Goal: Information Seeking & Learning: Learn about a topic

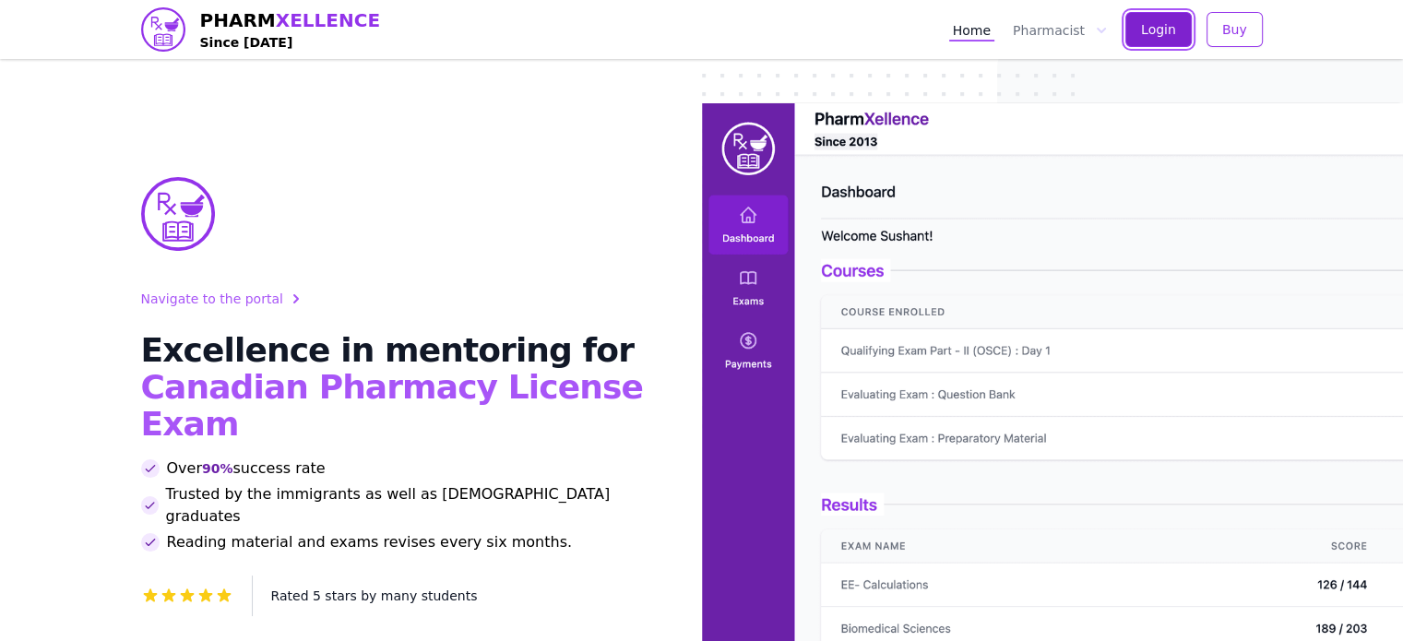
click at [1144, 36] on button "Login" at bounding box center [1158, 29] width 66 height 35
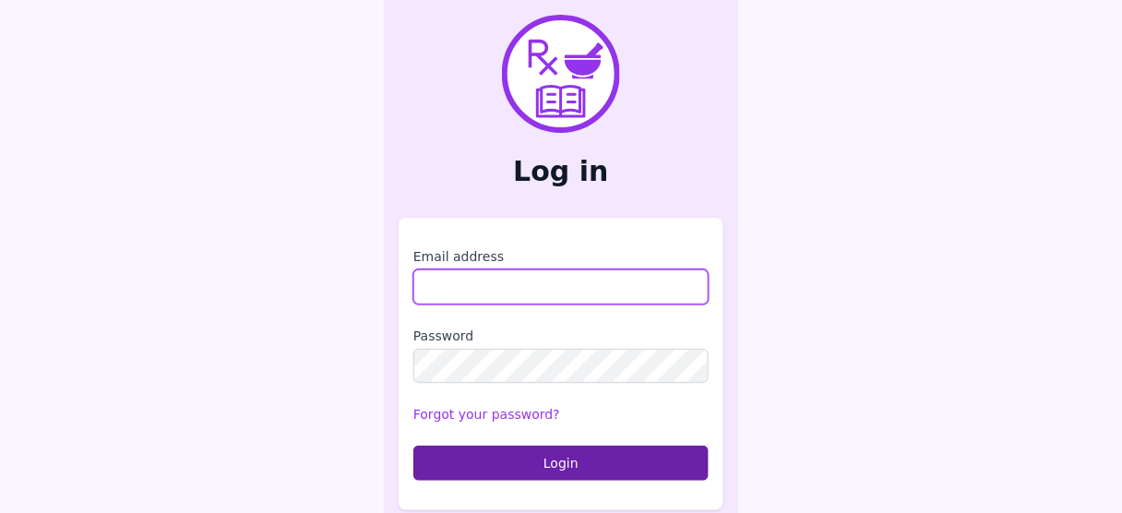
click at [502, 286] on input "Email address" at bounding box center [560, 286] width 295 height 35
type input "**********"
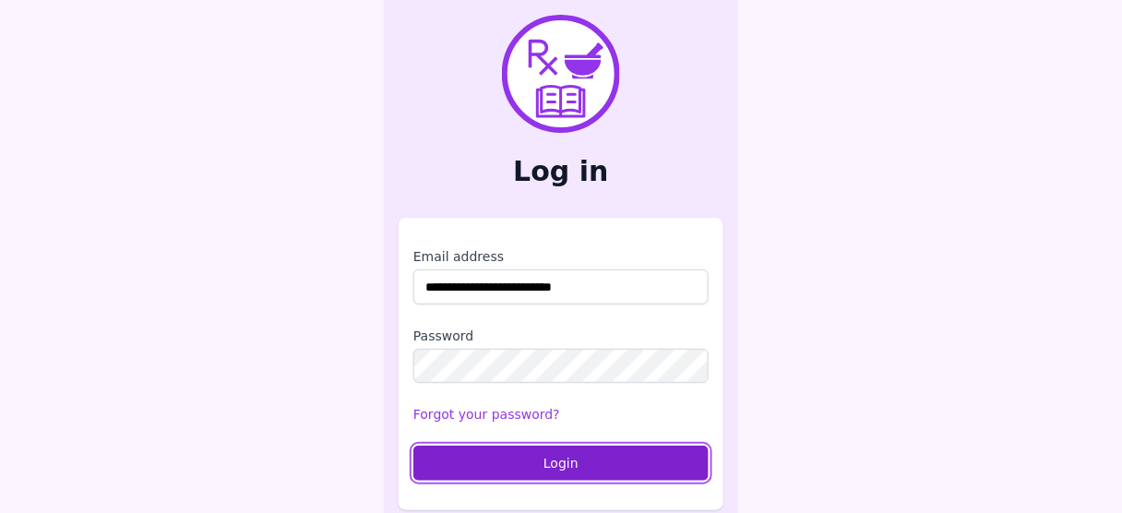
click at [551, 468] on button "Login" at bounding box center [560, 463] width 295 height 35
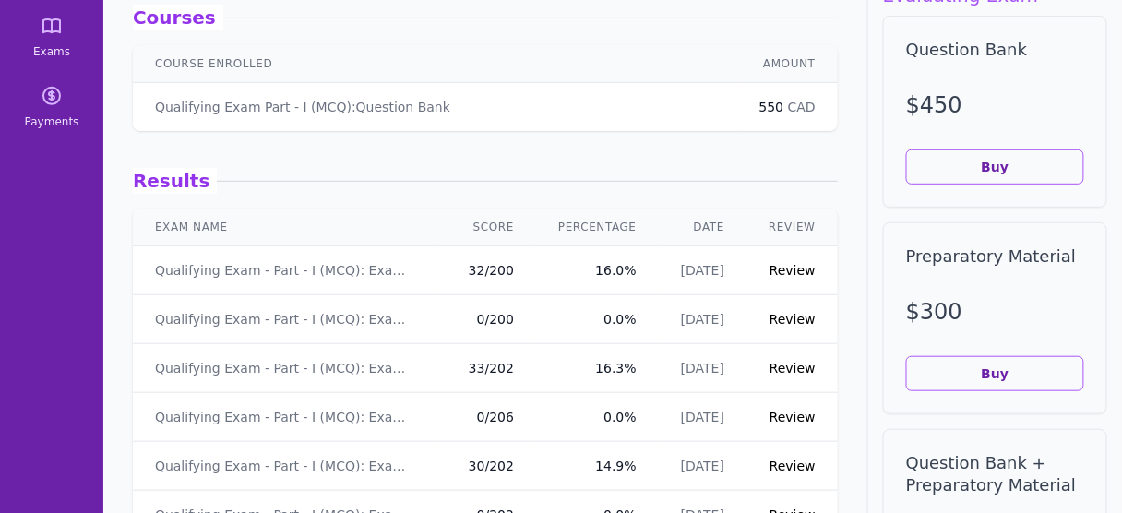
scroll to position [172, 0]
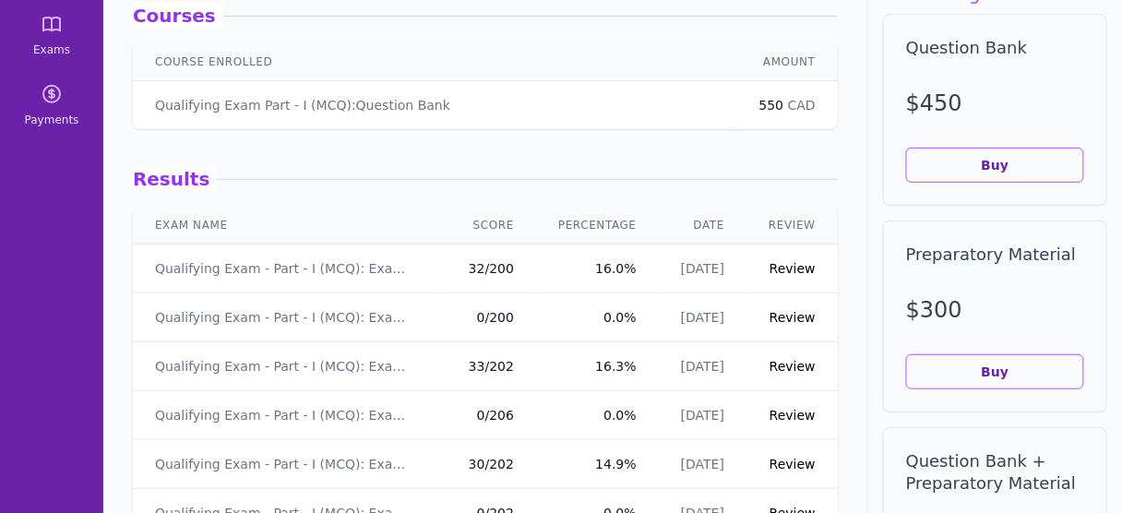
click at [781, 368] on link "Review" at bounding box center [792, 366] width 46 height 15
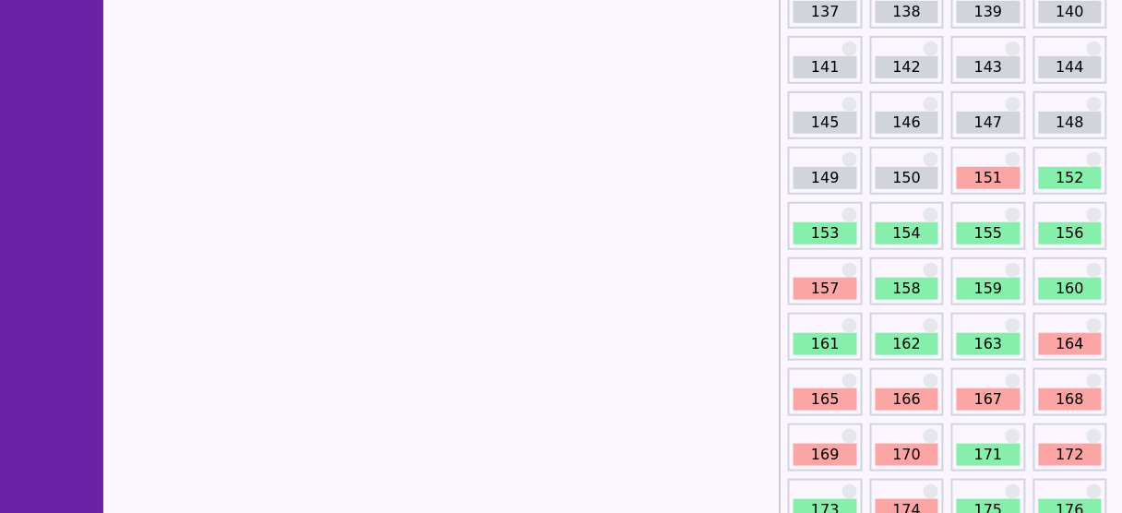
scroll to position [1965, 0]
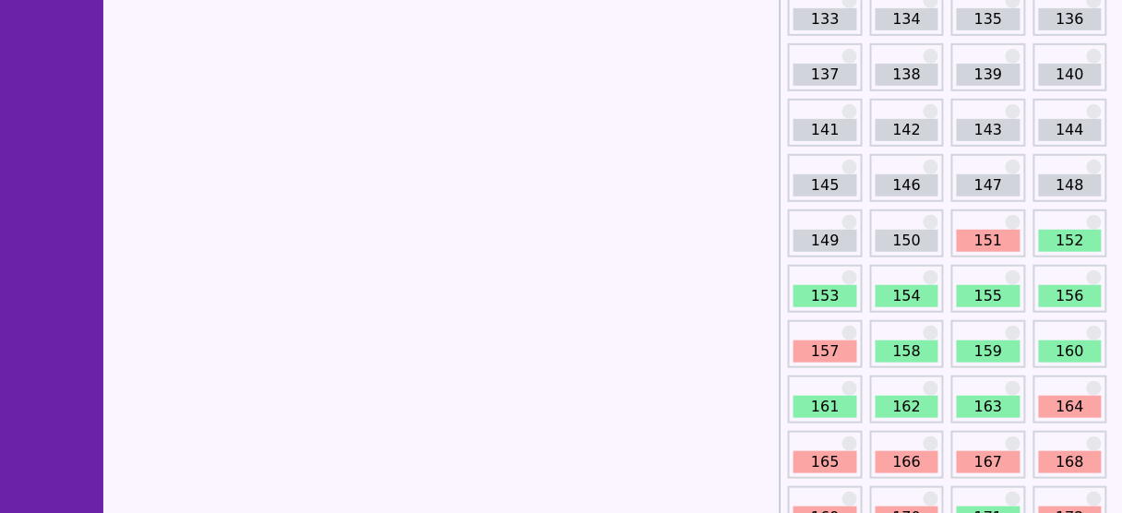
click at [995, 235] on link "151" at bounding box center [988, 241] width 63 height 22
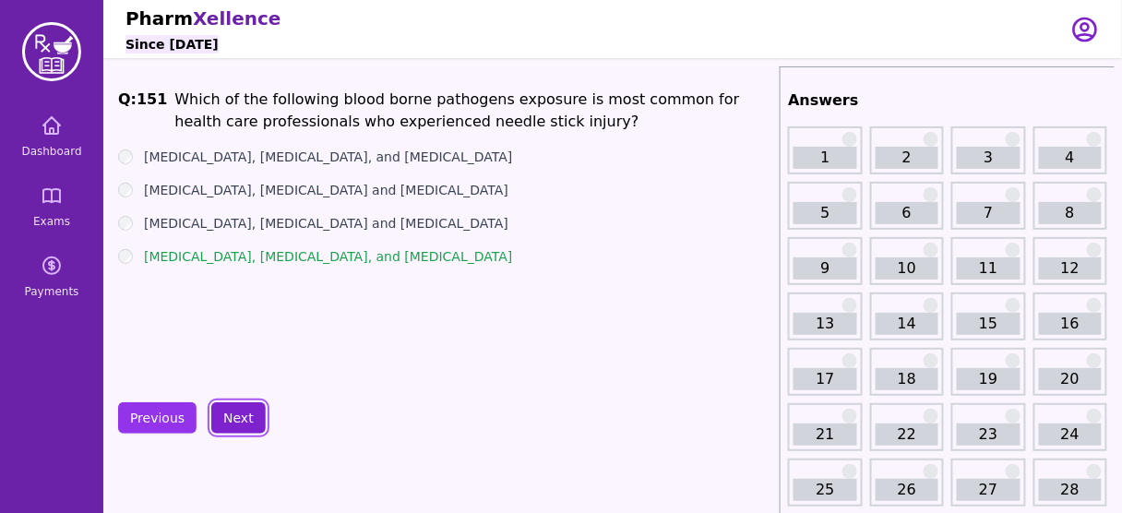
click at [231, 406] on button "Next" at bounding box center [238, 417] width 54 height 31
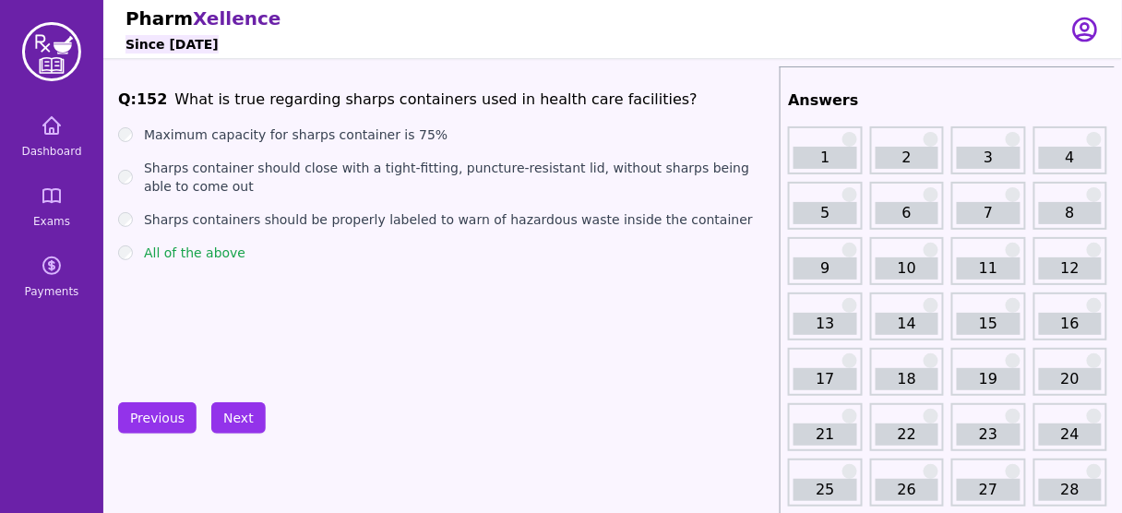
drag, startPoint x: 414, startPoint y: 139, endPoint x: 388, endPoint y: 142, distance: 26.0
drag, startPoint x: 388, startPoint y: 142, endPoint x: 366, endPoint y: 196, distance: 57.9
click at [366, 196] on ul "Maximum capacity for sharps container is 75% Sharps container should close with…" at bounding box center [445, 193] width 654 height 137
click at [239, 413] on button "Next" at bounding box center [238, 417] width 54 height 31
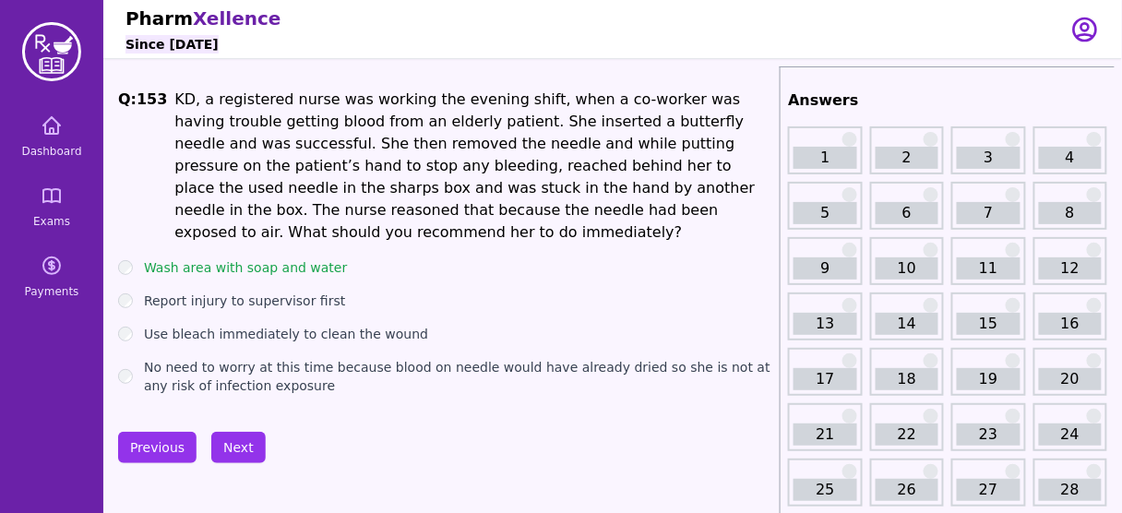
click at [564, 210] on li "KD, a registered nurse was working the evening shift, when a co-worker was havi…" at bounding box center [473, 166] width 598 height 155
click at [604, 212] on li "KD, a registered nurse was working the evening shift, when a co-worker was havi…" at bounding box center [473, 166] width 598 height 155
drag, startPoint x: 616, startPoint y: 210, endPoint x: 403, endPoint y: 215, distance: 213.2
click at [403, 215] on li "KD, a registered nurse was working the evening shift, when a co-worker was havi…" at bounding box center [473, 166] width 598 height 155
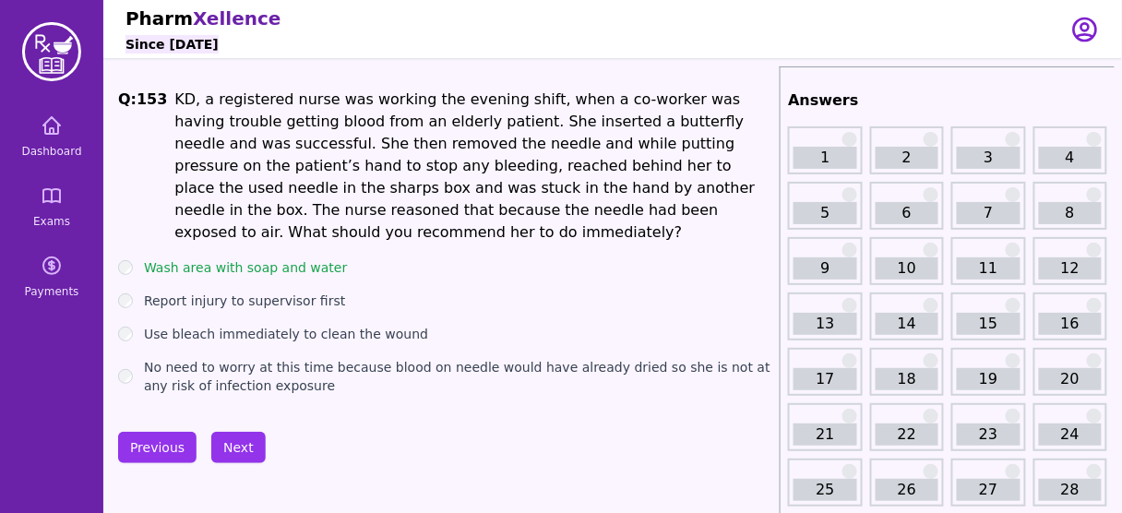
click at [403, 215] on li "KD, a registered nurse was working the evening shift, when a co-worker was havi…" at bounding box center [473, 166] width 598 height 155
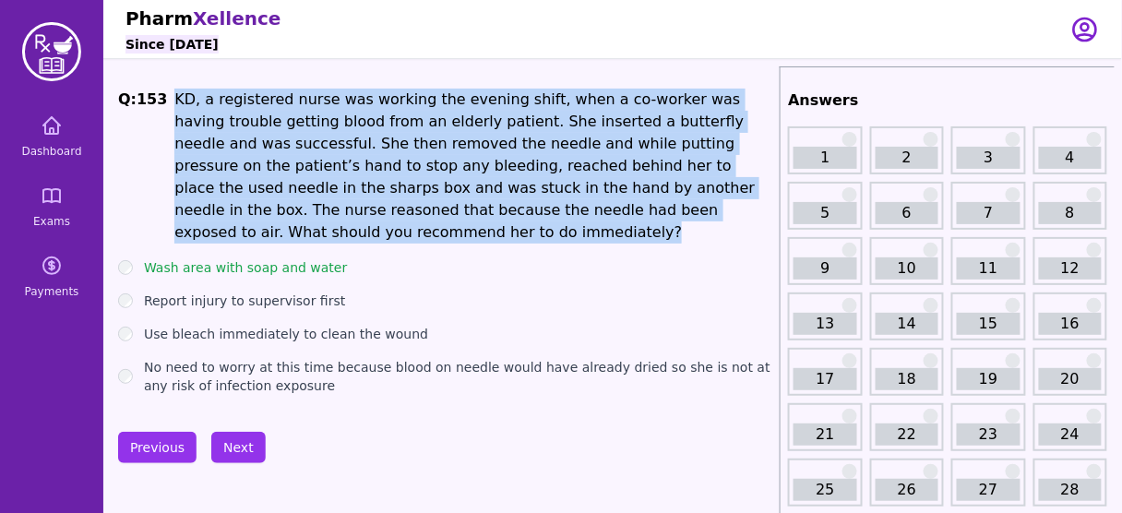
click at [403, 215] on li "KD, a registered nurse was working the evening shift, when a co-worker was havi…" at bounding box center [473, 166] width 598 height 155
click at [230, 432] on button "Next" at bounding box center [238, 447] width 54 height 31
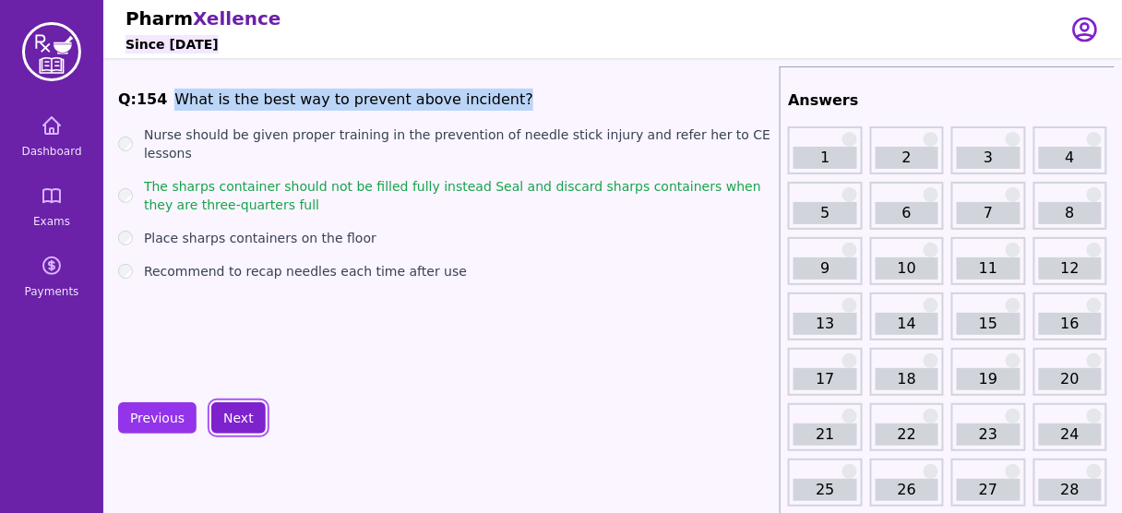
click at [230, 424] on button "Next" at bounding box center [238, 417] width 54 height 31
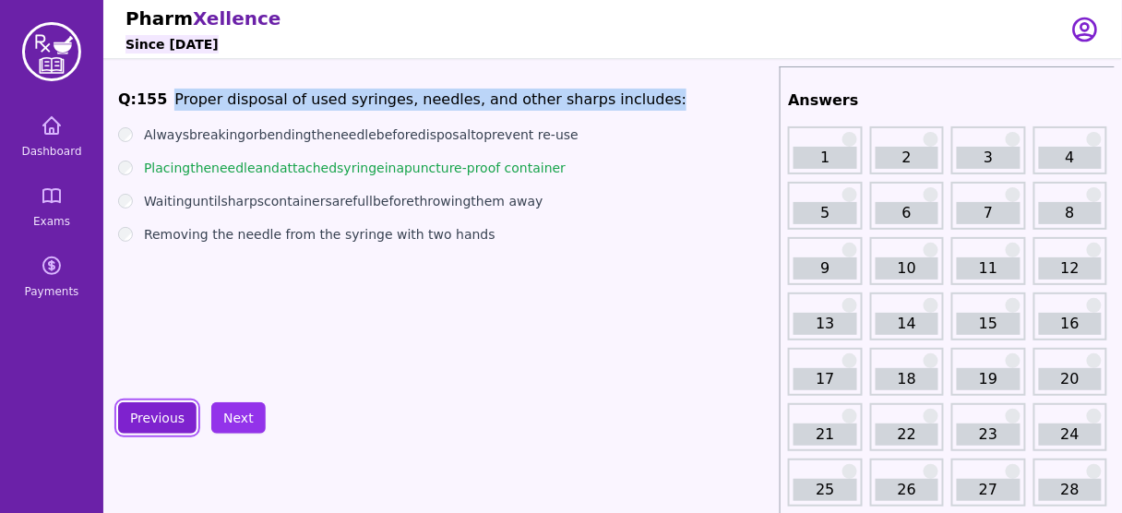
click at [158, 423] on button "Previous" at bounding box center [157, 417] width 78 height 31
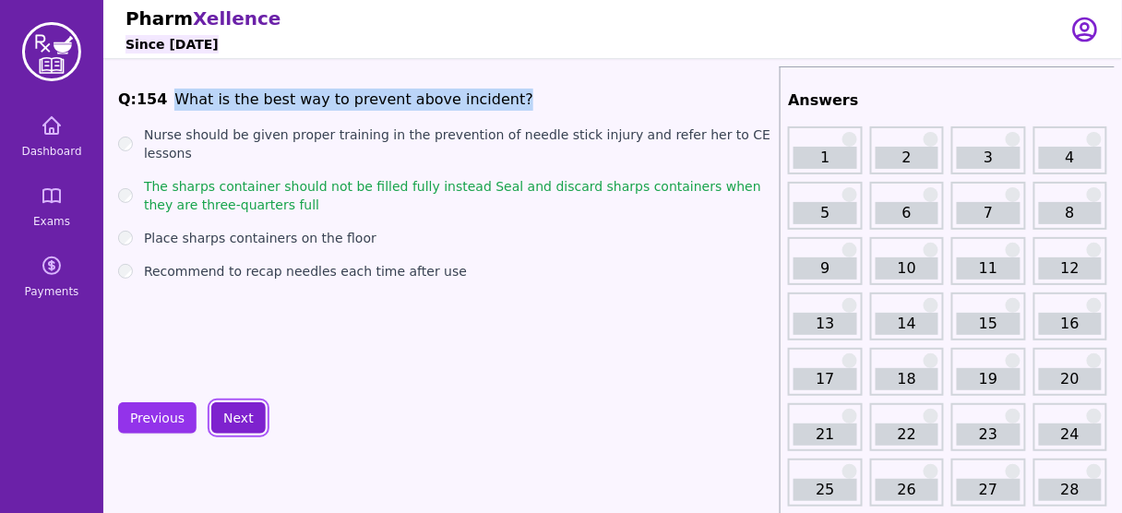
click at [251, 417] on button "Next" at bounding box center [238, 417] width 54 height 31
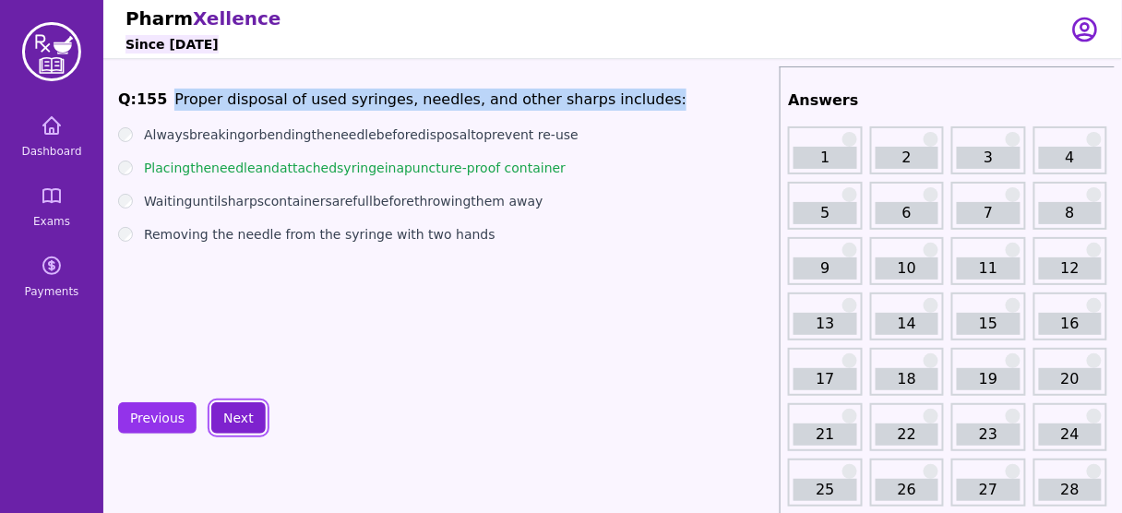
click at [231, 406] on button "Next" at bounding box center [238, 417] width 54 height 31
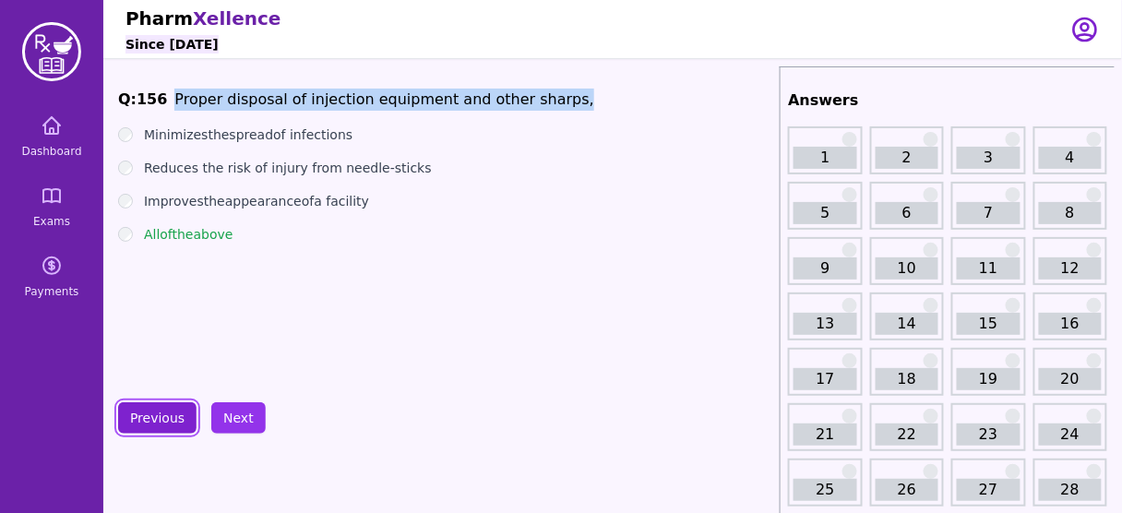
click at [171, 419] on button "Previous" at bounding box center [157, 417] width 78 height 31
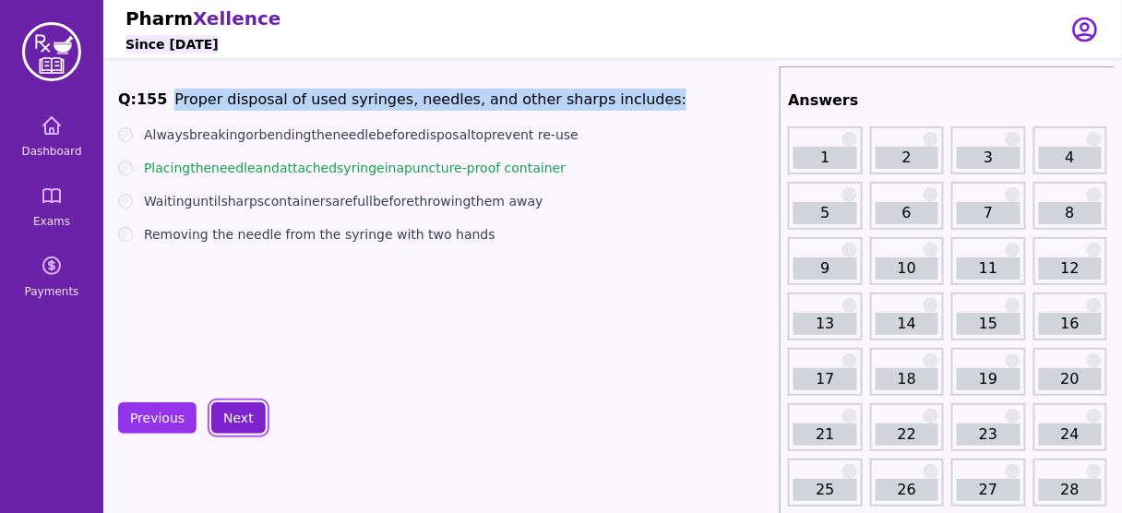
click at [233, 423] on button "Next" at bounding box center [238, 417] width 54 height 31
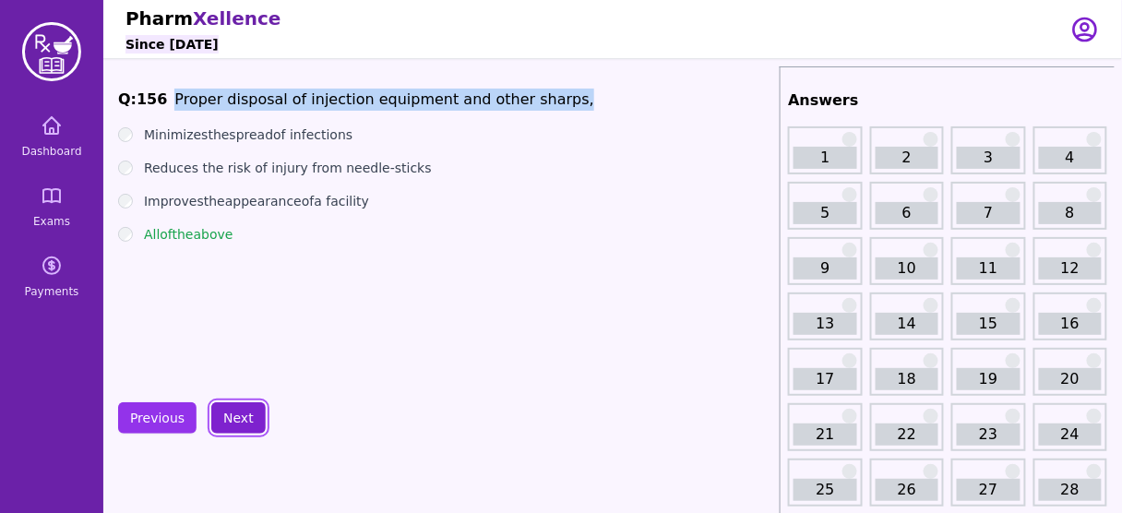
click at [233, 423] on button "Next" at bounding box center [238, 417] width 54 height 31
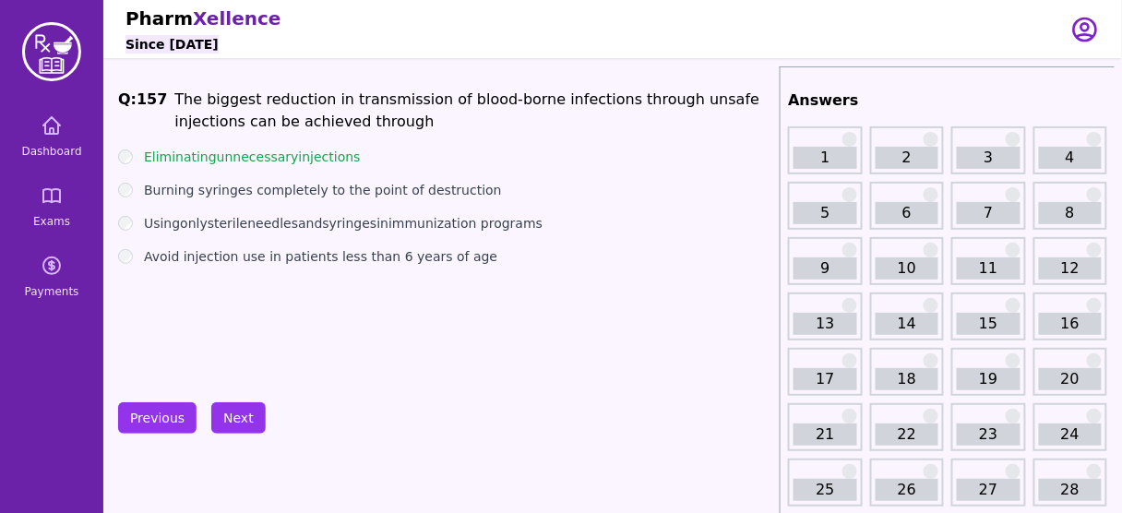
drag, startPoint x: 351, startPoint y: 157, endPoint x: 268, endPoint y: 166, distance: 82.6
drag, startPoint x: 268, startPoint y: 166, endPoint x: 201, endPoint y: 325, distance: 172.4
click at [201, 325] on div "Q: 157 The biggest reduction in transmission of blood-borne infections through …" at bounding box center [445, 227] width 654 height 277
click at [662, 98] on li "The biggest reduction in transmission of blood-borne infections through unsafe …" at bounding box center [473, 111] width 598 height 44
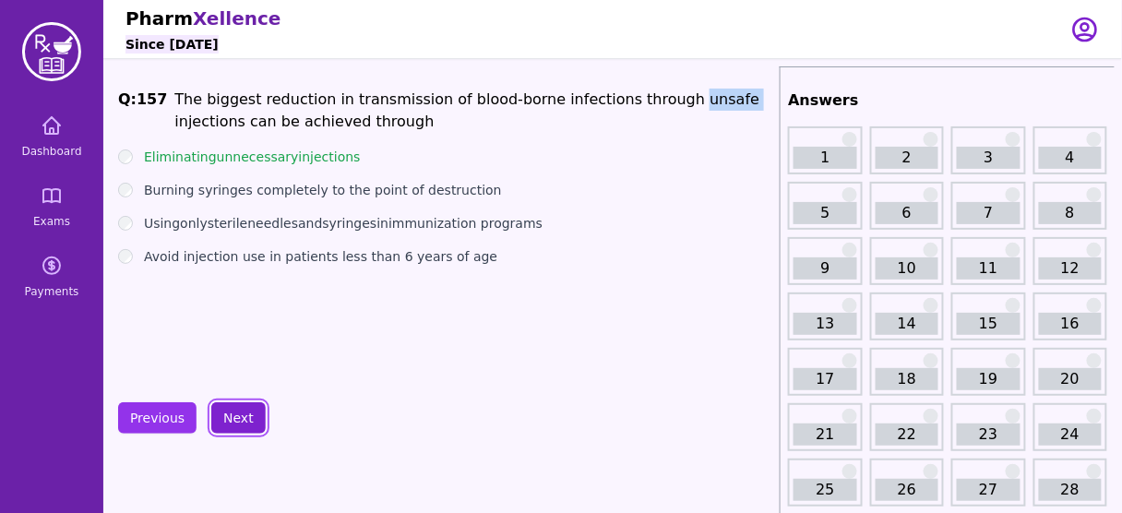
click at [244, 414] on button "Next" at bounding box center [238, 417] width 54 height 31
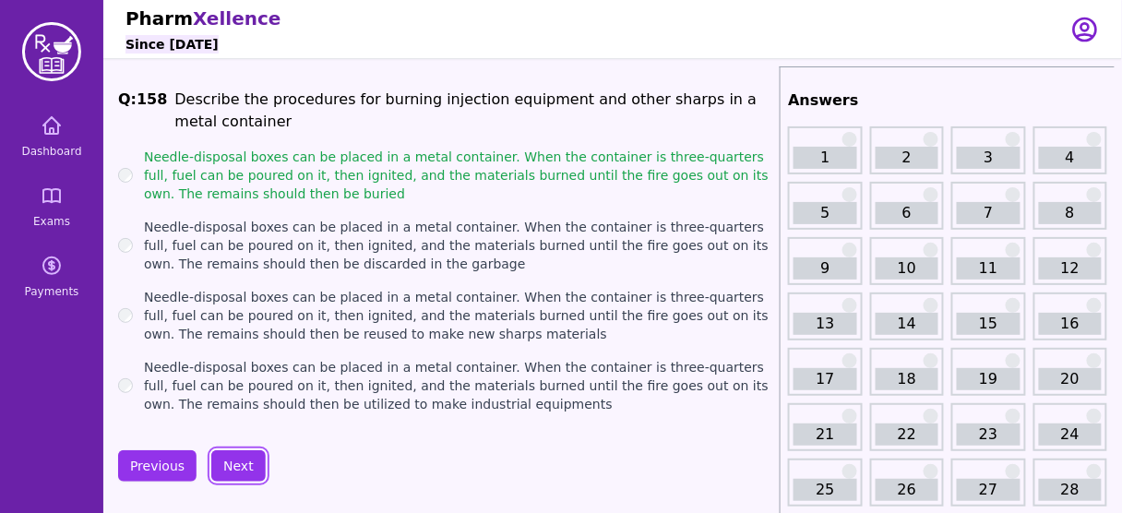
scroll to position [26, 0]
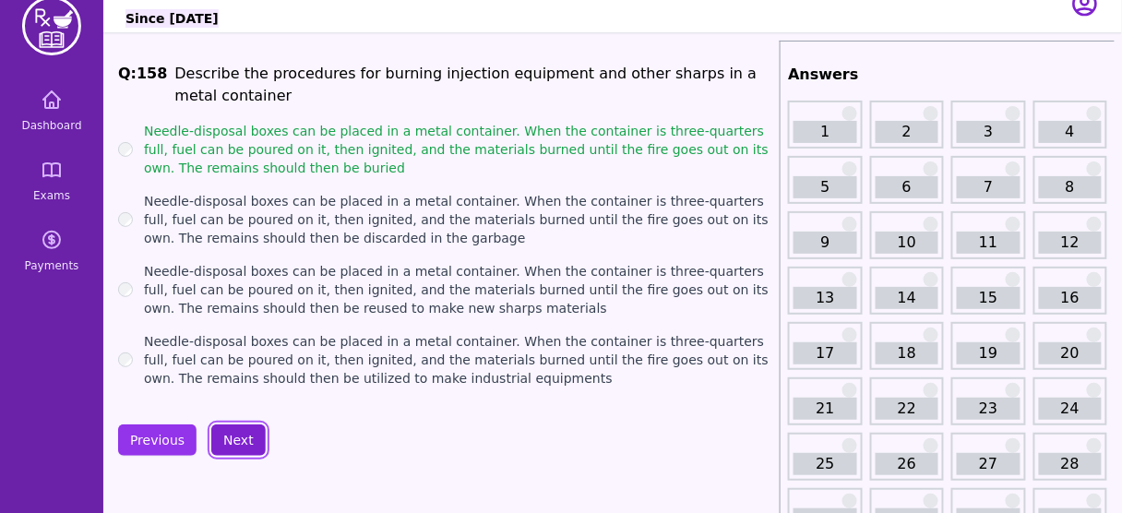
click at [238, 450] on button "Next" at bounding box center [238, 439] width 54 height 31
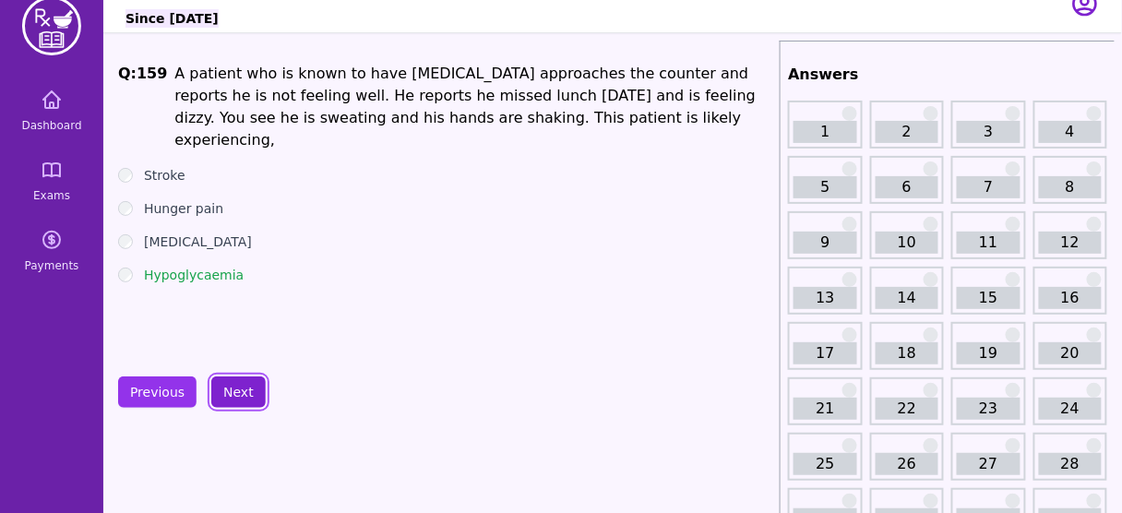
click at [229, 396] on button "Next" at bounding box center [238, 391] width 54 height 31
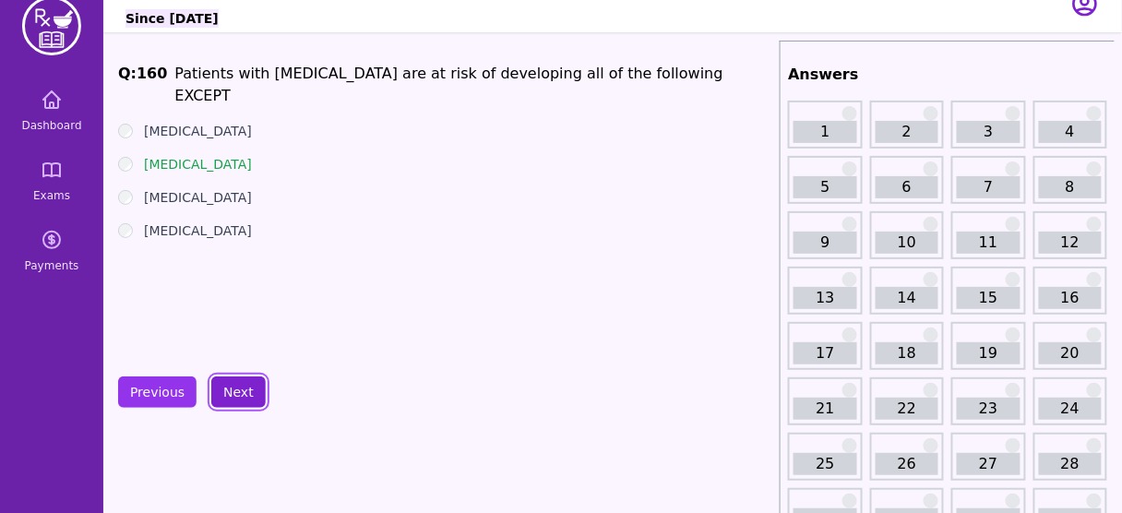
click at [239, 395] on button "Next" at bounding box center [238, 391] width 54 height 31
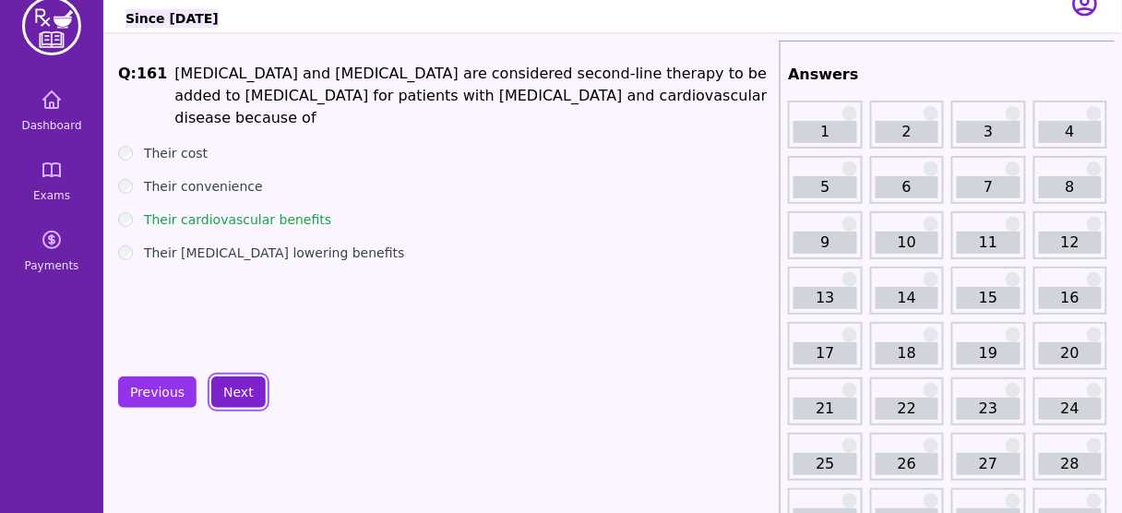
click at [239, 395] on button "Next" at bounding box center [238, 391] width 54 height 31
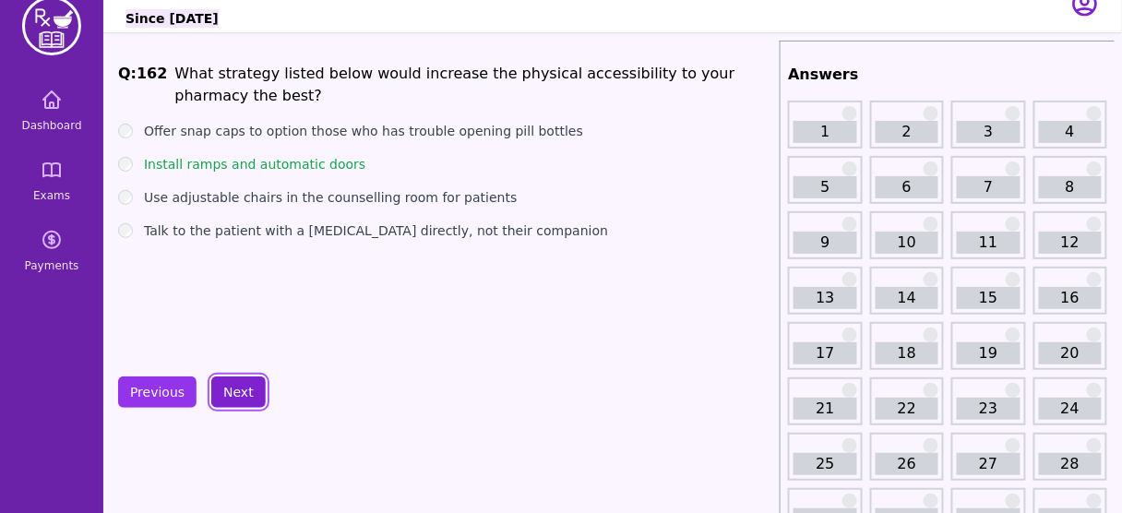
click at [239, 395] on button "Next" at bounding box center [238, 391] width 54 height 31
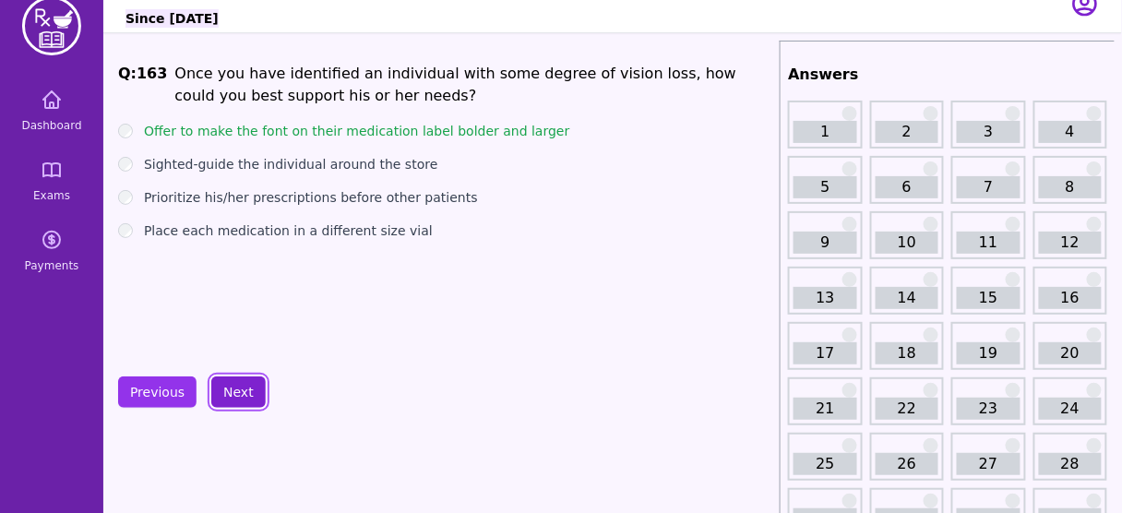
click at [239, 380] on button "Next" at bounding box center [238, 391] width 54 height 31
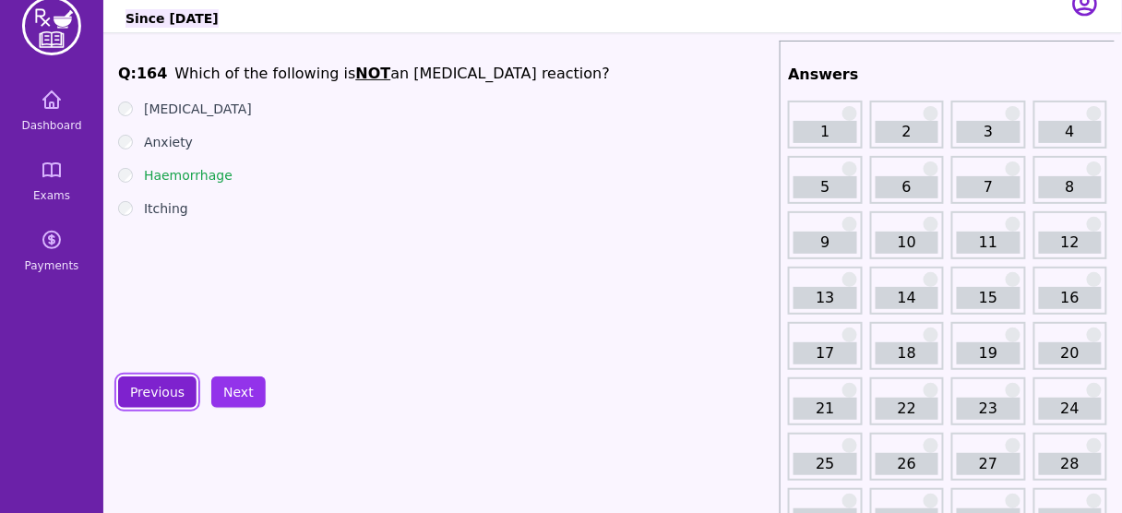
click at [170, 384] on button "Previous" at bounding box center [157, 391] width 78 height 31
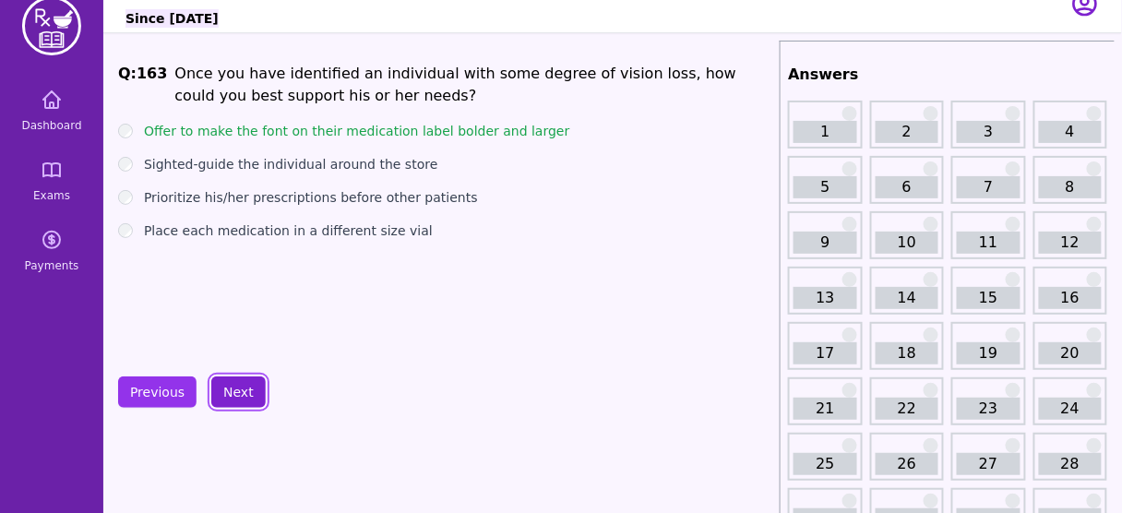
click at [232, 380] on button "Next" at bounding box center [238, 391] width 54 height 31
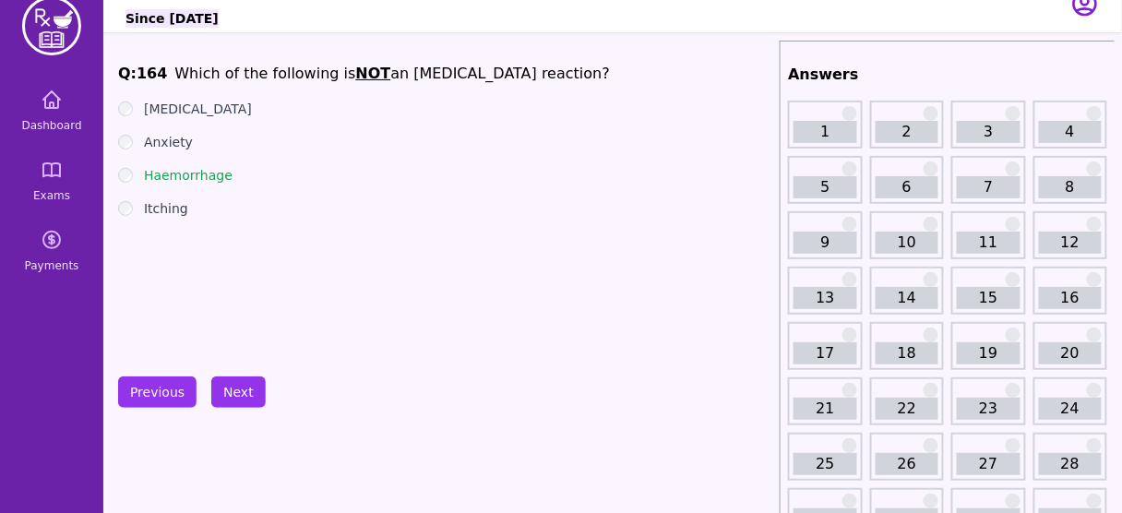
click at [355, 68] on u "NOT" at bounding box center [372, 74] width 35 height 18
drag, startPoint x: 232, startPoint y: 181, endPoint x: 137, endPoint y: 185, distance: 96.1
drag, startPoint x: 137, startPoint y: 185, endPoint x: 487, endPoint y: 194, distance: 350.7
click at [487, 194] on ul "[MEDICAL_DATA] Anxiety Haemorrhage Itching" at bounding box center [445, 159] width 654 height 118
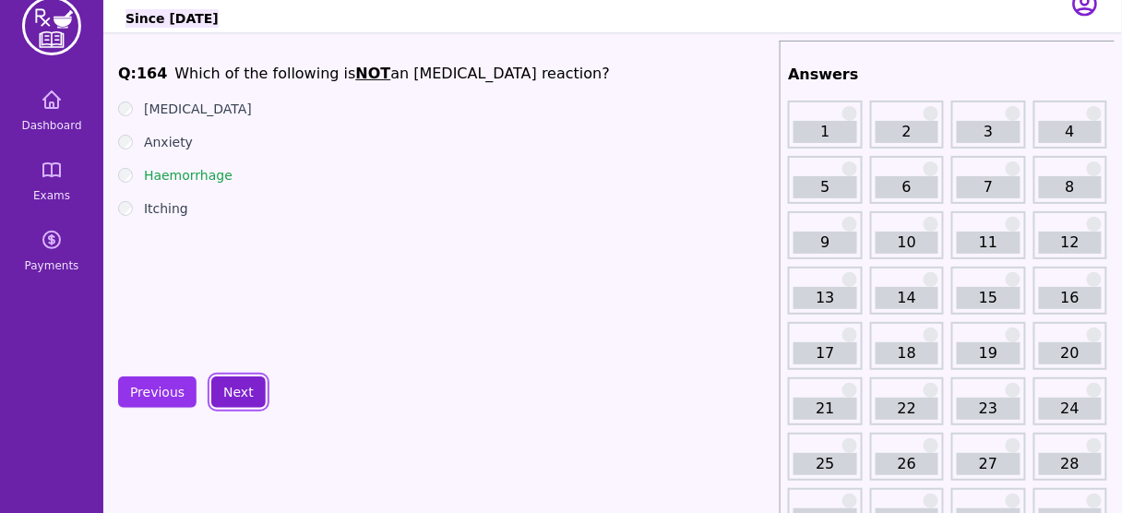
click at [234, 383] on button "Next" at bounding box center [238, 391] width 54 height 31
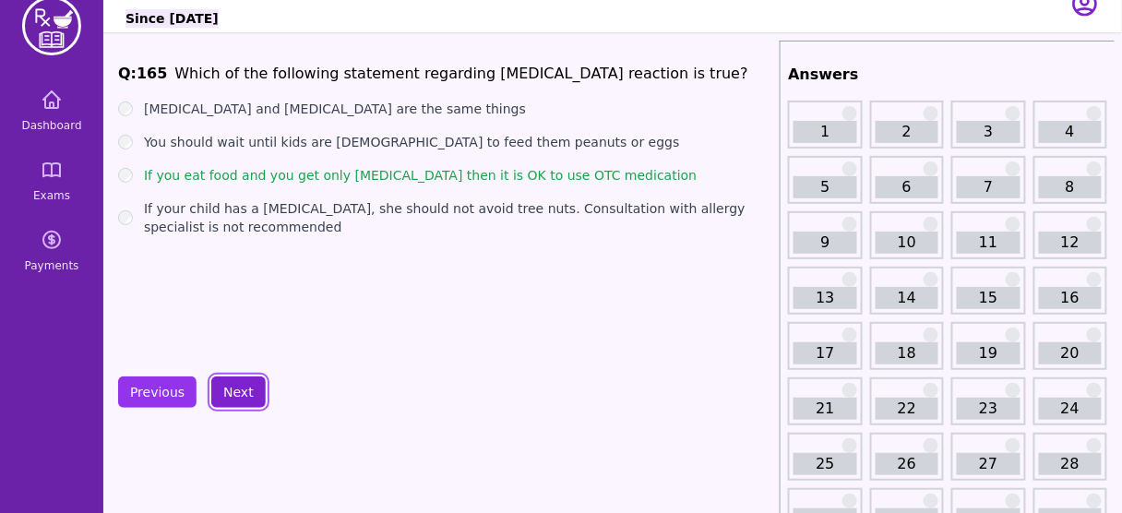
click at [236, 389] on button "Next" at bounding box center [238, 391] width 54 height 31
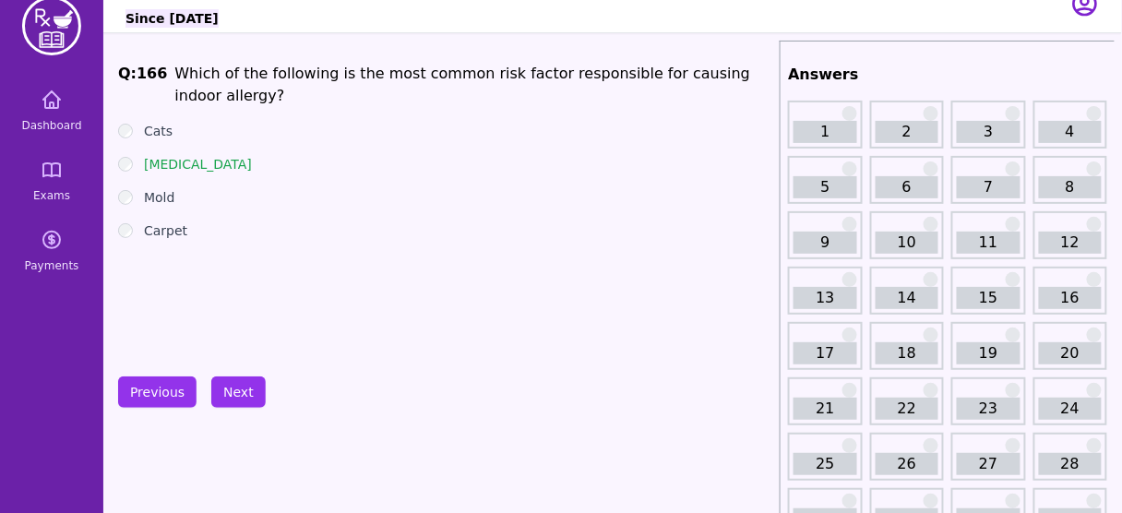
click at [184, 199] on div "Mold" at bounding box center [445, 197] width 654 height 18
click at [208, 169] on div "[MEDICAL_DATA]" at bounding box center [445, 164] width 654 height 18
click at [610, 69] on li "Which of the following is the most common risk factor responsible for causing i…" at bounding box center [473, 85] width 598 height 44
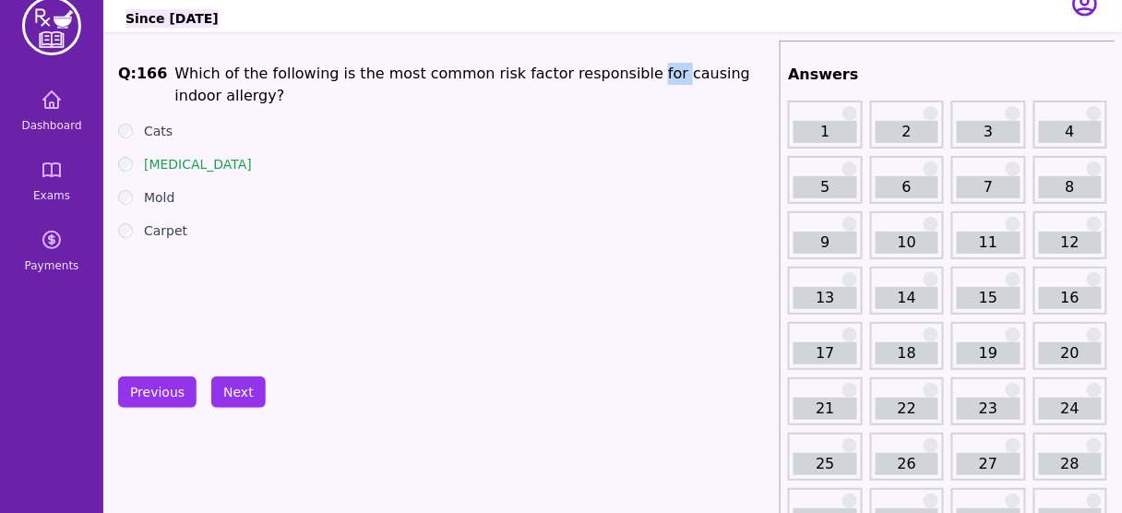
click at [610, 69] on li "Which of the following is the most common risk factor responsible for causing i…" at bounding box center [473, 85] width 598 height 44
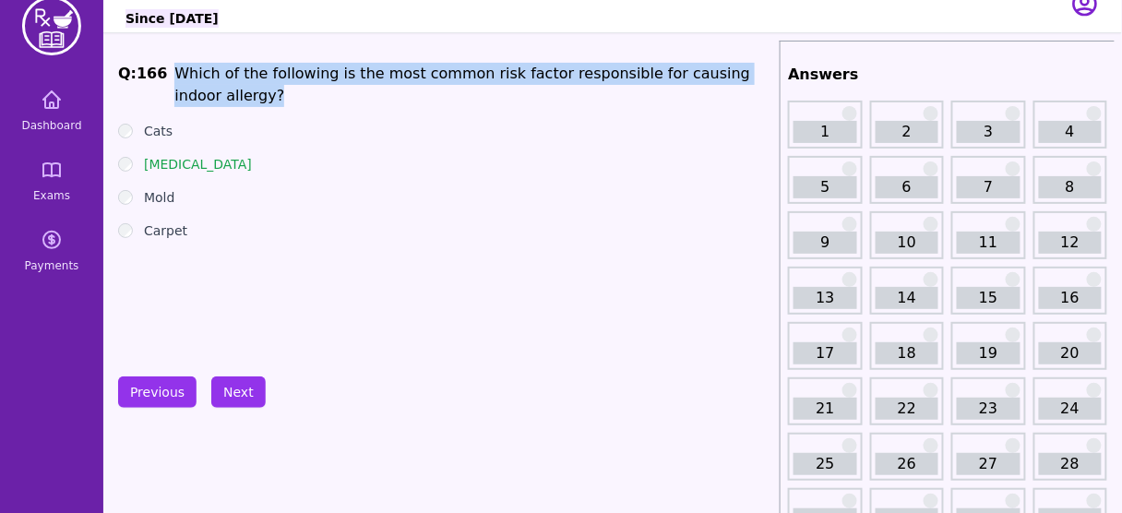
click at [610, 69] on li "Which of the following is the most common risk factor responsible for causing i…" at bounding box center [473, 85] width 598 height 44
click at [246, 389] on button "Next" at bounding box center [238, 391] width 54 height 31
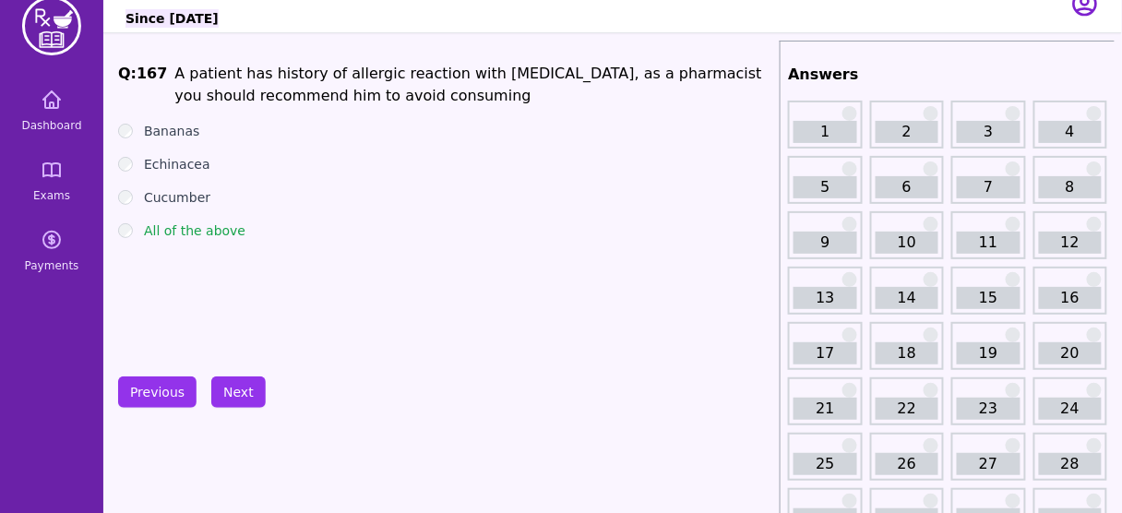
click at [218, 238] on label "All of the above" at bounding box center [194, 230] width 101 height 18
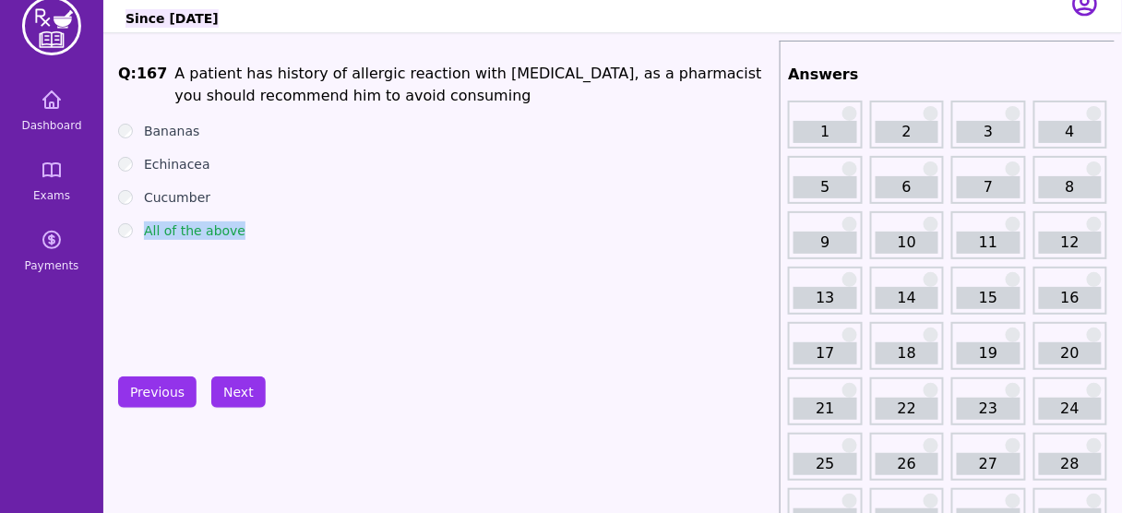
click at [218, 238] on label "All of the above" at bounding box center [194, 230] width 101 height 18
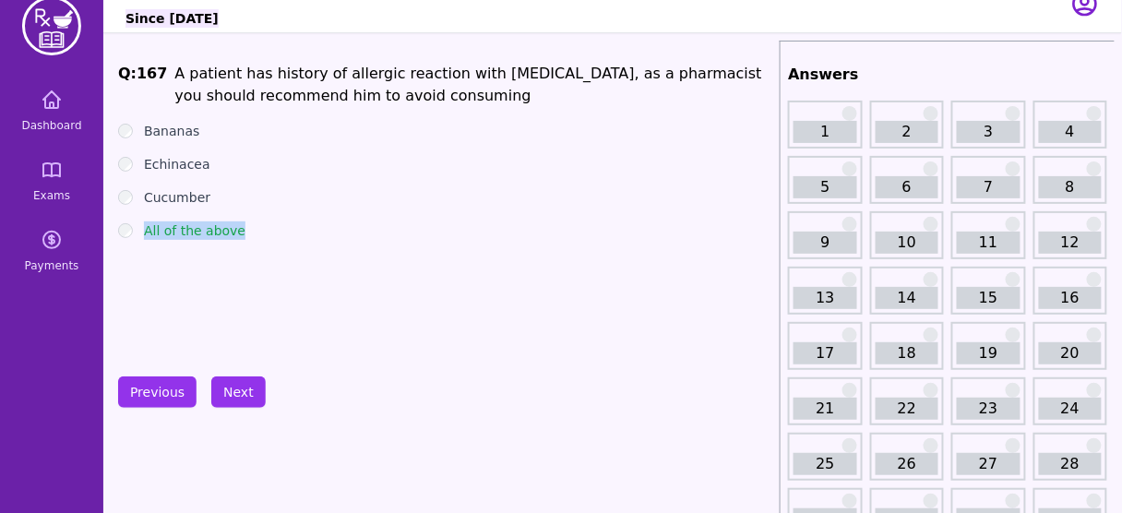
click at [218, 238] on label "All of the above" at bounding box center [194, 230] width 101 height 18
click at [480, 77] on li "A patient has history of allergic reaction with [MEDICAL_DATA], as a pharmacist…" at bounding box center [473, 85] width 598 height 44
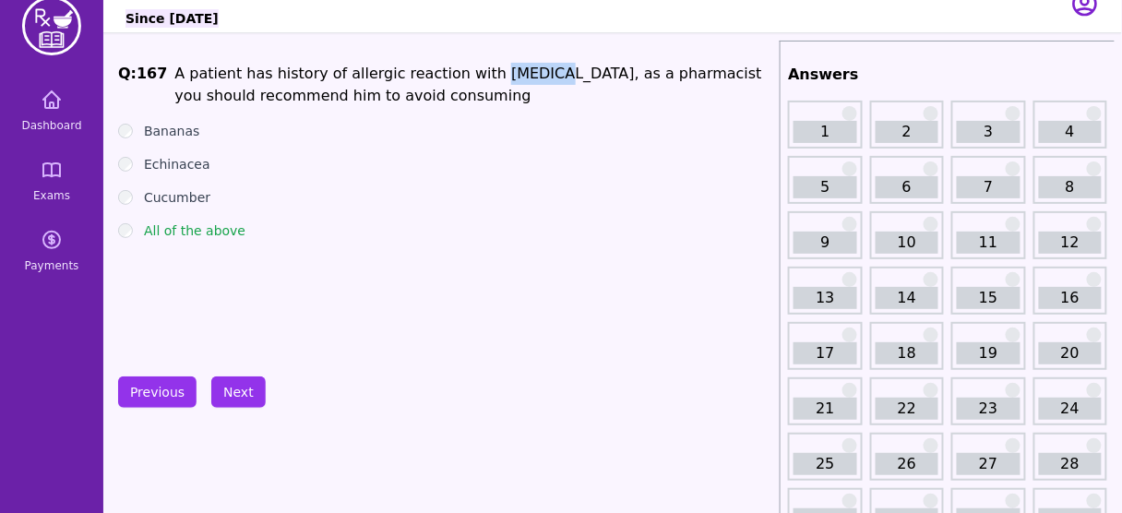
click at [480, 77] on li "A patient has history of allergic reaction with [MEDICAL_DATA], as a pharmacist…" at bounding box center [473, 85] width 598 height 44
click at [243, 385] on button "Next" at bounding box center [238, 391] width 54 height 31
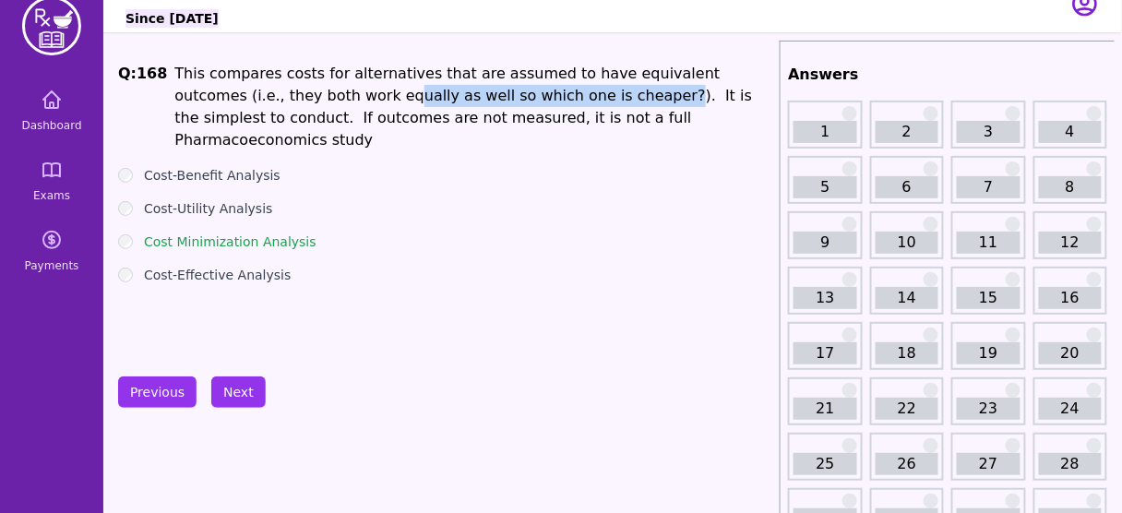
drag, startPoint x: 249, startPoint y: 102, endPoint x: 496, endPoint y: 104, distance: 247.2
click at [496, 104] on p "This compares costs for alternatives that are assumed to have equivalent outcom…" at bounding box center [473, 107] width 598 height 89
click at [245, 385] on button "Next" at bounding box center [238, 391] width 54 height 31
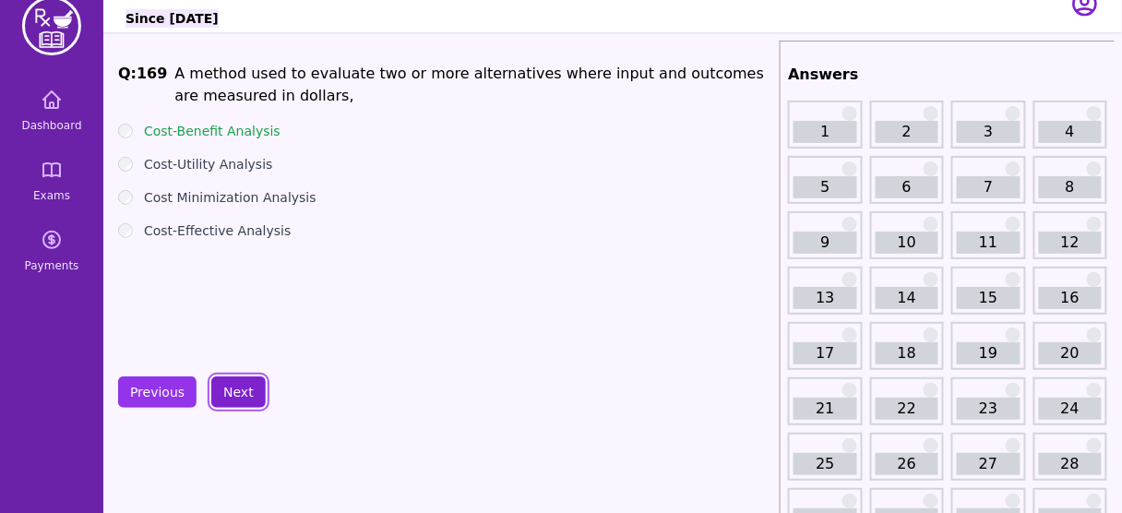
click at [245, 385] on button "Next" at bounding box center [238, 391] width 54 height 31
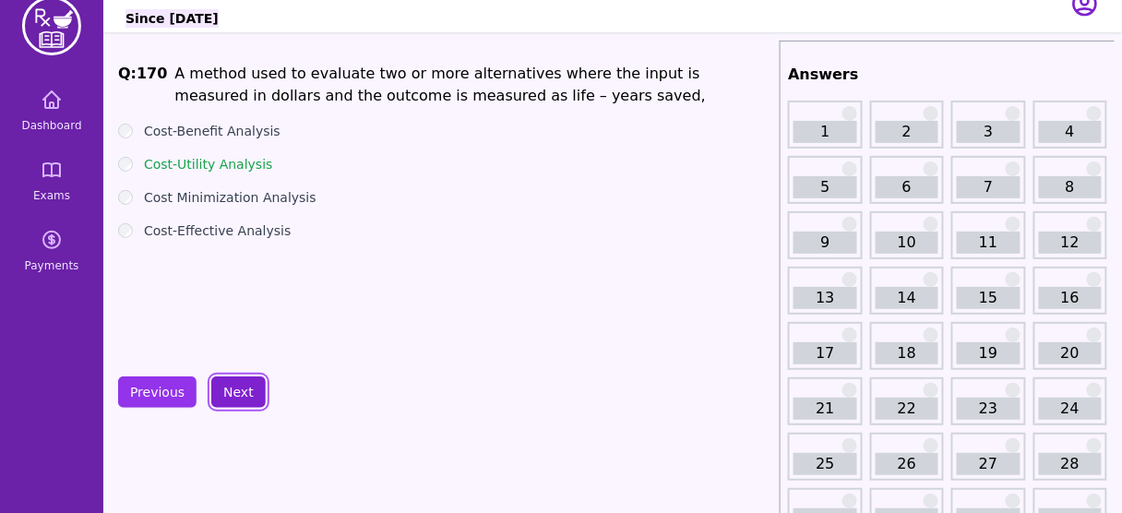
click at [245, 385] on button "Next" at bounding box center [238, 391] width 54 height 31
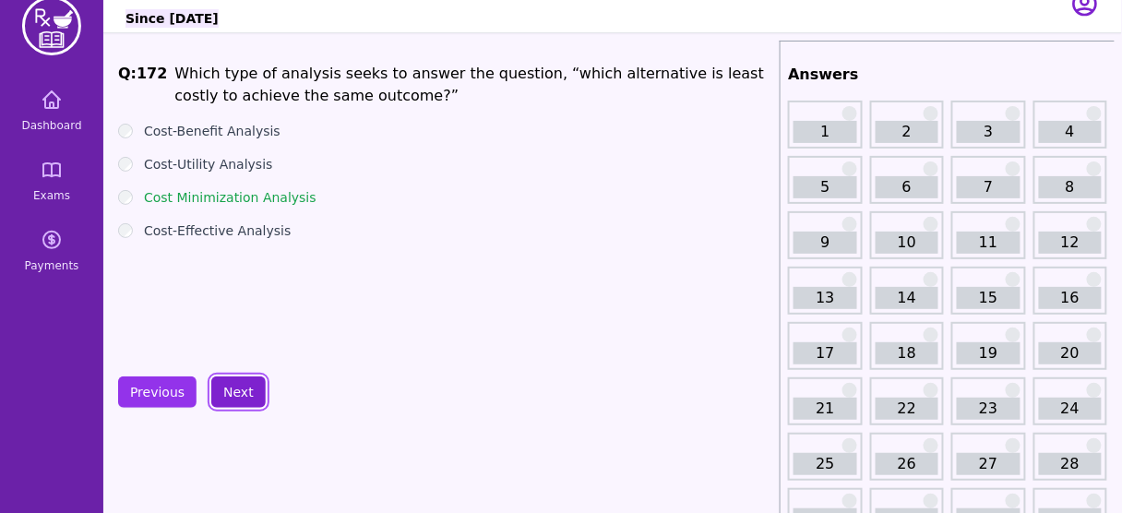
click at [245, 385] on button "Next" at bounding box center [238, 391] width 54 height 31
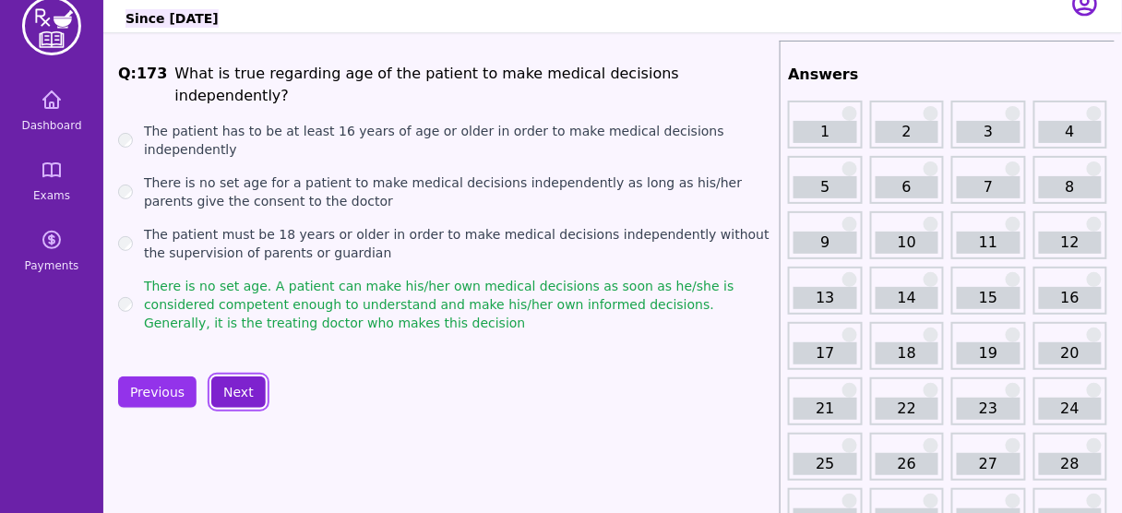
click at [240, 396] on button "Next" at bounding box center [238, 391] width 54 height 31
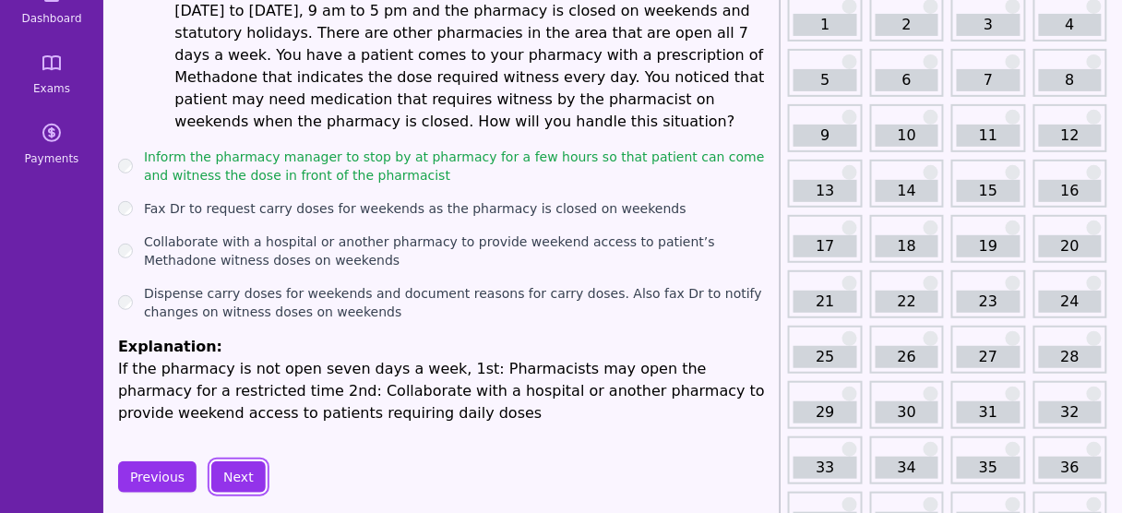
scroll to position [121, 0]
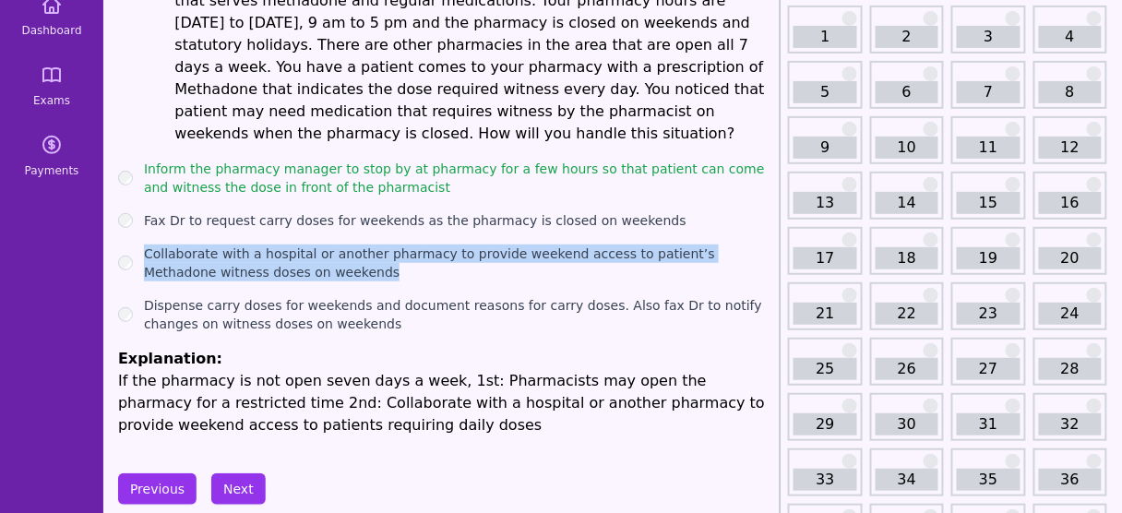
drag, startPoint x: 303, startPoint y: 253, endPoint x: 142, endPoint y: 231, distance: 162.0
click at [142, 244] on div "Collaborate with a hospital or another pharmacy to provide weekend access to pa…" at bounding box center [445, 262] width 654 height 37
click at [237, 473] on button "Next" at bounding box center [238, 488] width 54 height 31
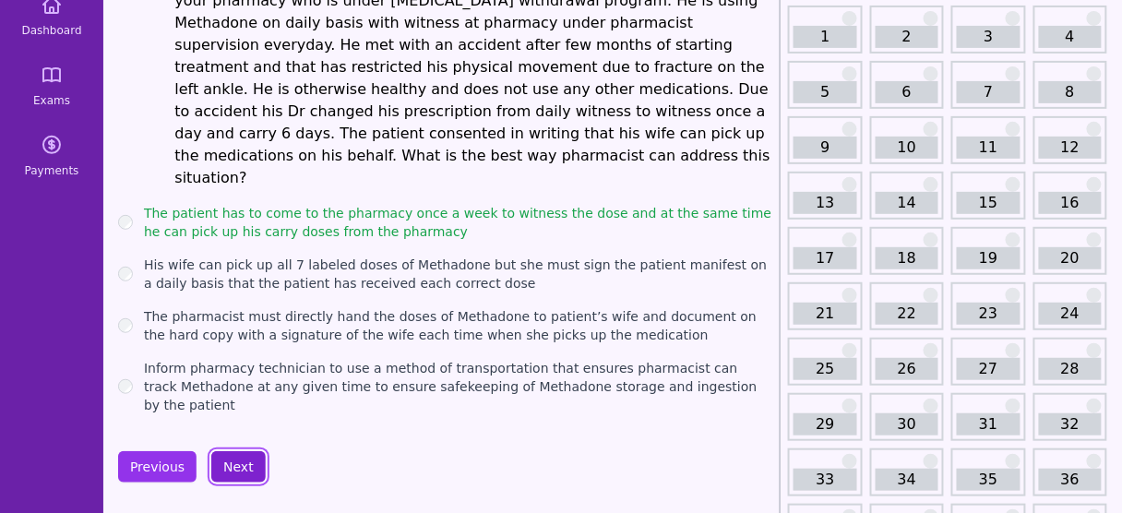
click at [228, 451] on button "Next" at bounding box center [238, 466] width 54 height 31
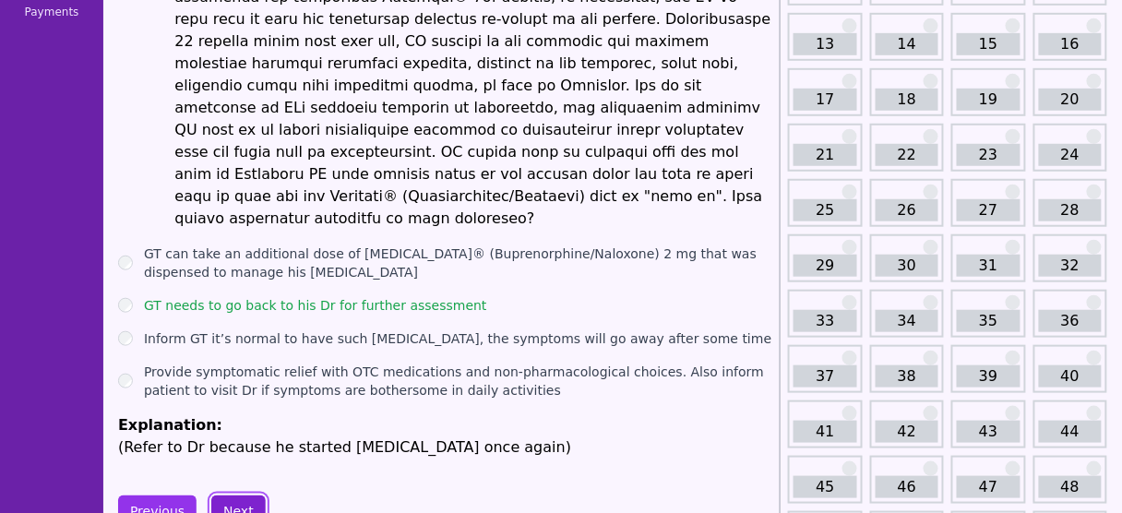
scroll to position [282, 0]
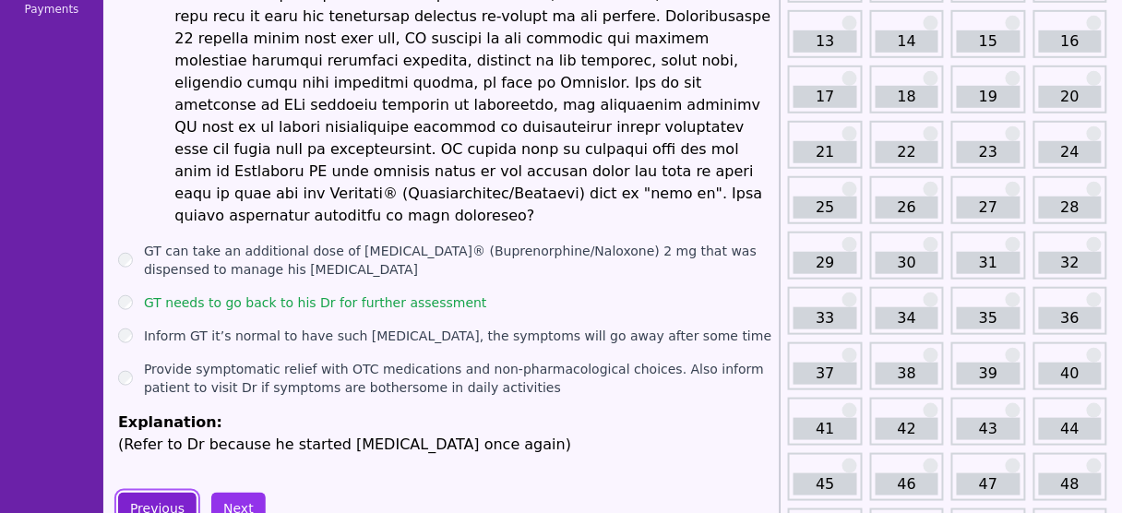
click at [157, 493] on button "Previous" at bounding box center [157, 508] width 78 height 31
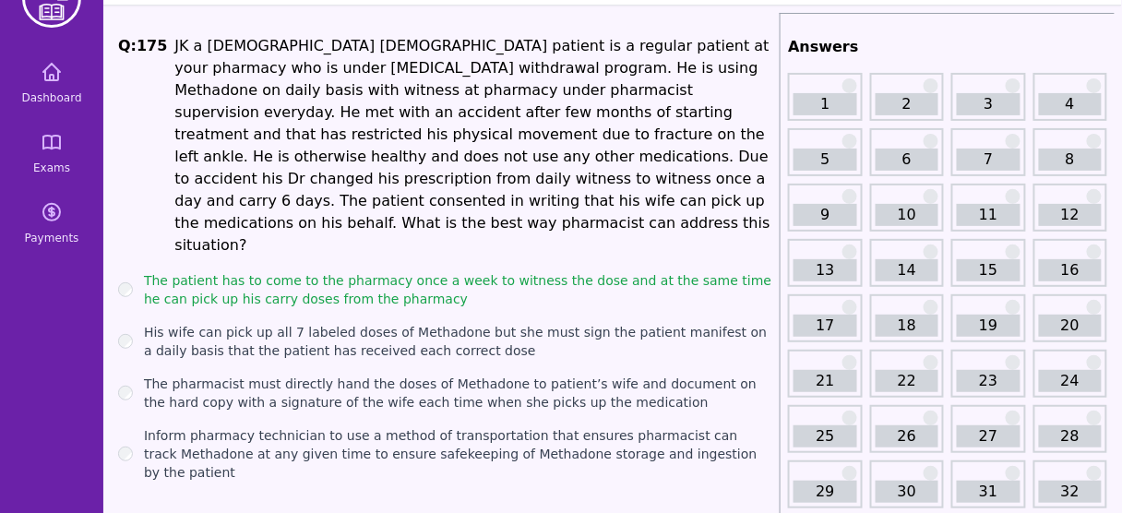
scroll to position [73, 0]
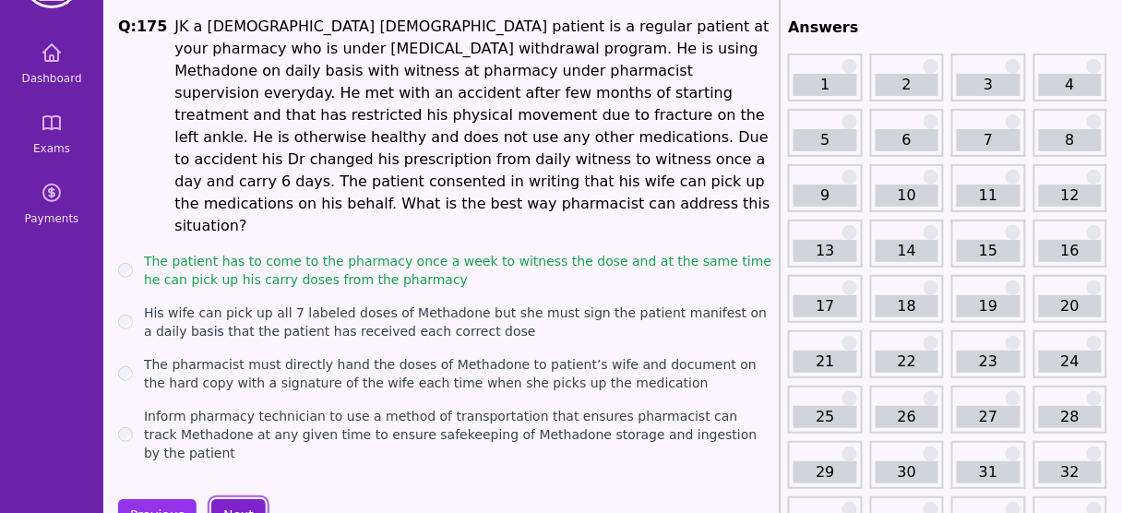
click at [237, 499] on button "Next" at bounding box center [238, 514] width 54 height 31
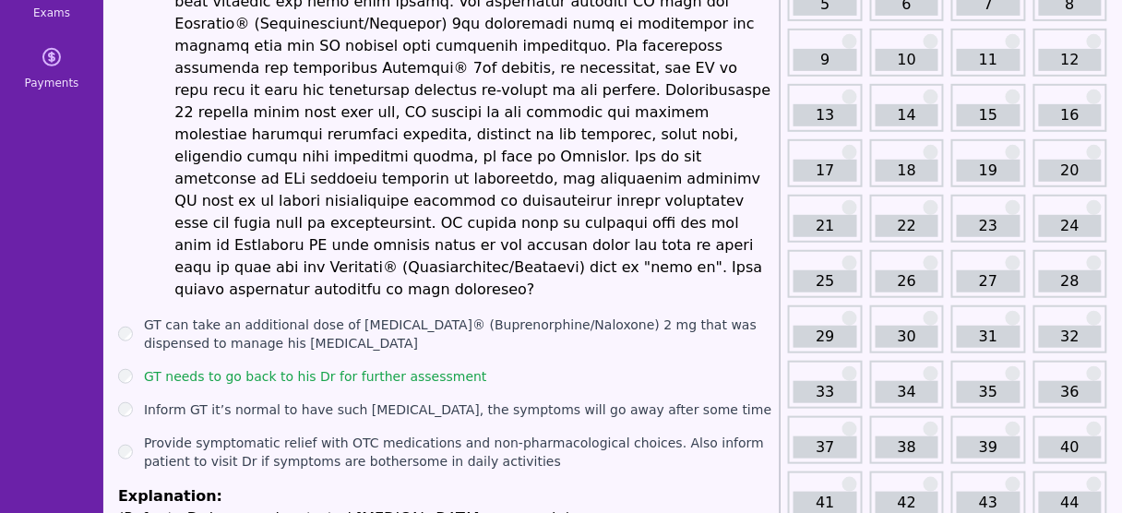
scroll to position [294, 0]
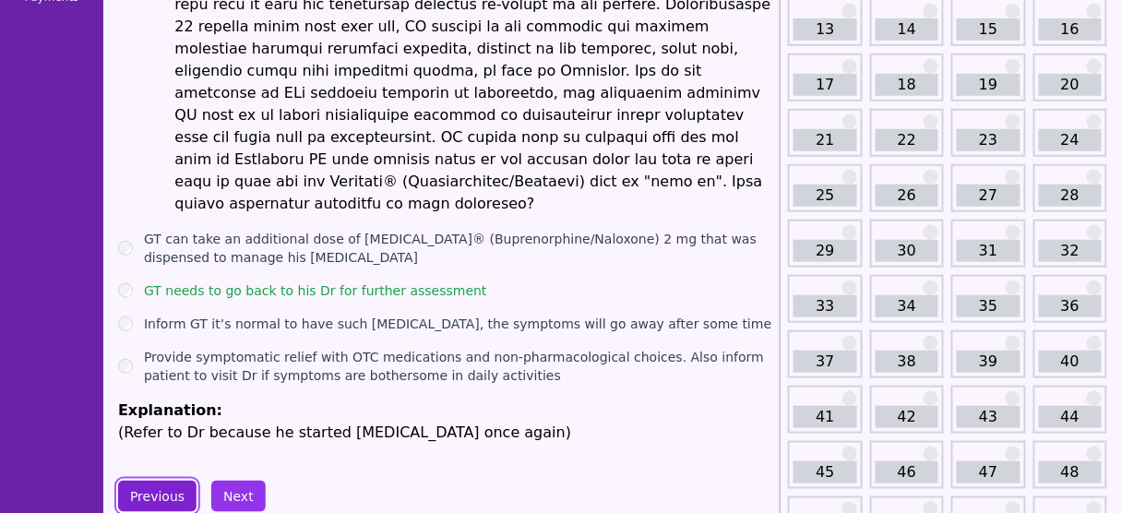
click at [158, 481] on button "Previous" at bounding box center [157, 496] width 78 height 31
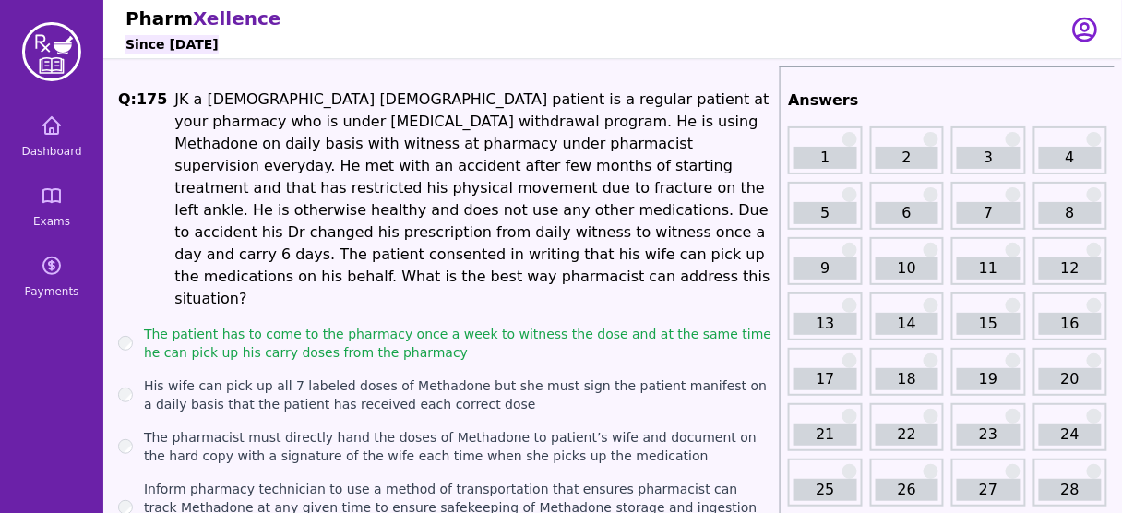
click at [401, 224] on li "JK a [DEMOGRAPHIC_DATA] [DEMOGRAPHIC_DATA] patient is a regular patient at your…" at bounding box center [473, 199] width 598 height 221
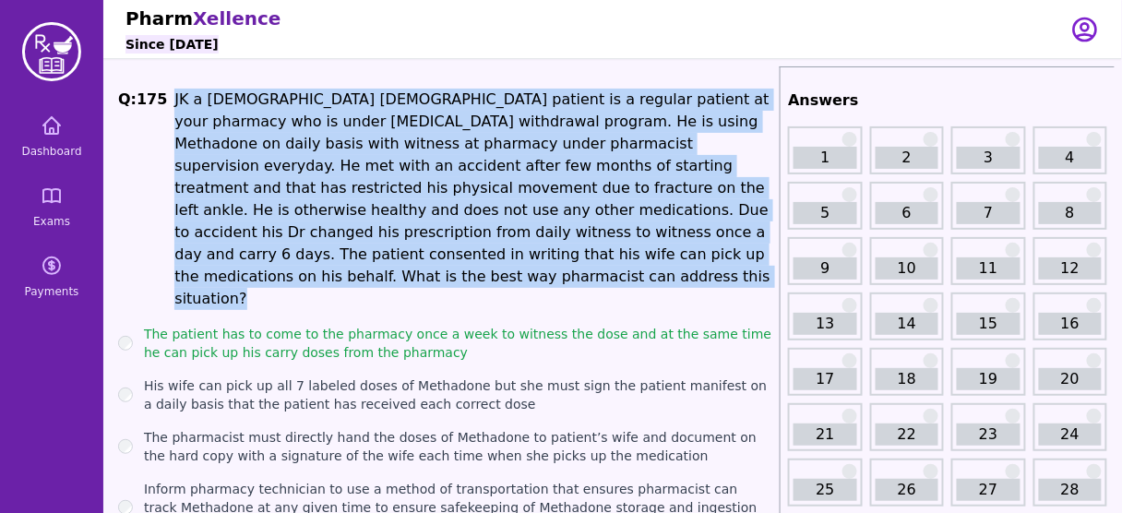
click at [401, 224] on li "JK a [DEMOGRAPHIC_DATA] [DEMOGRAPHIC_DATA] patient is a regular patient at your…" at bounding box center [473, 199] width 598 height 221
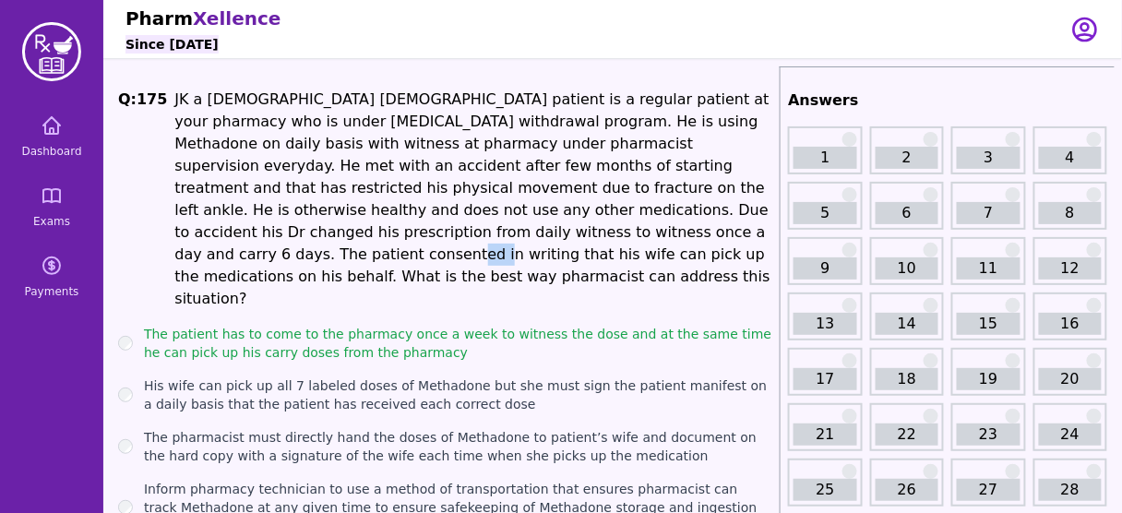
click at [401, 224] on li "JK a [DEMOGRAPHIC_DATA] [DEMOGRAPHIC_DATA] patient is a regular patient at your…" at bounding box center [473, 199] width 598 height 221
click at [357, 230] on li "JK a [DEMOGRAPHIC_DATA] [DEMOGRAPHIC_DATA] patient is a regular patient at your…" at bounding box center [473, 199] width 598 height 221
drag, startPoint x: 651, startPoint y: 207, endPoint x: 661, endPoint y: 231, distance: 25.7
drag, startPoint x: 661, startPoint y: 231, endPoint x: 572, endPoint y: 232, distance: 88.6
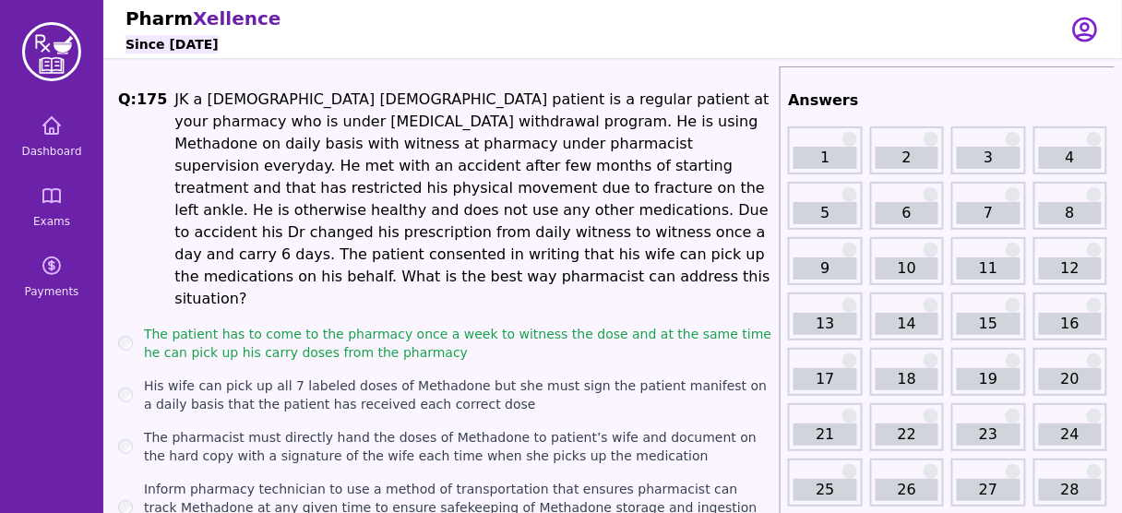
click at [572, 232] on li "JK a [DEMOGRAPHIC_DATA] [DEMOGRAPHIC_DATA] patient is a regular patient at your…" at bounding box center [473, 199] width 598 height 221
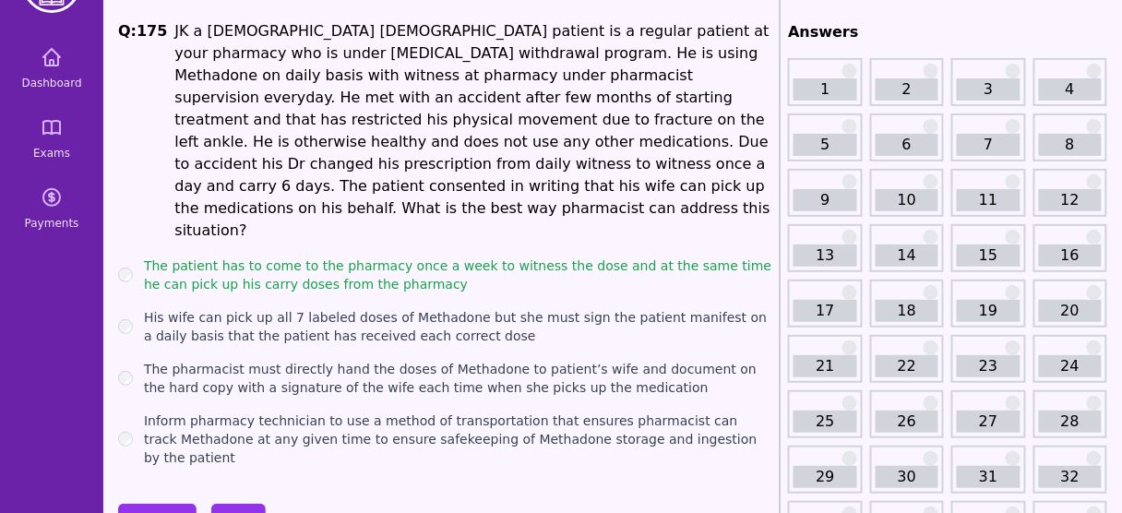
scroll to position [78, 0]
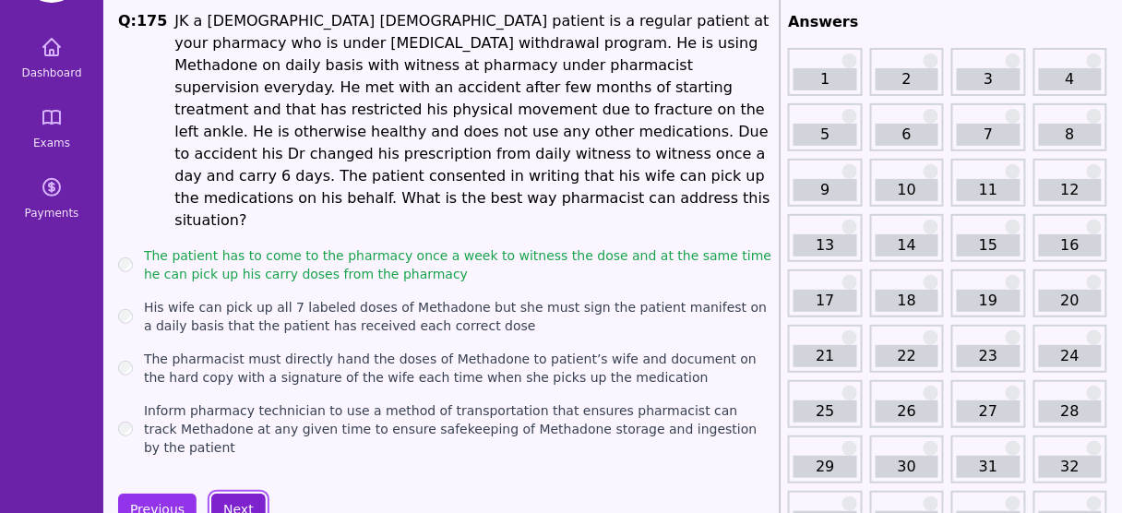
click at [246, 494] on button "Next" at bounding box center [238, 509] width 54 height 31
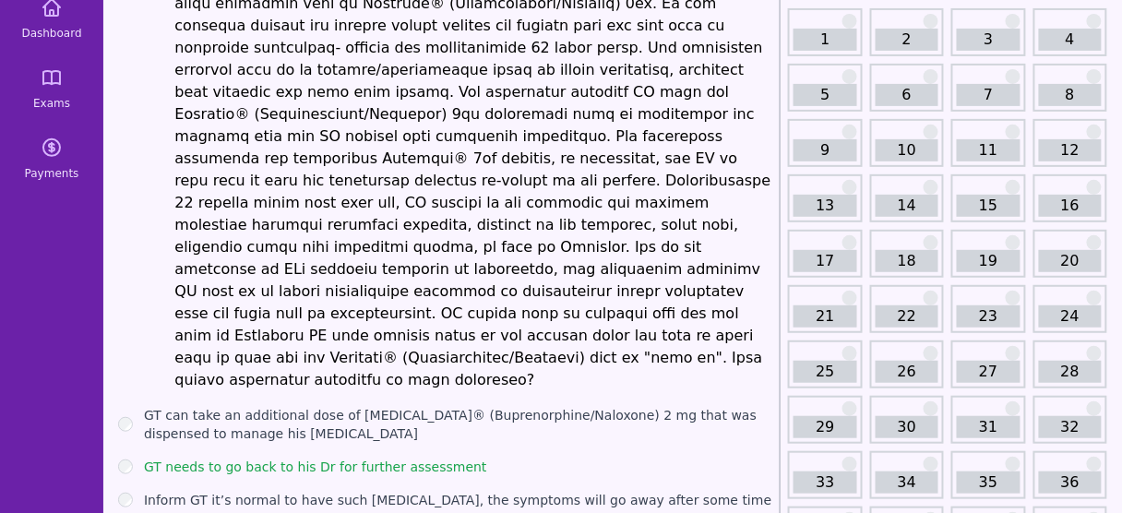
scroll to position [121, 0]
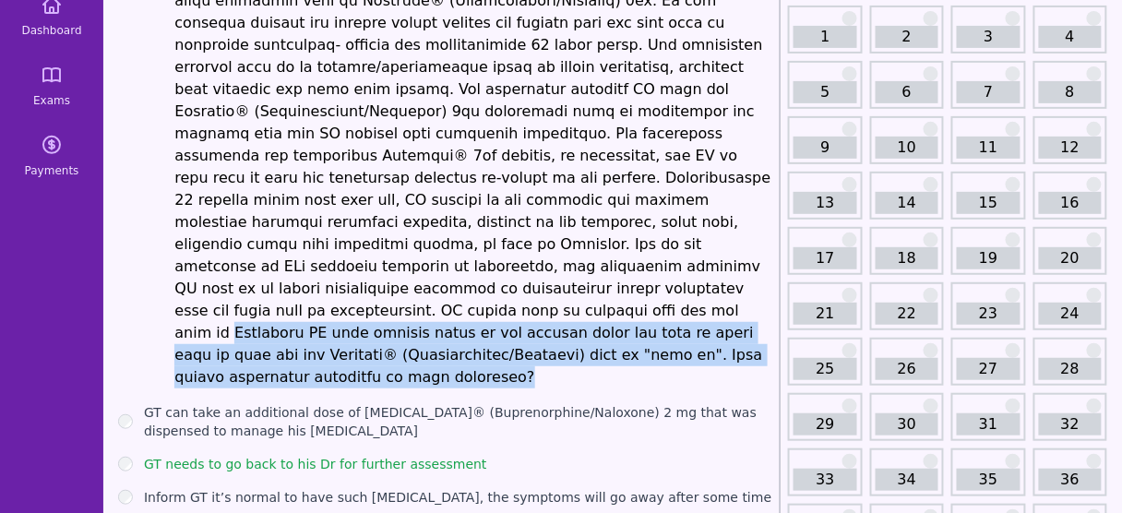
drag, startPoint x: 683, startPoint y: 264, endPoint x: 518, endPoint y: 326, distance: 175.5
click at [518, 326] on li at bounding box center [473, 178] width 598 height 421
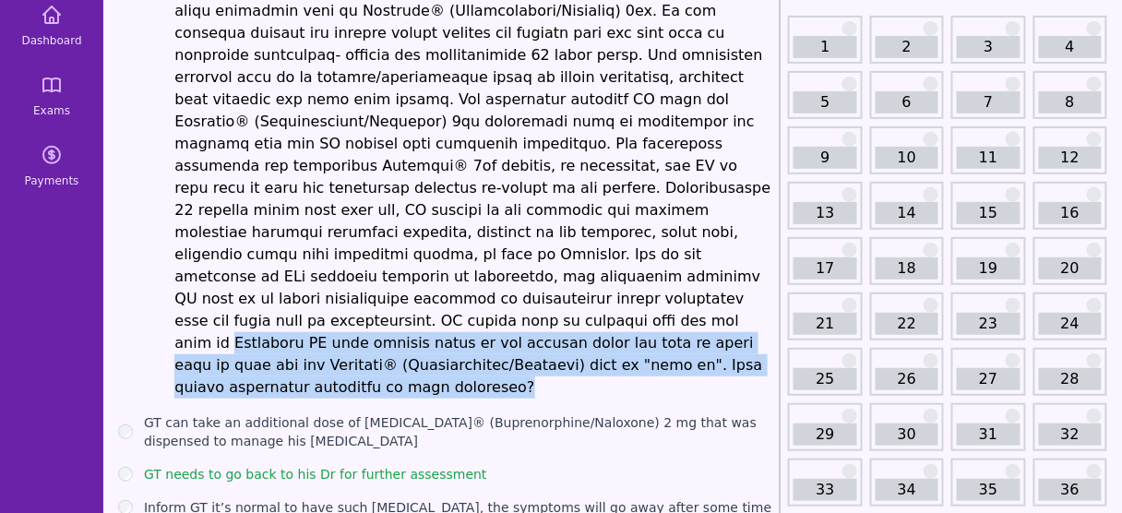
scroll to position [74, 0]
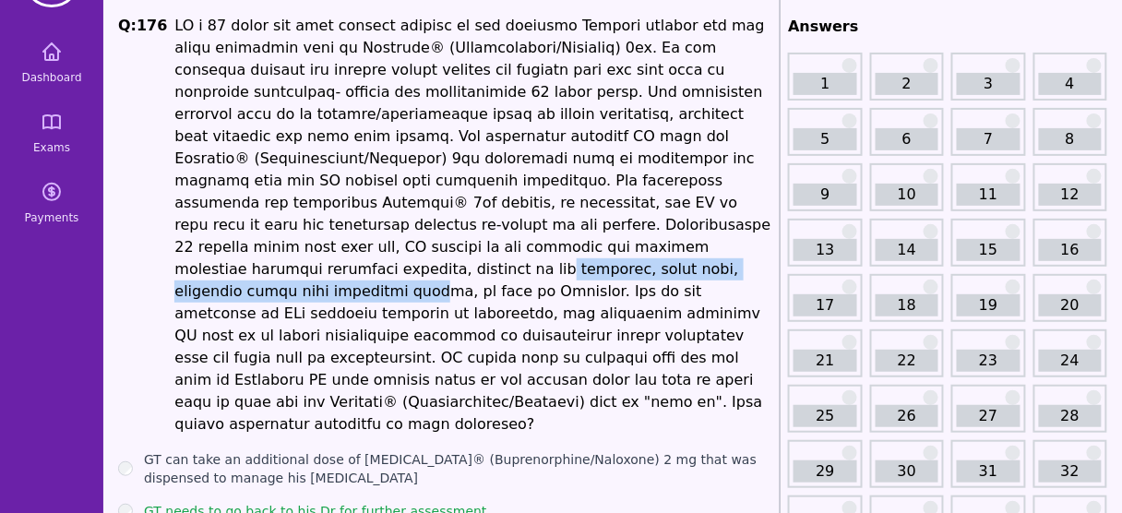
drag, startPoint x: 258, startPoint y: 254, endPoint x: 652, endPoint y: 247, distance: 394.0
click at [652, 247] on li at bounding box center [473, 225] width 598 height 421
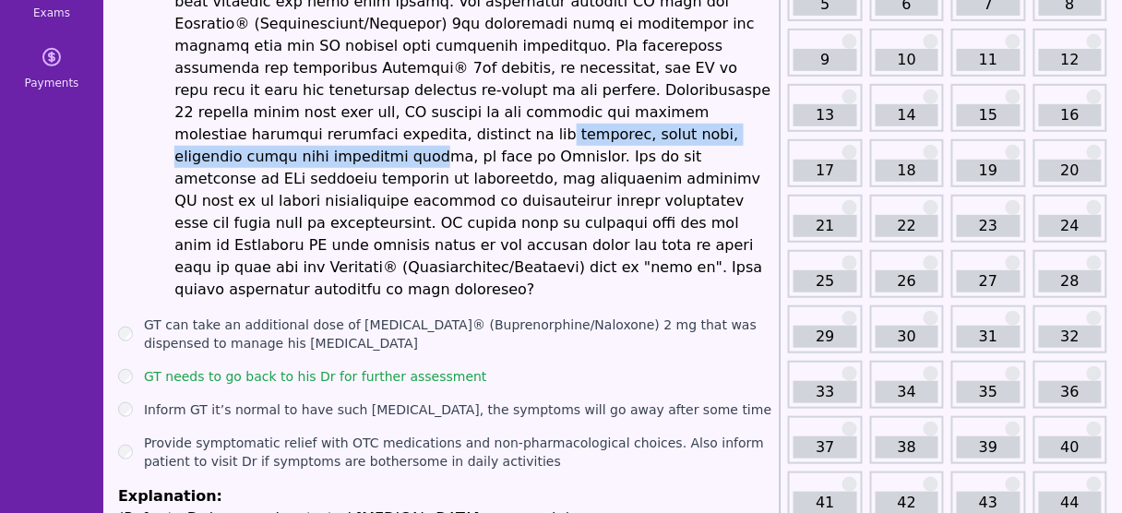
scroll to position [224, 0]
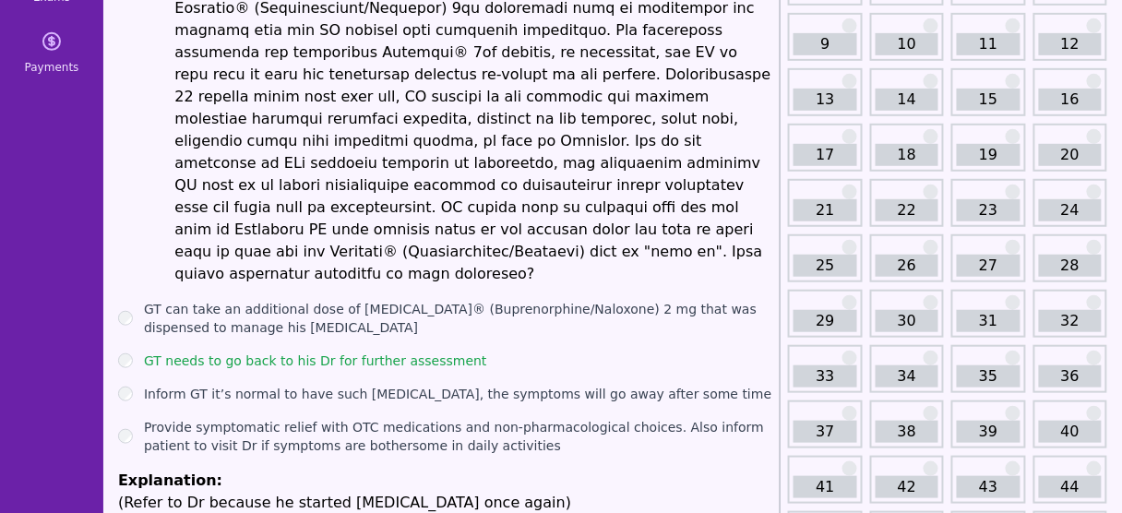
click at [505, 161] on li at bounding box center [473, 74] width 598 height 421
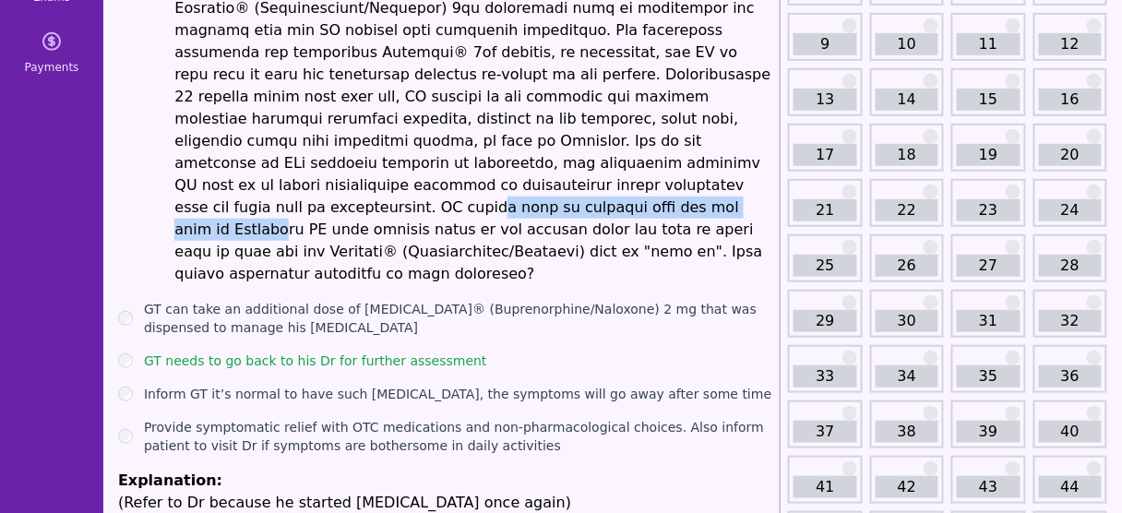
drag, startPoint x: 431, startPoint y: 161, endPoint x: 743, endPoint y: 159, distance: 311.8
click at [743, 159] on li at bounding box center [473, 74] width 598 height 421
click at [521, 168] on li at bounding box center [473, 74] width 598 height 421
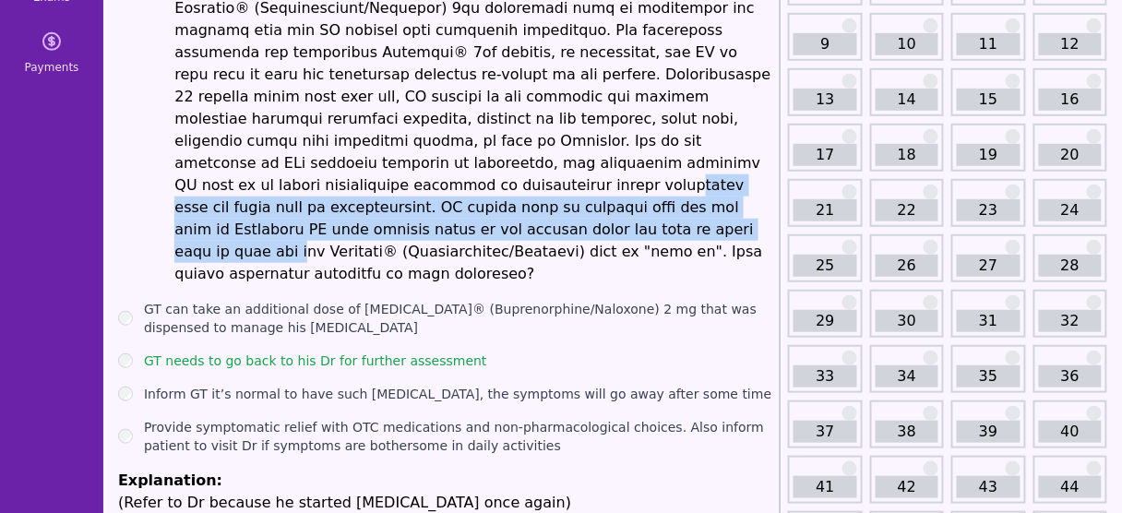
drag, startPoint x: 686, startPoint y: 150, endPoint x: 696, endPoint y: 181, distance: 31.8
click at [696, 181] on li at bounding box center [473, 74] width 598 height 421
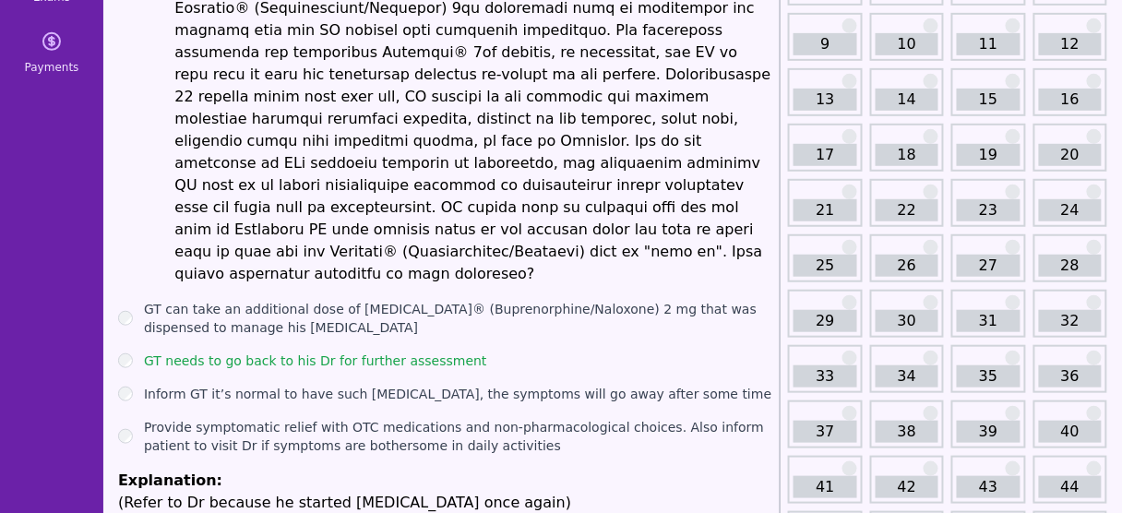
click at [554, 150] on li at bounding box center [473, 74] width 598 height 421
drag, startPoint x: 365, startPoint y: 203, endPoint x: 410, endPoint y: 201, distance: 44.3
click at [410, 201] on li at bounding box center [473, 74] width 598 height 421
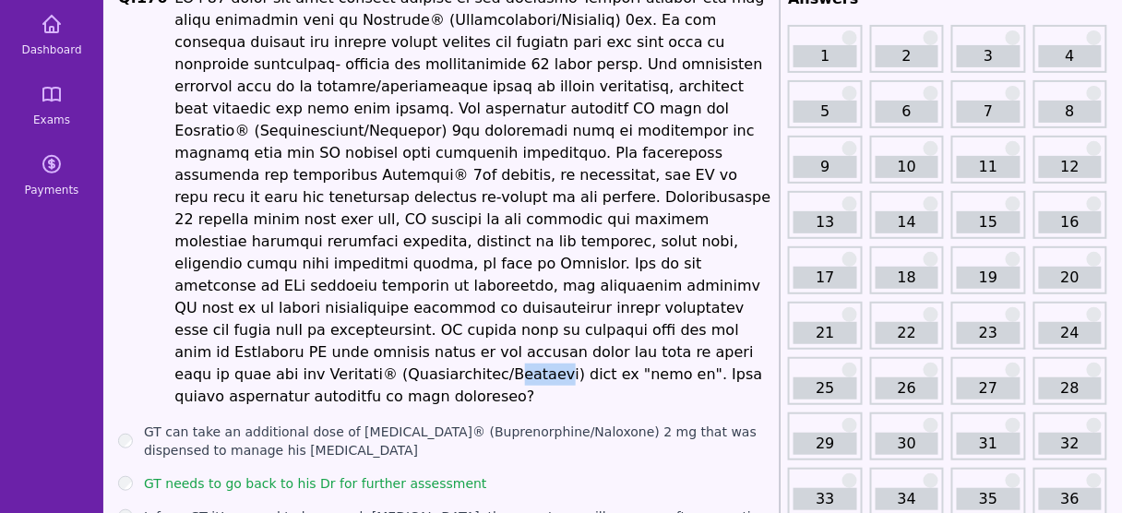
scroll to position [77, 0]
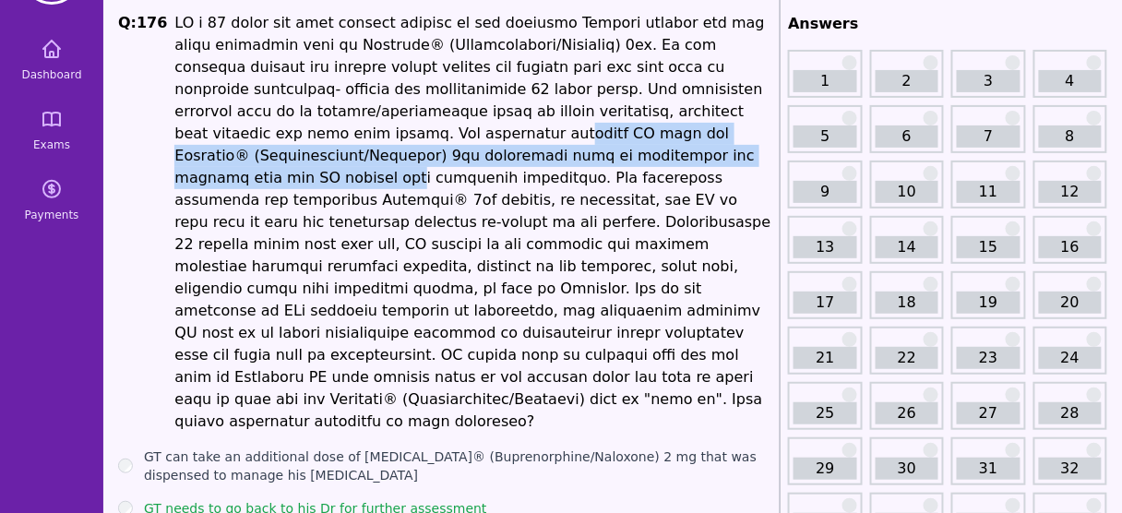
drag, startPoint x: 188, startPoint y: 129, endPoint x: 465, endPoint y: 146, distance: 277.3
click at [465, 146] on li at bounding box center [473, 222] width 598 height 421
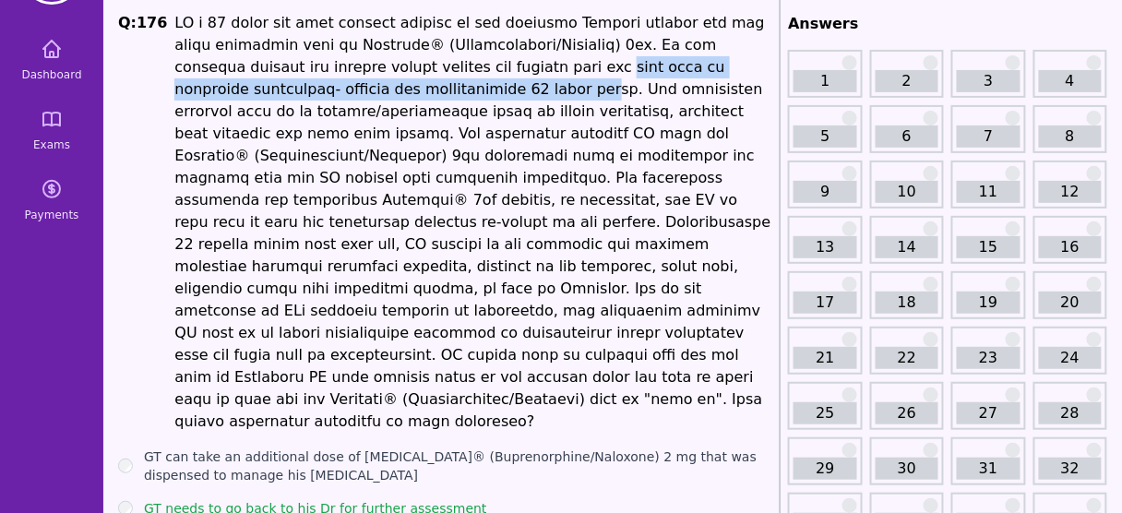
drag, startPoint x: 449, startPoint y: 58, endPoint x: 339, endPoint y: 83, distance: 112.6
click at [339, 83] on li at bounding box center [473, 222] width 598 height 421
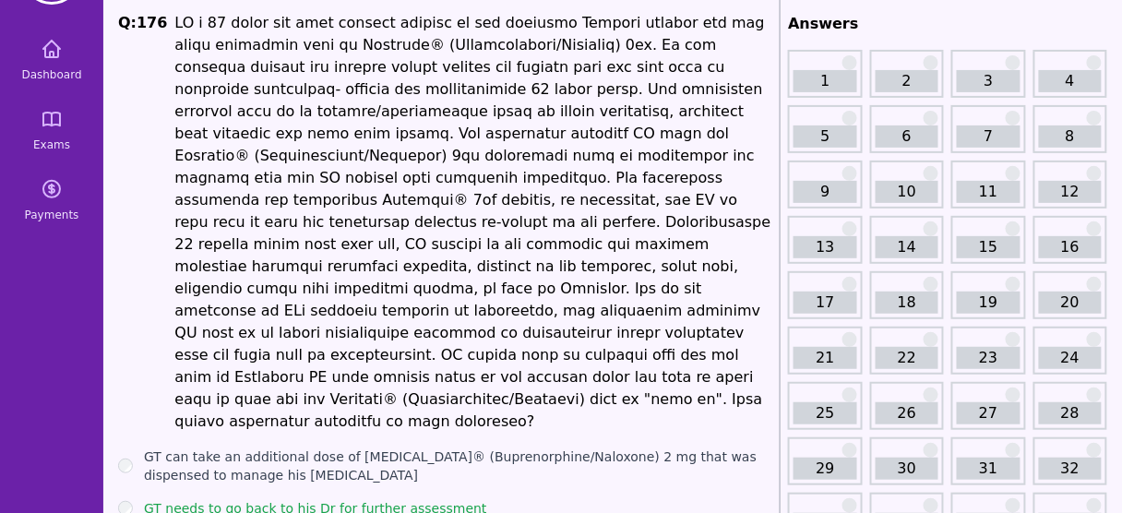
click at [715, 304] on li at bounding box center [473, 222] width 598 height 421
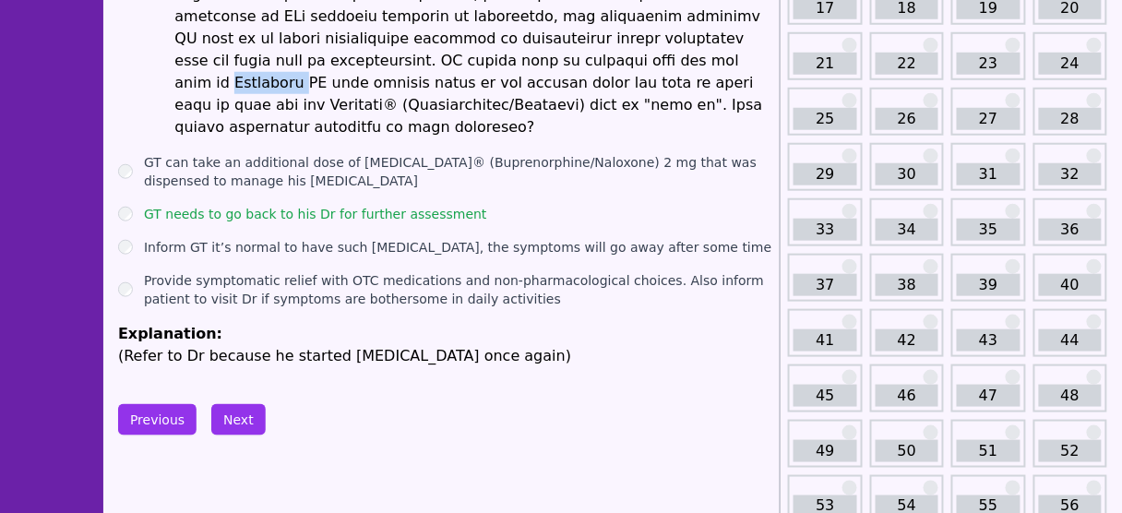
scroll to position [372, 0]
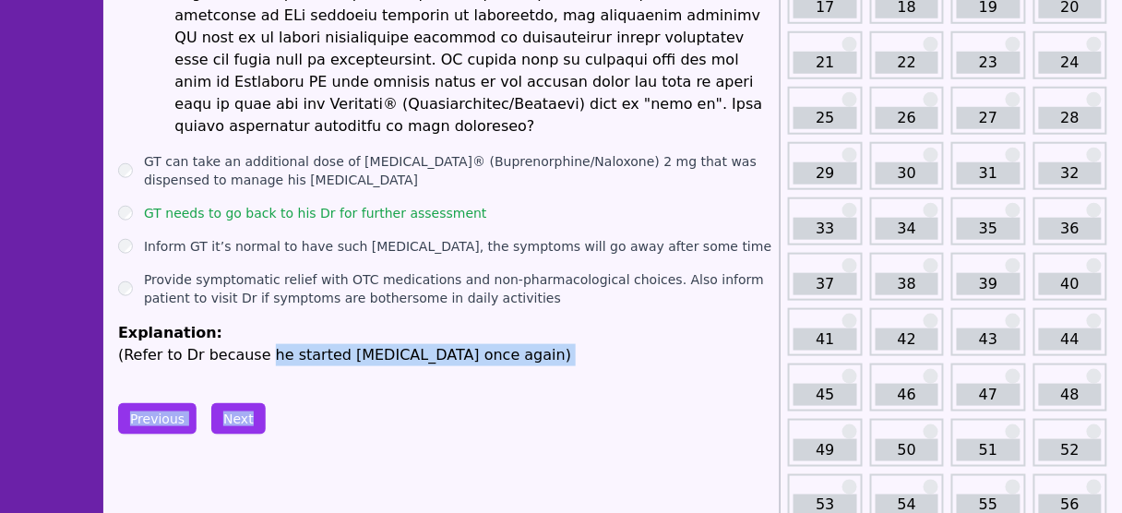
drag, startPoint x: 283, startPoint y: 301, endPoint x: 435, endPoint y: 328, distance: 153.8
click at [232, 403] on button "Next" at bounding box center [238, 418] width 54 height 31
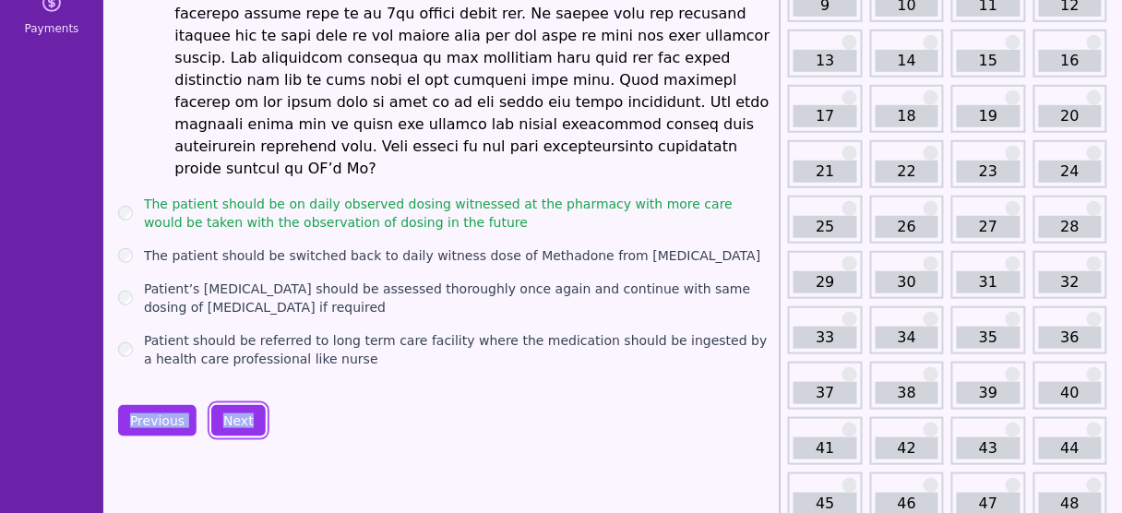
scroll to position [224, 0]
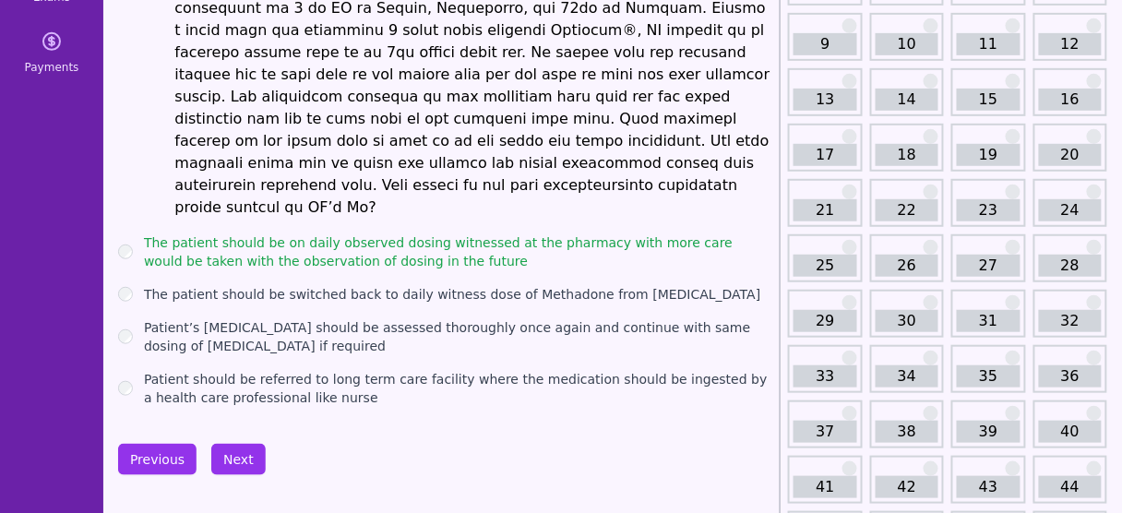
click at [447, 444] on div "Previous Next" at bounding box center [445, 459] width 654 height 31
click at [239, 444] on button "Next" at bounding box center [238, 459] width 54 height 31
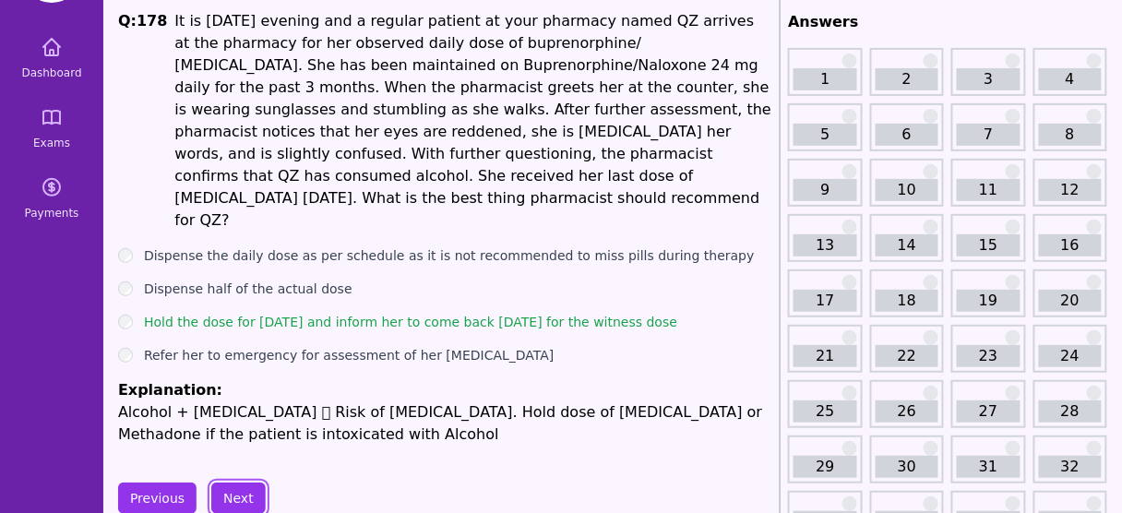
scroll to position [77, 0]
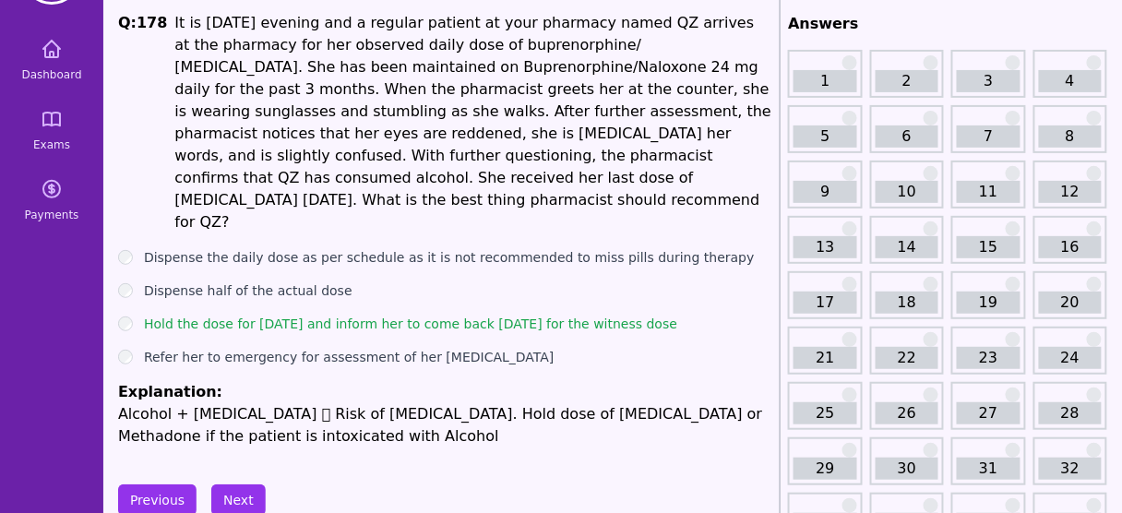
drag, startPoint x: 656, startPoint y: 276, endPoint x: 153, endPoint y: 283, distance: 502.8
click at [153, 315] on div "Hold the dose for [DATE] and inform her to come back [DATE] for the witness dose" at bounding box center [445, 324] width 654 height 18
click at [311, 403] on p "Alcohol + [MEDICAL_DATA]  Risk of [MEDICAL_DATA]. Hold dose of [MEDICAL_DATA] …" at bounding box center [445, 425] width 654 height 44
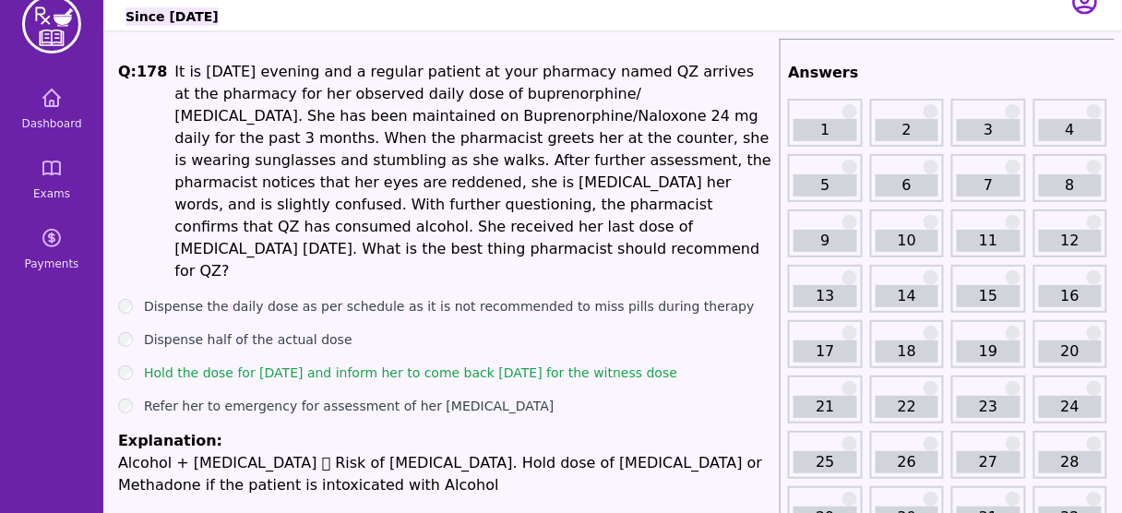
scroll to position [3, 0]
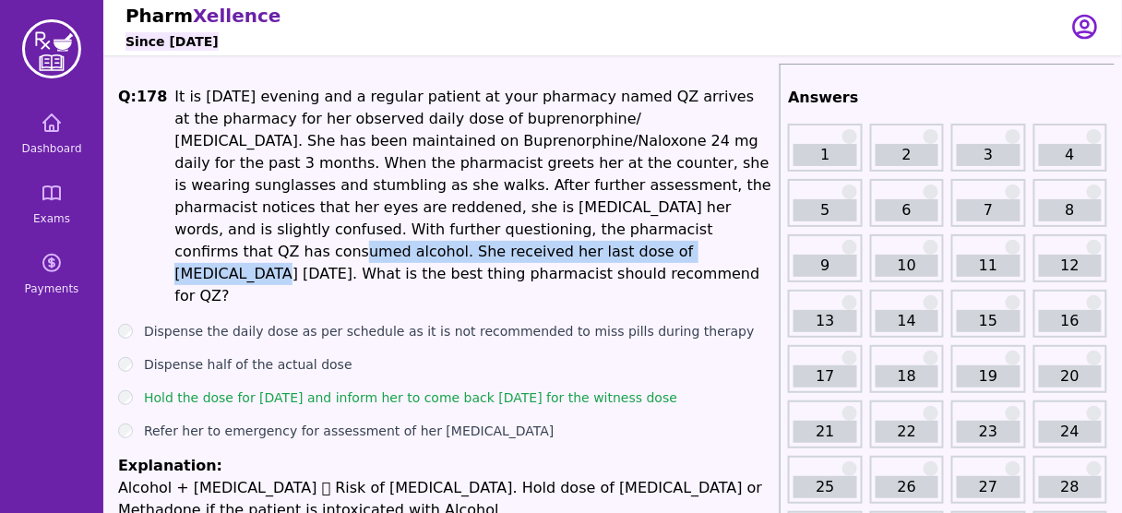
drag, startPoint x: 213, startPoint y: 222, endPoint x: 589, endPoint y: 219, distance: 375.5
click at [589, 219] on li "It is [DATE] evening and a regular patient at your pharmacy named QZ arrives at…" at bounding box center [473, 196] width 598 height 221
click at [480, 222] on li "It is [DATE] evening and a regular patient at your pharmacy named QZ arrives at…" at bounding box center [473, 196] width 598 height 221
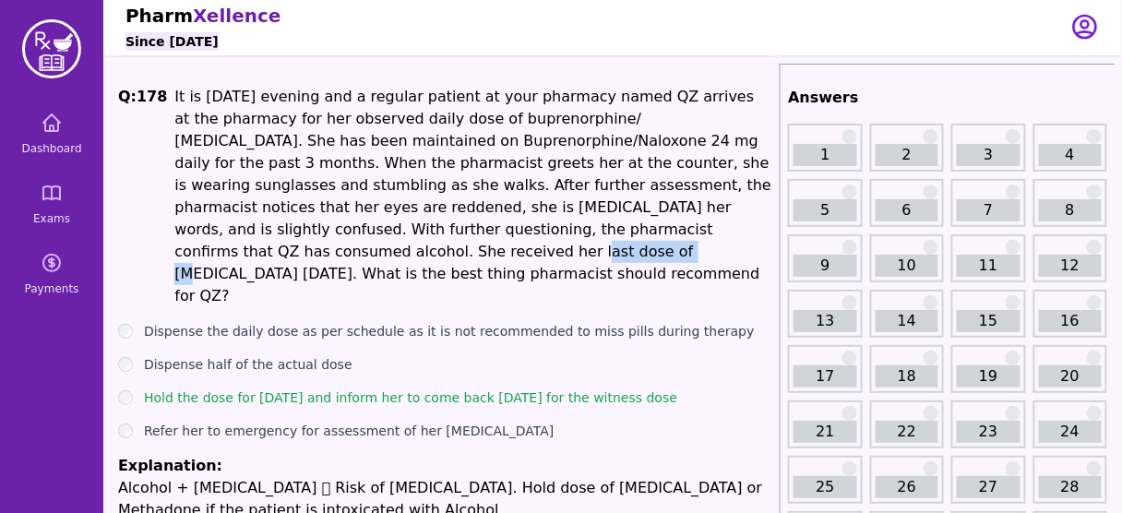
click at [480, 222] on li "It is [DATE] evening and a regular patient at your pharmacy named QZ arrives at…" at bounding box center [473, 196] width 598 height 221
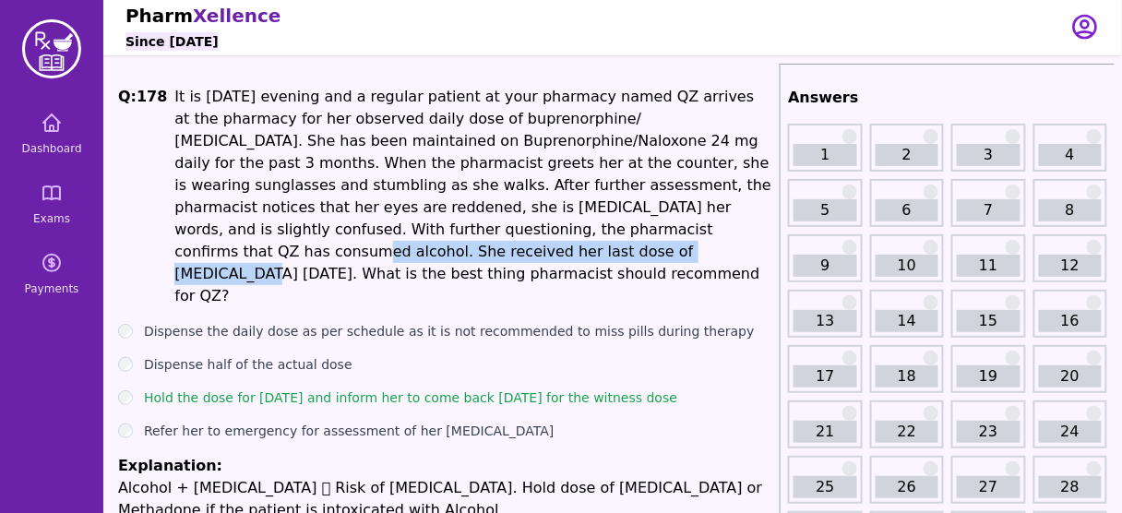
drag, startPoint x: 577, startPoint y: 221, endPoint x: 221, endPoint y: 225, distance: 355.2
click at [221, 225] on li "It is [DATE] evening and a regular patient at your pharmacy named QZ arrives at…" at bounding box center [473, 196] width 598 height 221
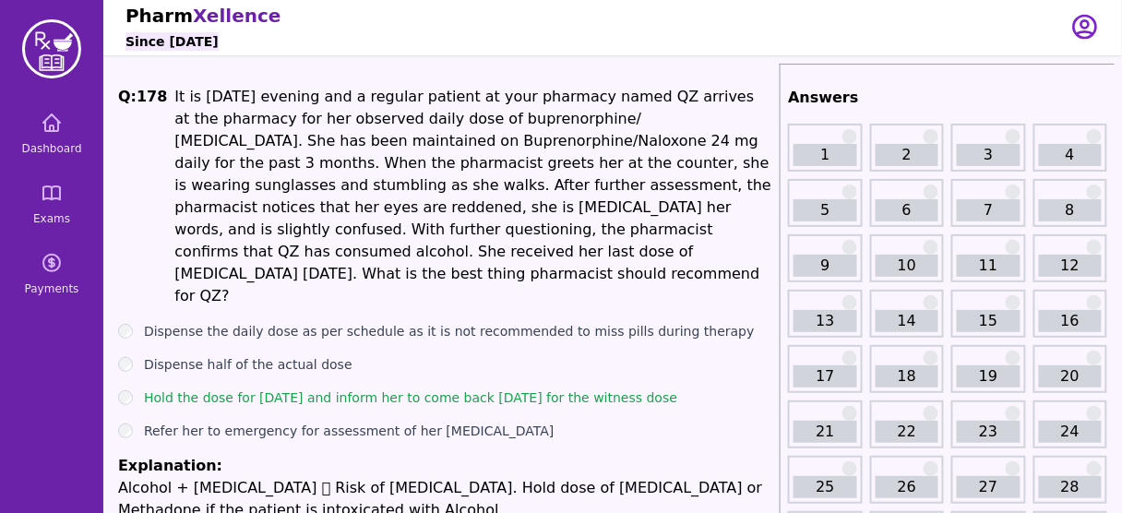
click at [419, 203] on li "It is [DATE] evening and a regular patient at your pharmacy named QZ arrives at…" at bounding box center [473, 196] width 598 height 221
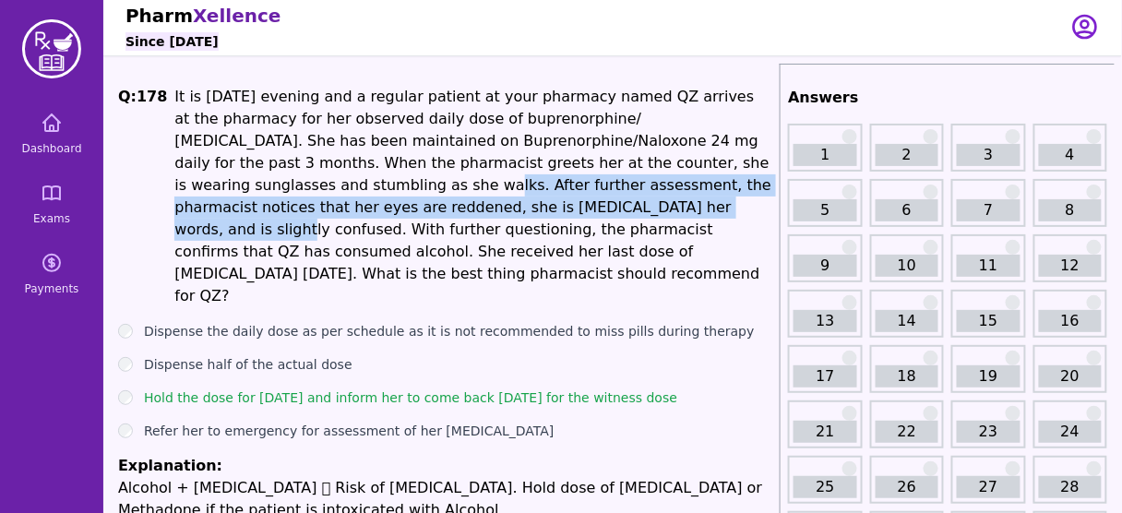
drag, startPoint x: 654, startPoint y: 161, endPoint x: 293, endPoint y: 199, distance: 362.8
click at [293, 199] on li "It is [DATE] evening and a regular patient at your pharmacy named QZ arrives at…" at bounding box center [473, 196] width 598 height 221
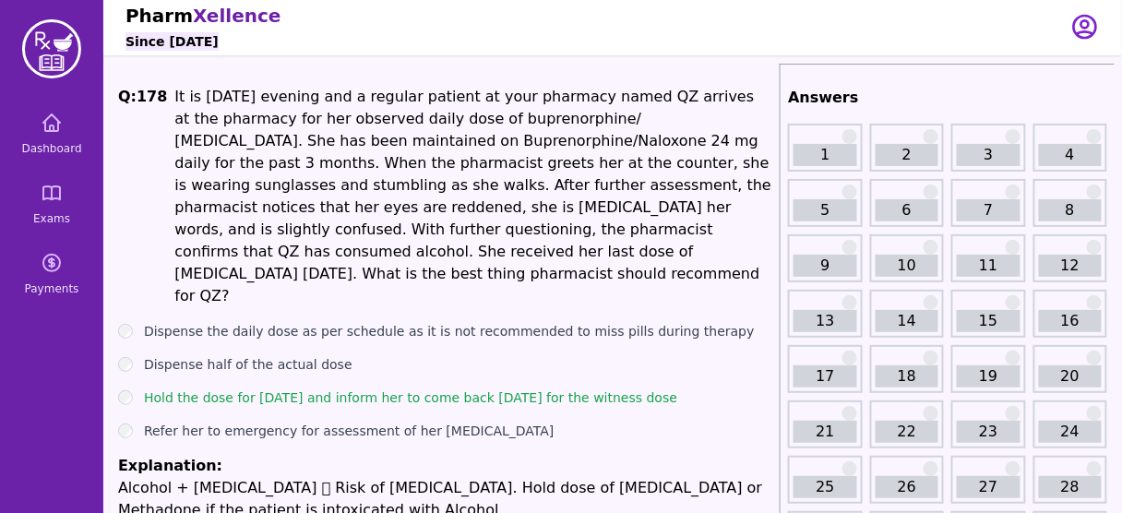
click at [329, 455] on li "Explanation: Alcohol + [MEDICAL_DATA]  Risk of [MEDICAL_DATA]. Hold dose of [M…" at bounding box center [445, 488] width 654 height 66
drag, startPoint x: 122, startPoint y: 446, endPoint x: 287, endPoint y: 439, distance: 165.3
click at [287, 477] on p "Alcohol + [MEDICAL_DATA]  Risk of [MEDICAL_DATA]. Hold dose of [MEDICAL_DATA] …" at bounding box center [445, 499] width 654 height 44
drag, startPoint x: 448, startPoint y: 470, endPoint x: 399, endPoint y: 470, distance: 49.8
drag, startPoint x: 399, startPoint y: 470, endPoint x: 342, endPoint y: 464, distance: 56.6
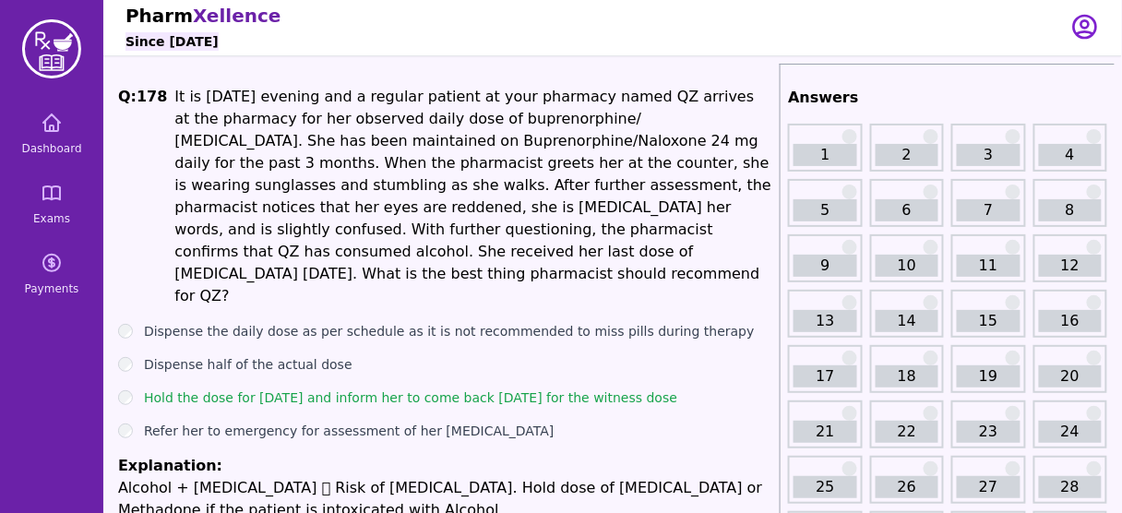
click at [342, 477] on p "Alcohol + [MEDICAL_DATA]  Risk of [MEDICAL_DATA]. Hold dose of [MEDICAL_DATA] …" at bounding box center [445, 499] width 654 height 44
click at [304, 477] on p "Alcohol + [MEDICAL_DATA]  Risk of [MEDICAL_DATA]. Hold dose of [MEDICAL_DATA] …" at bounding box center [445, 499] width 654 height 44
click at [125, 388] on div "Hold the dose for [DATE] and inform her to come back [DATE] for the witness dose" at bounding box center [445, 397] width 654 height 18
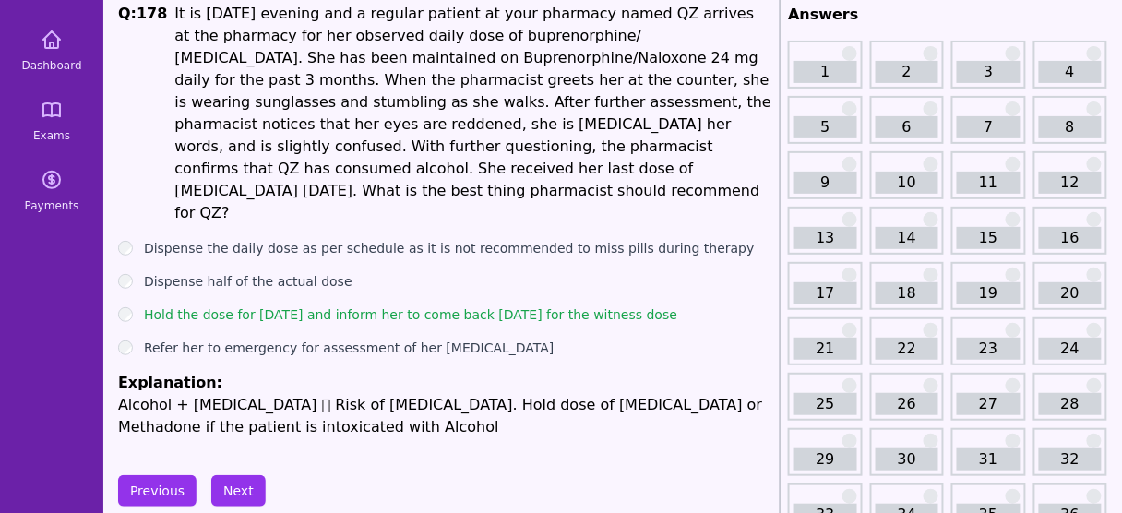
scroll to position [87, 0]
click at [137, 304] on div "Hold the dose for [DATE] and inform her to come back [DATE] for the witness dose" at bounding box center [445, 313] width 654 height 18
click at [363, 100] on li "It is [DATE] evening and a regular patient at your pharmacy named QZ arrives at…" at bounding box center [473, 112] width 598 height 221
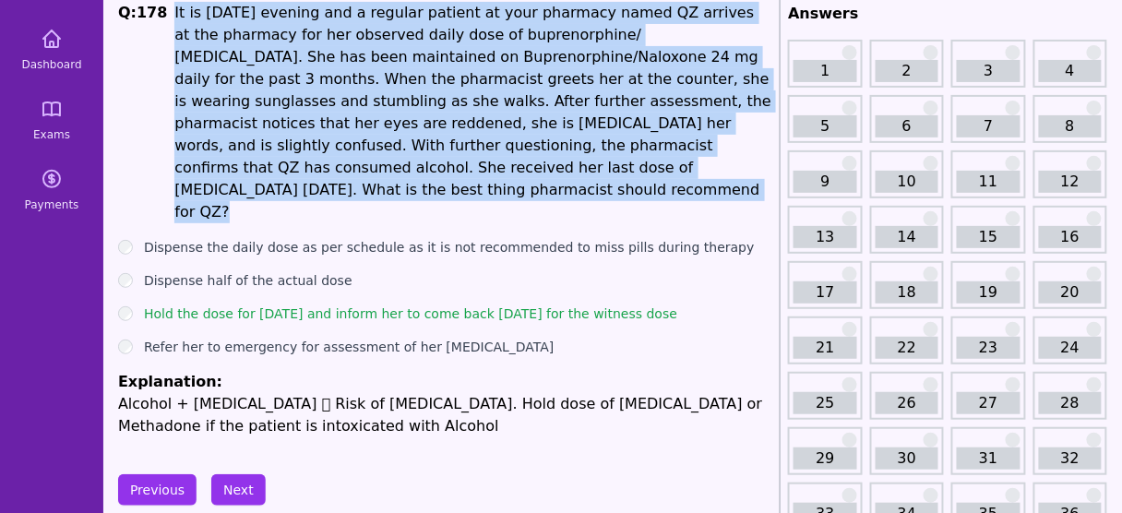
click at [363, 100] on li "It is [DATE] evening and a regular patient at your pharmacy named QZ arrives at…" at bounding box center [473, 112] width 598 height 221
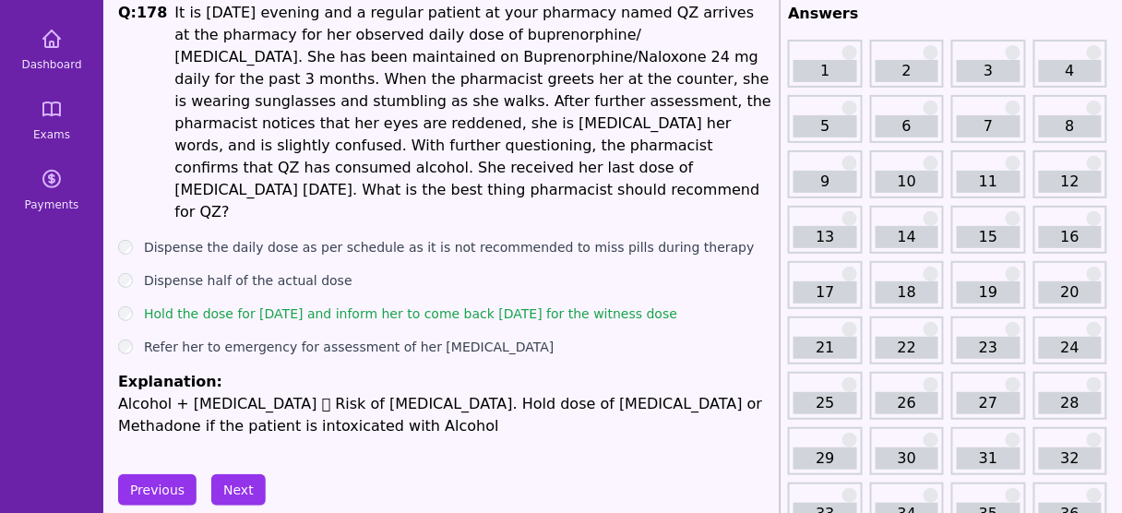
click at [256, 121] on li "It is [DATE] evening and a regular patient at your pharmacy named QZ arrives at…" at bounding box center [473, 112] width 598 height 221
click at [670, 100] on li "It is [DATE] evening and a regular patient at your pharmacy named QZ arrives at…" at bounding box center [473, 112] width 598 height 221
click at [237, 474] on button "Next" at bounding box center [238, 489] width 54 height 31
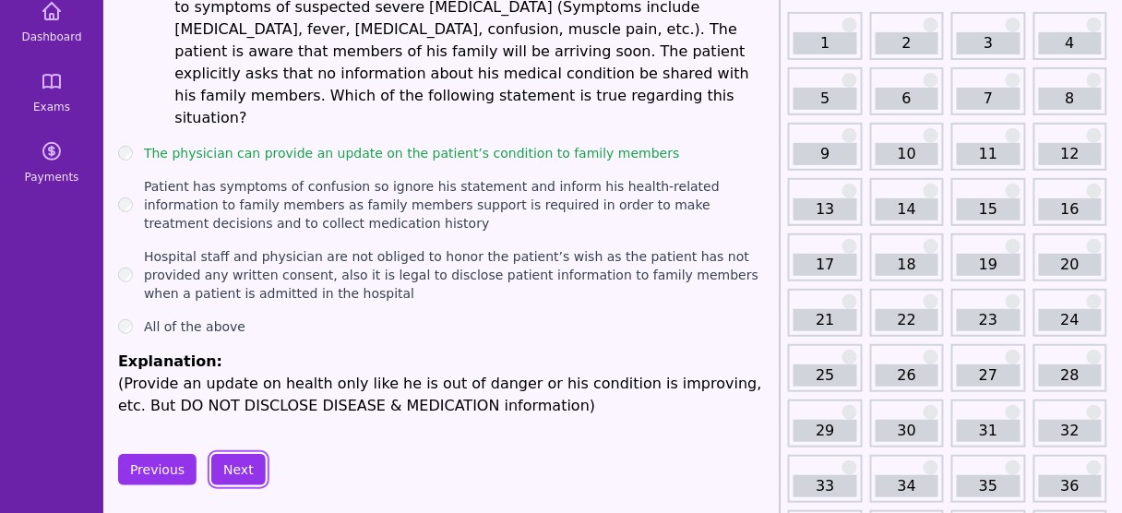
scroll to position [114, 0]
click at [232, 454] on button "Next" at bounding box center [238, 469] width 54 height 31
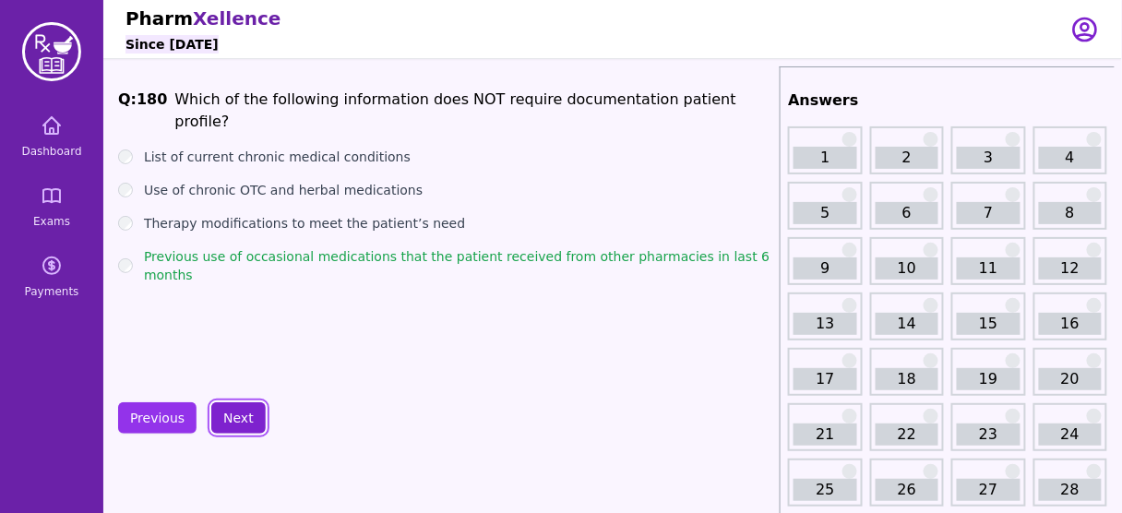
click at [228, 416] on button "Next" at bounding box center [238, 417] width 54 height 31
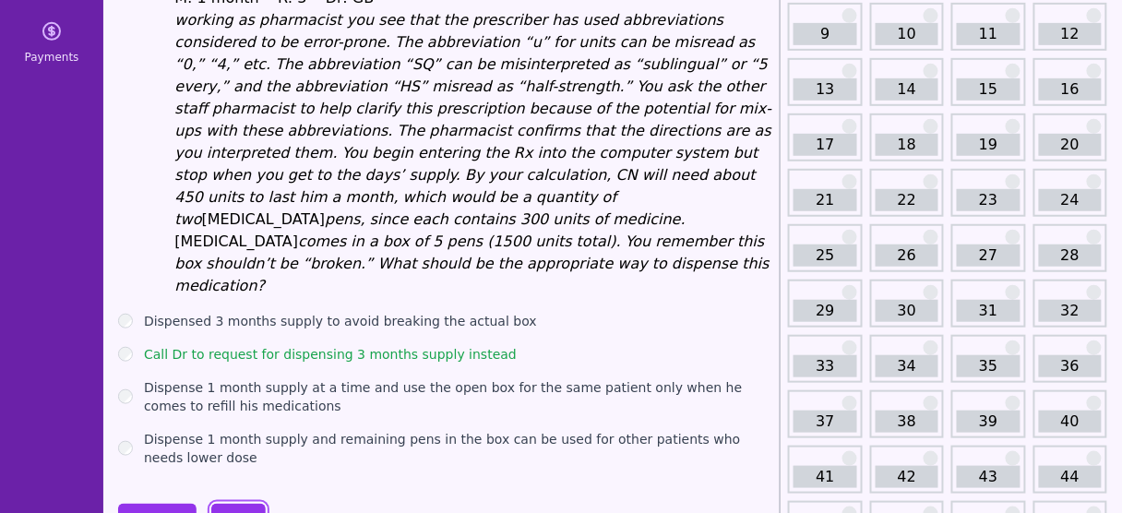
scroll to position [238, 0]
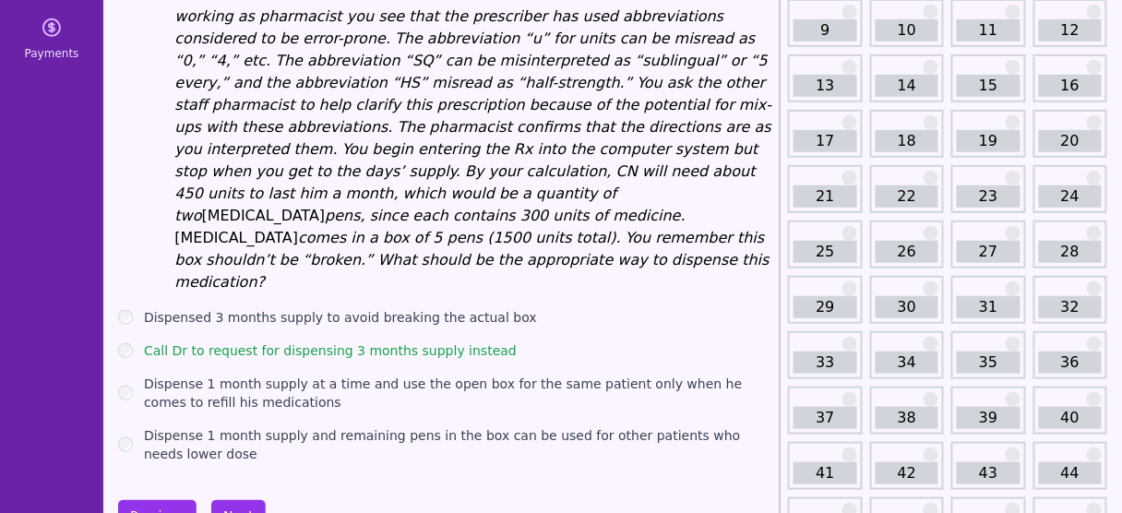
click at [133, 341] on div "Call Dr to request for dispensing 3 months supply instead" at bounding box center [445, 350] width 654 height 18
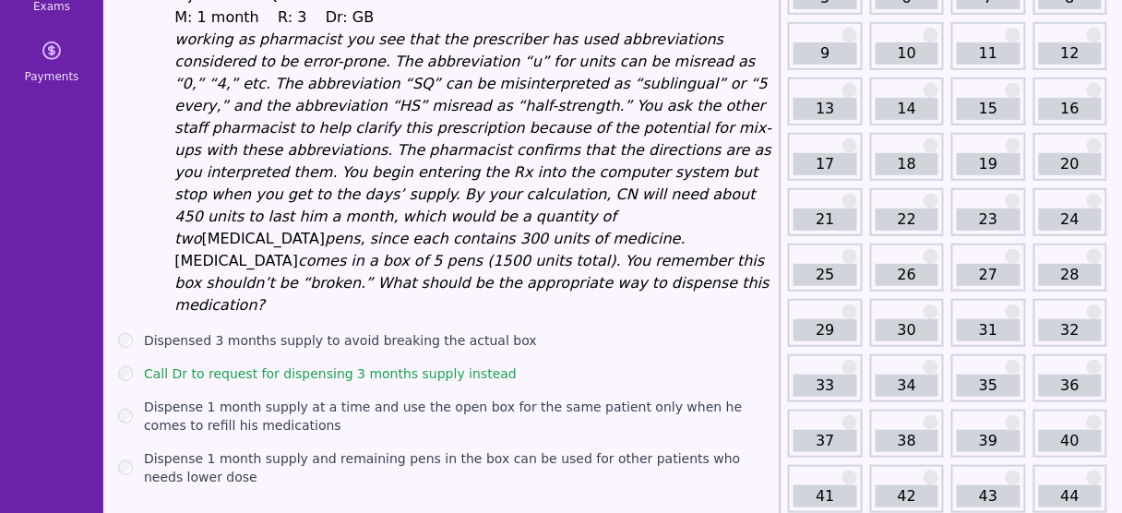
scroll to position [213, 0]
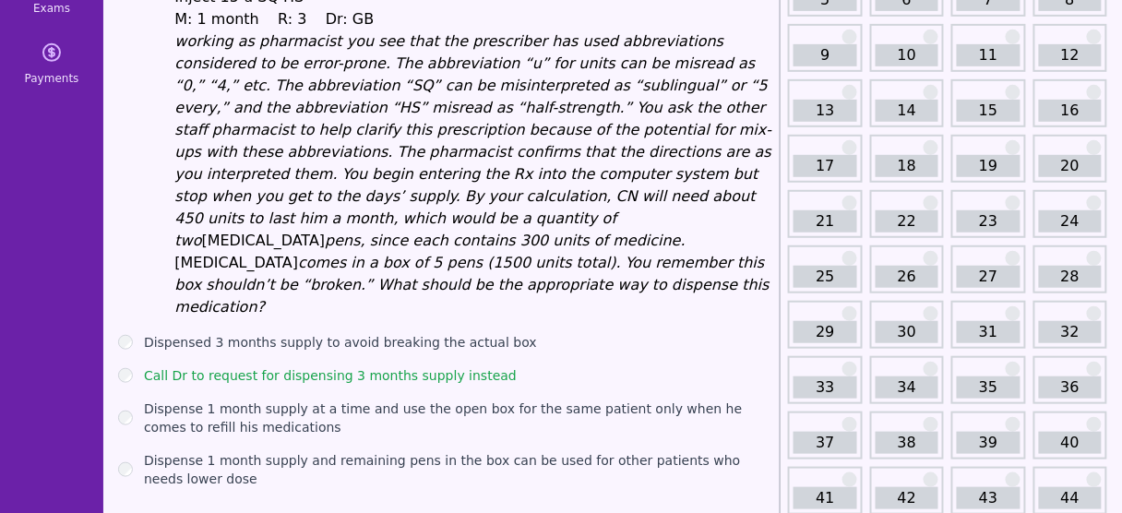
click at [136, 366] on div "Call Dr to request for dispensing 3 months supply instead" at bounding box center [445, 375] width 654 height 18
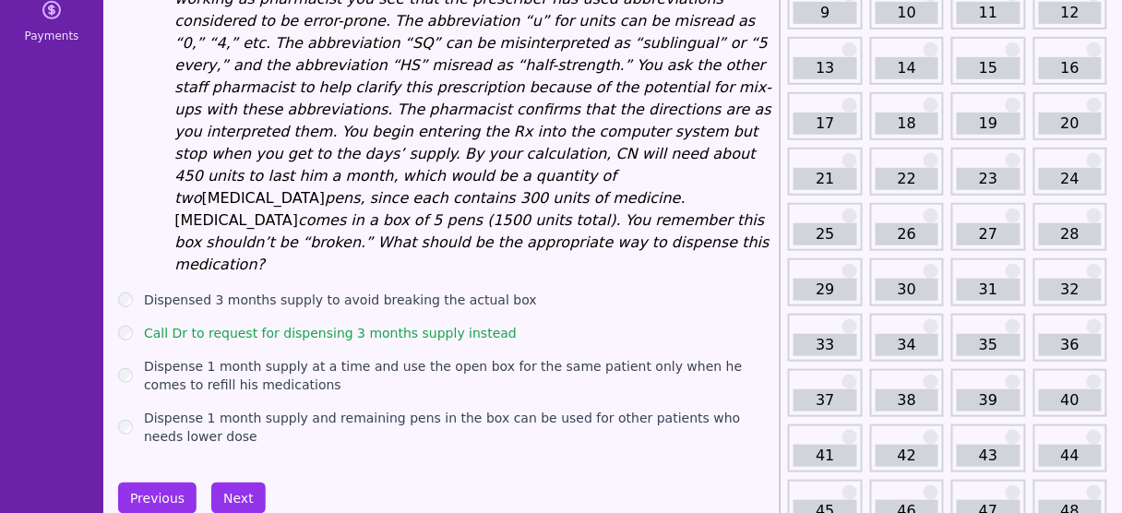
scroll to position [258, 0]
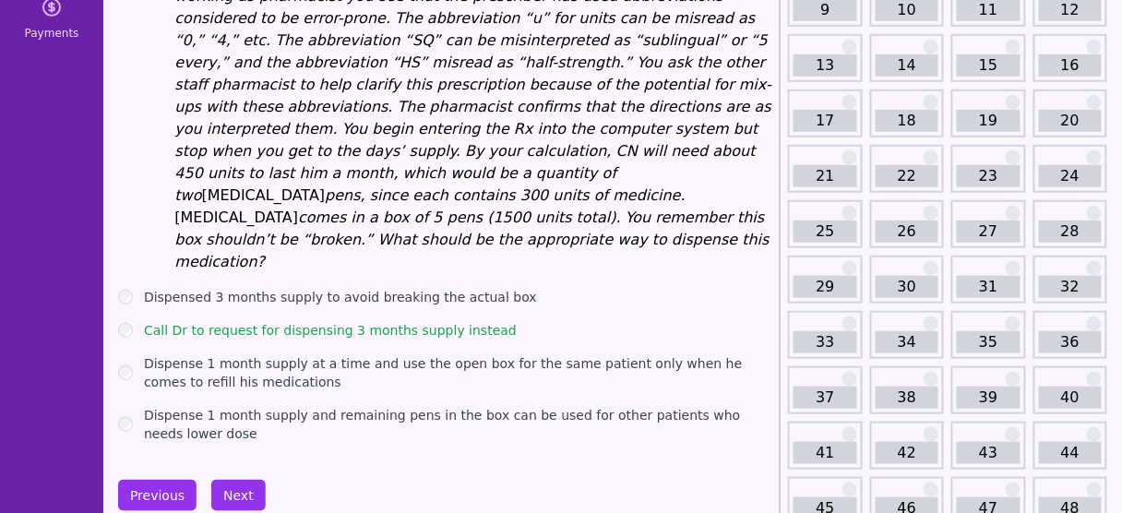
click at [198, 406] on label "Dispense 1 month supply and remaining pens in the box can be used for other pat…" at bounding box center [458, 424] width 628 height 37
click at [229, 480] on button "Next" at bounding box center [238, 495] width 54 height 31
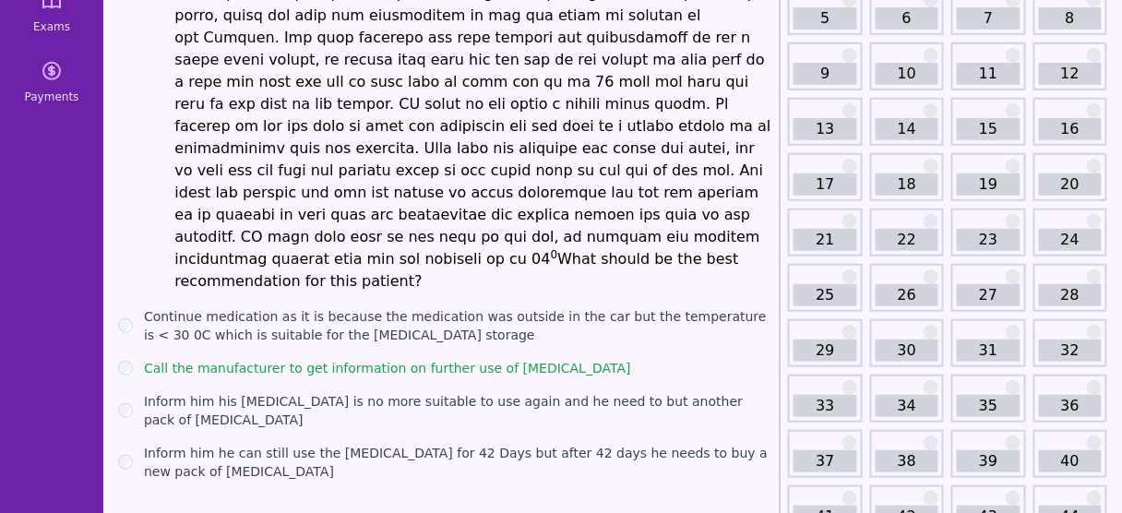
scroll to position [193, 0]
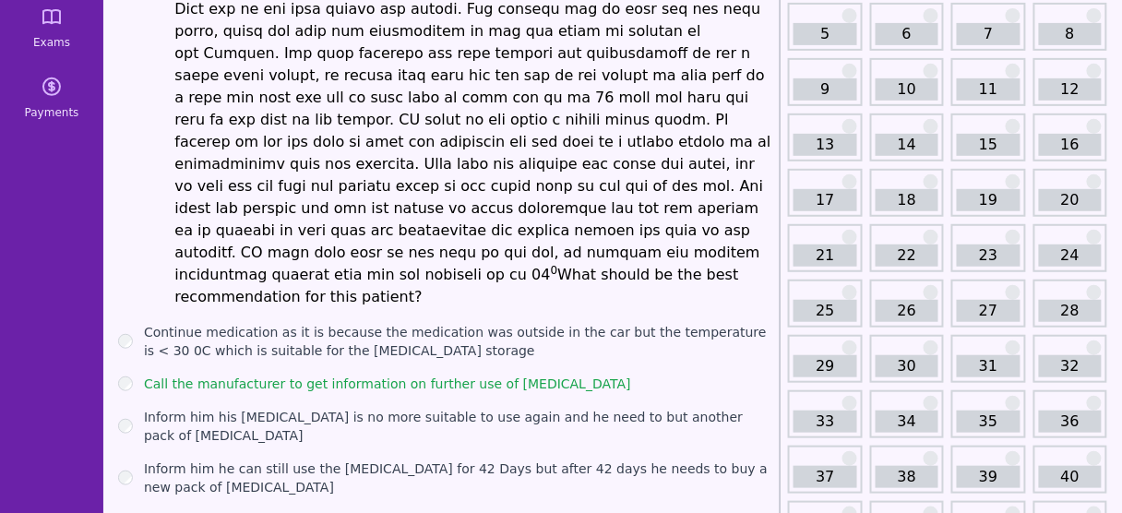
scroll to position [180, 0]
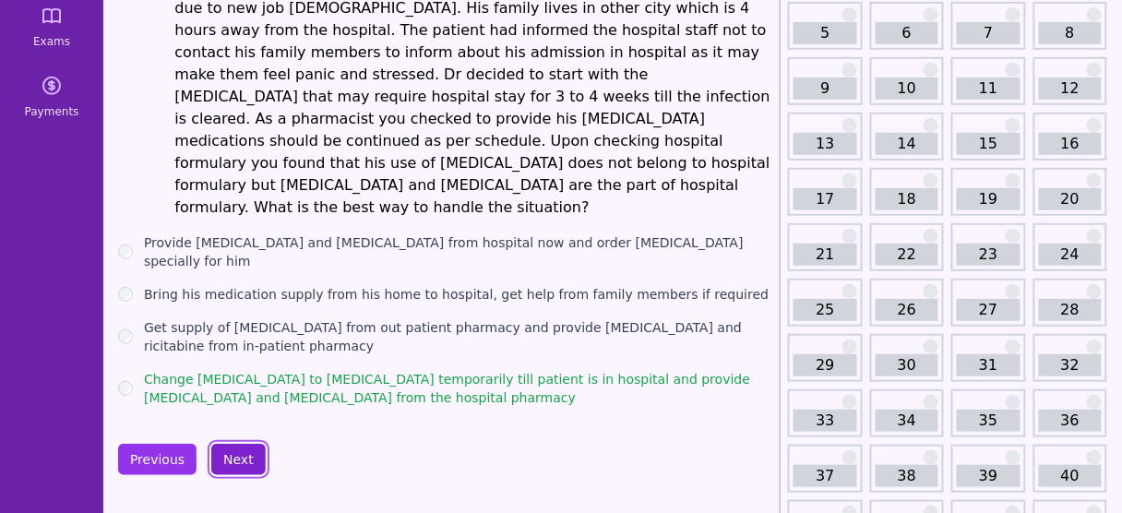
click at [249, 444] on button "Next" at bounding box center [238, 459] width 54 height 31
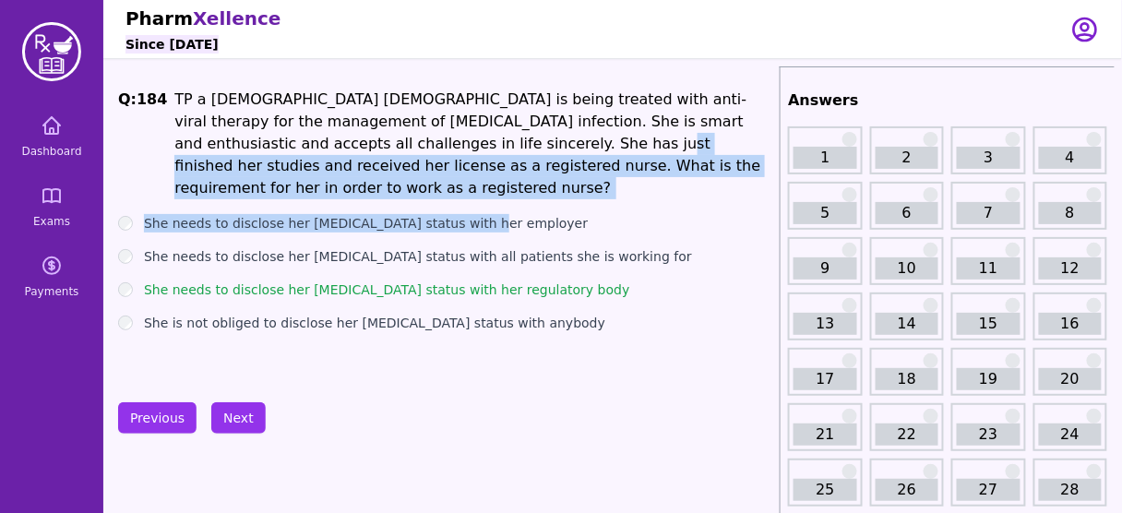
drag, startPoint x: 359, startPoint y: 140, endPoint x: 526, endPoint y: 177, distance: 171.0
click at [526, 177] on div "Q: 184 TP a [DEMOGRAPHIC_DATA] [DEMOGRAPHIC_DATA] is being treated with anti-vi…" at bounding box center [445, 227] width 654 height 277
click at [509, 160] on li "TP a [DEMOGRAPHIC_DATA] [DEMOGRAPHIC_DATA] is being treated with anti-viral the…" at bounding box center [473, 144] width 598 height 111
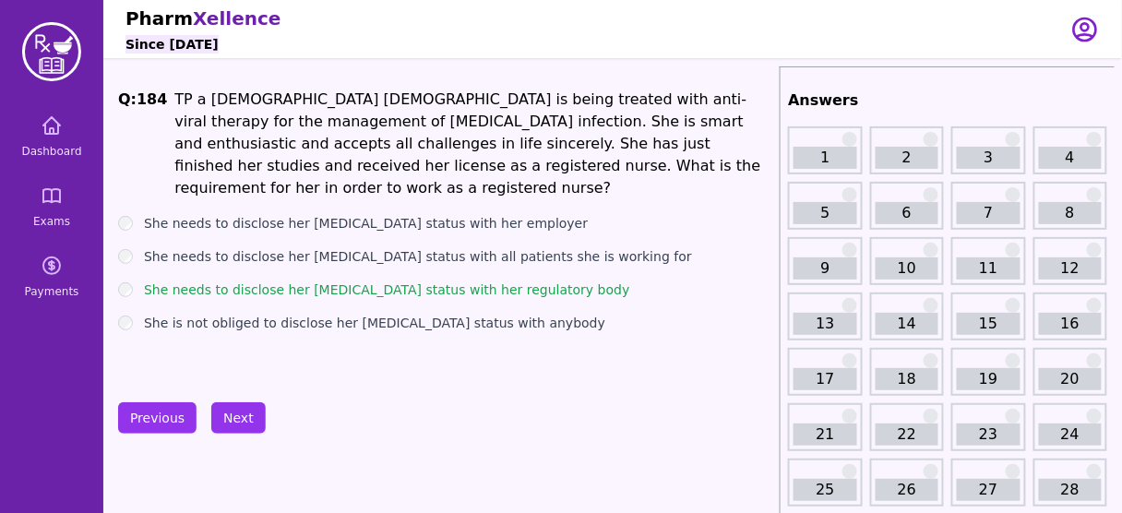
drag, startPoint x: 542, startPoint y: 167, endPoint x: 454, endPoint y: 142, distance: 92.0
drag, startPoint x: 454, startPoint y: 142, endPoint x: 382, endPoint y: 137, distance: 72.1
click at [382, 137] on li "TP a [DEMOGRAPHIC_DATA] [DEMOGRAPHIC_DATA] is being treated with anti-viral the…" at bounding box center [473, 144] width 598 height 111
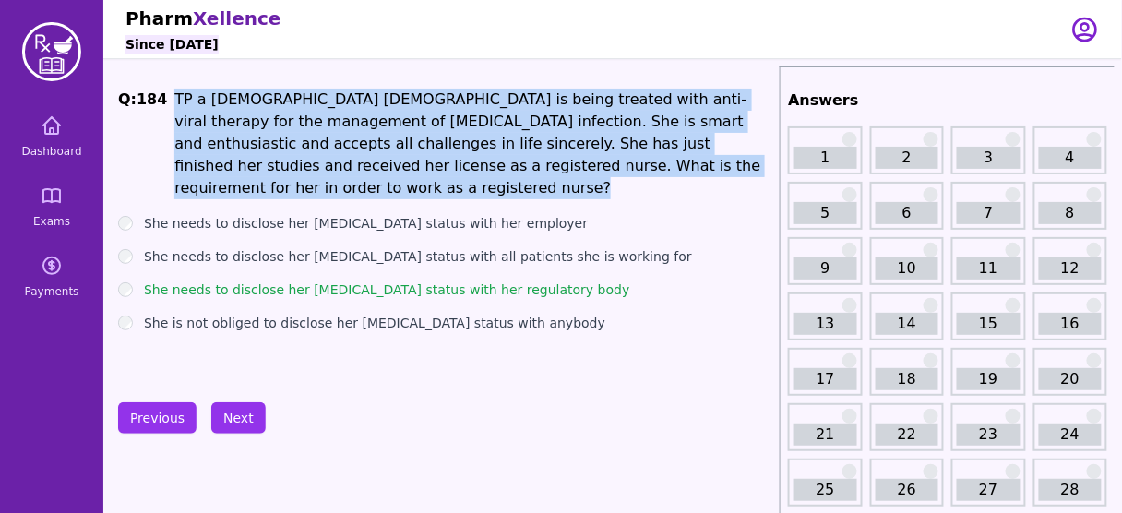
click at [382, 137] on li "TP a [DEMOGRAPHIC_DATA] [DEMOGRAPHIC_DATA] is being treated with anti-viral the…" at bounding box center [473, 144] width 598 height 111
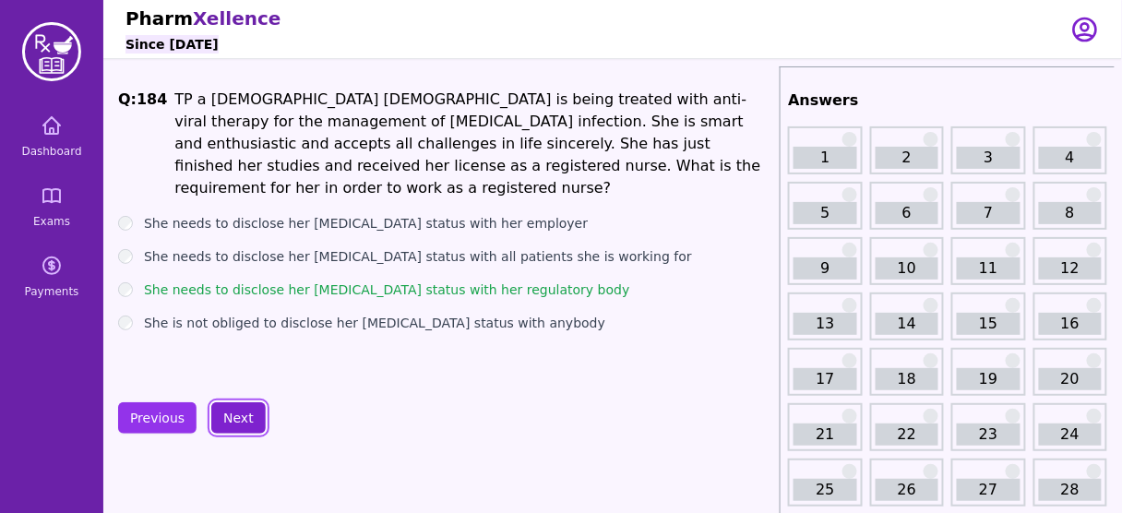
click at [240, 405] on button "Next" at bounding box center [238, 417] width 54 height 31
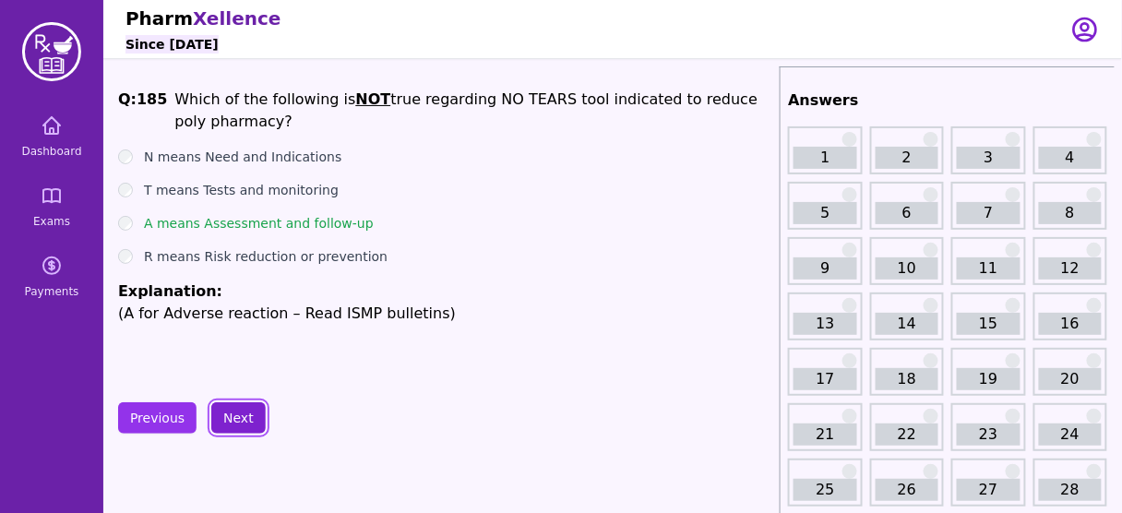
click at [234, 414] on button "Next" at bounding box center [238, 417] width 54 height 31
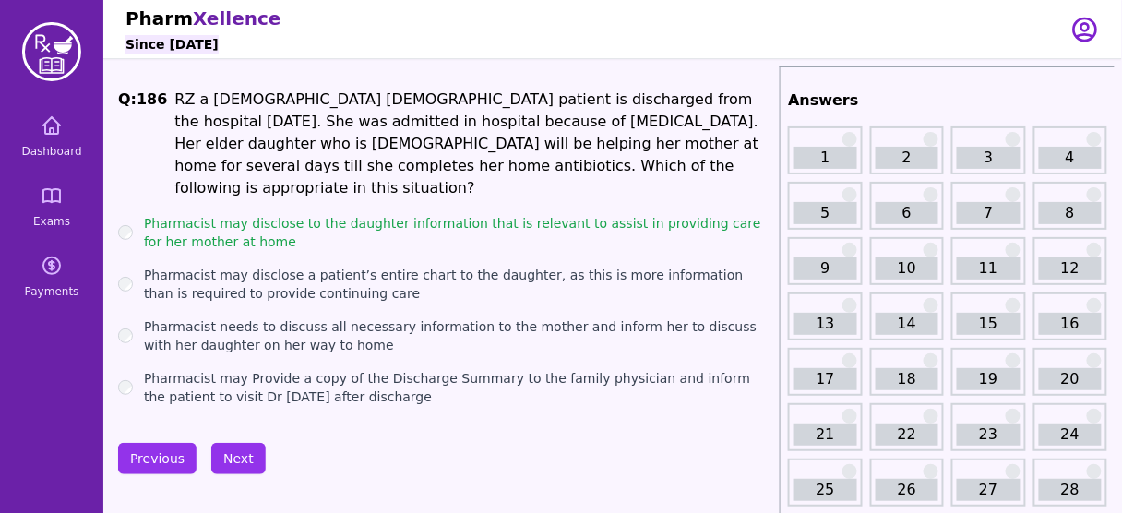
click at [433, 145] on li "RZ a [DEMOGRAPHIC_DATA] [DEMOGRAPHIC_DATA] patient is discharged from the hospi…" at bounding box center [473, 144] width 598 height 111
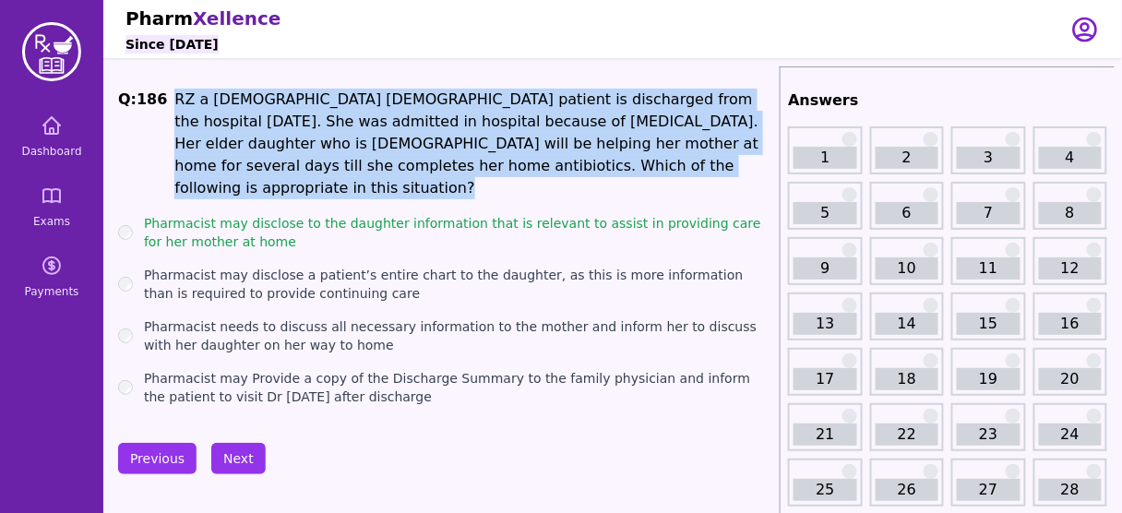
click at [433, 145] on li "RZ a [DEMOGRAPHIC_DATA] [DEMOGRAPHIC_DATA] patient is discharged from the hospi…" at bounding box center [473, 144] width 598 height 111
click at [228, 443] on button "Next" at bounding box center [238, 458] width 54 height 31
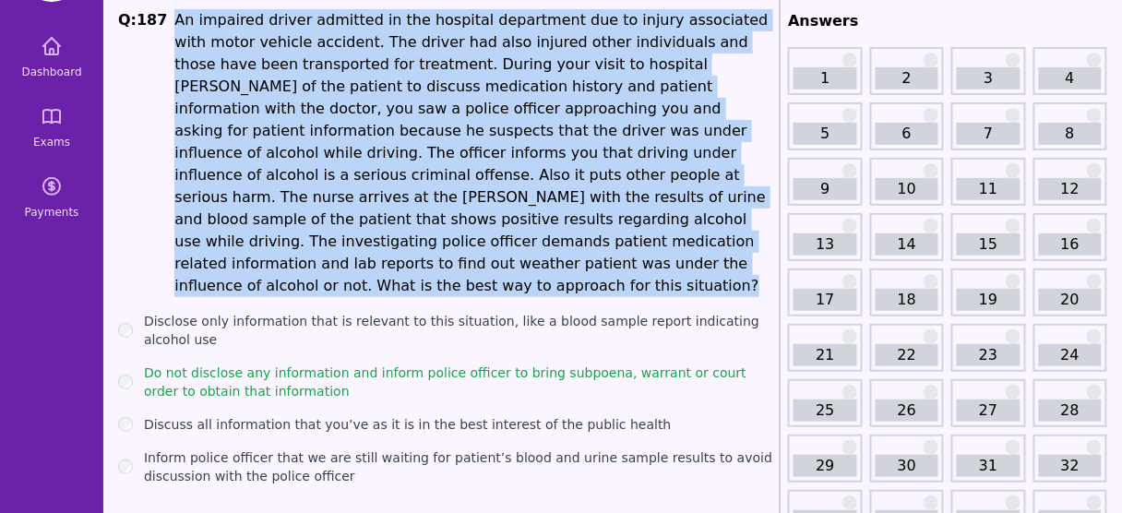
scroll to position [82, 0]
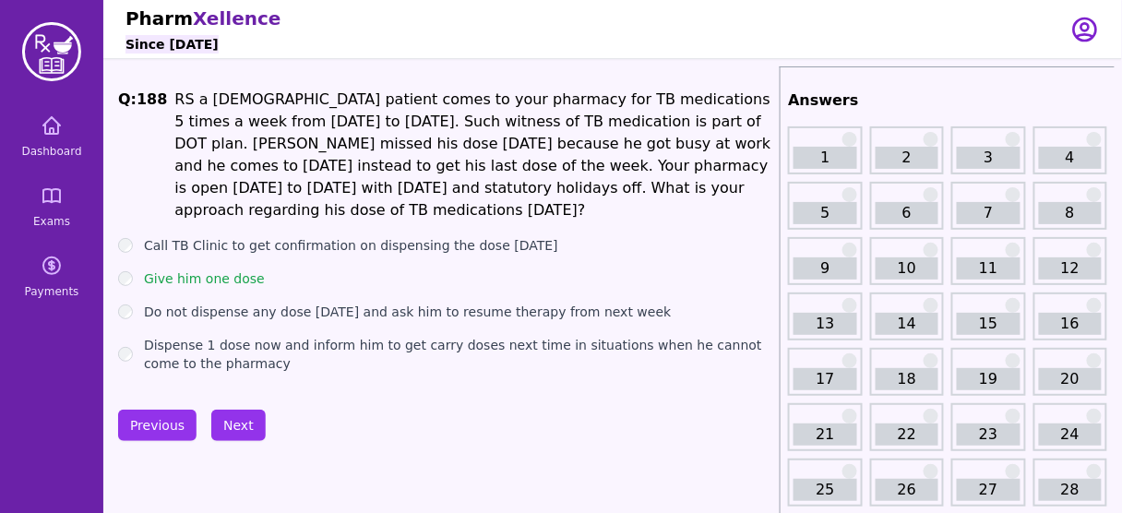
click at [330, 362] on div "Q: 188 RS a [DEMOGRAPHIC_DATA] patient comes to your pharmacy for TB medication…" at bounding box center [445, 231] width 654 height 284
click at [208, 269] on label "Give him one dose" at bounding box center [204, 278] width 121 height 18
click at [587, 96] on li "RS a [DEMOGRAPHIC_DATA] patient comes to your pharmacy for TB medications 5 tim…" at bounding box center [473, 155] width 598 height 133
click at [399, 121] on li "RS a [DEMOGRAPHIC_DATA] patient comes to your pharmacy for TB medications 5 tim…" at bounding box center [473, 155] width 598 height 133
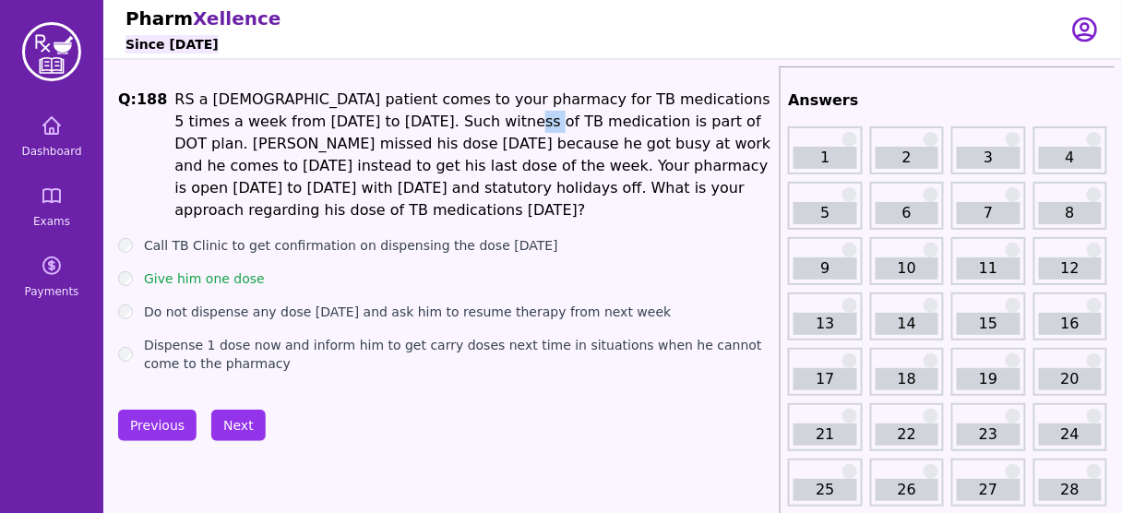
click at [399, 121] on li "RS a [DEMOGRAPHIC_DATA] patient comes to your pharmacy for TB medications 5 tim…" at bounding box center [473, 155] width 598 height 133
click at [228, 415] on button "Next" at bounding box center [238, 425] width 54 height 31
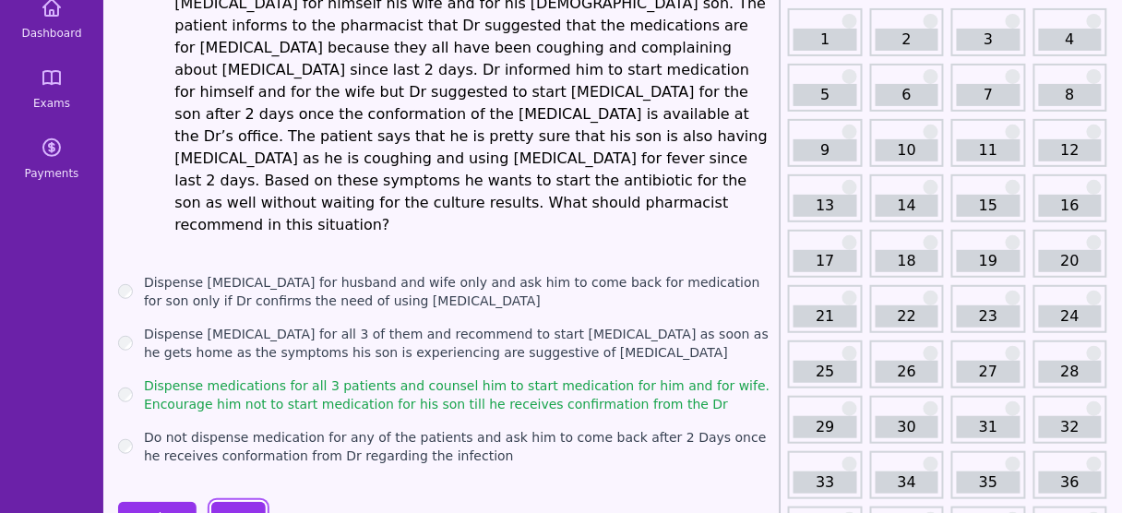
scroll to position [195, 0]
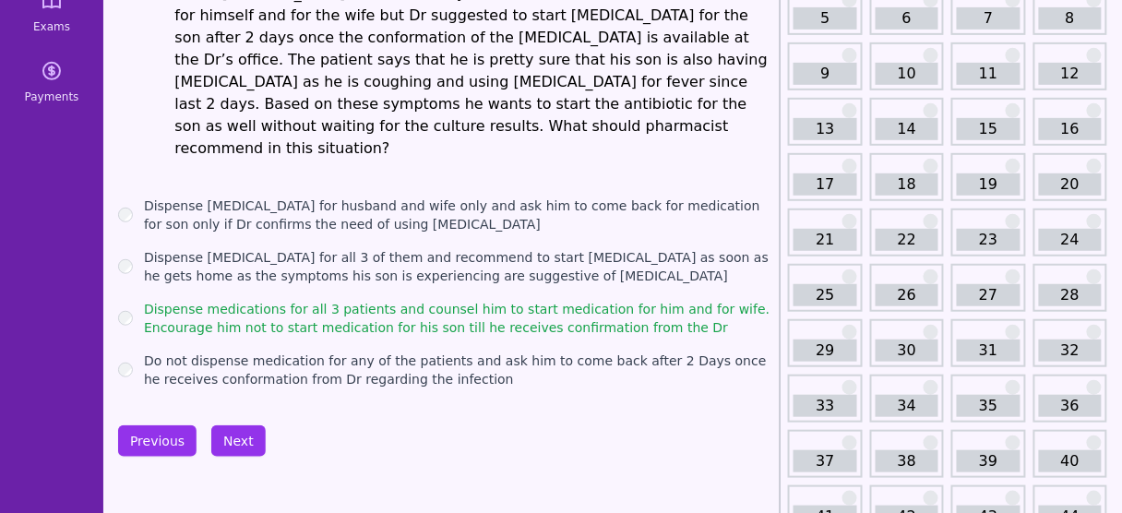
drag, startPoint x: 678, startPoint y: 282, endPoint x: 496, endPoint y: 256, distance: 183.7
drag, startPoint x: 496, startPoint y: 256, endPoint x: 404, endPoint y: 365, distance: 143.4
click at [232, 425] on button "Next" at bounding box center [238, 440] width 54 height 31
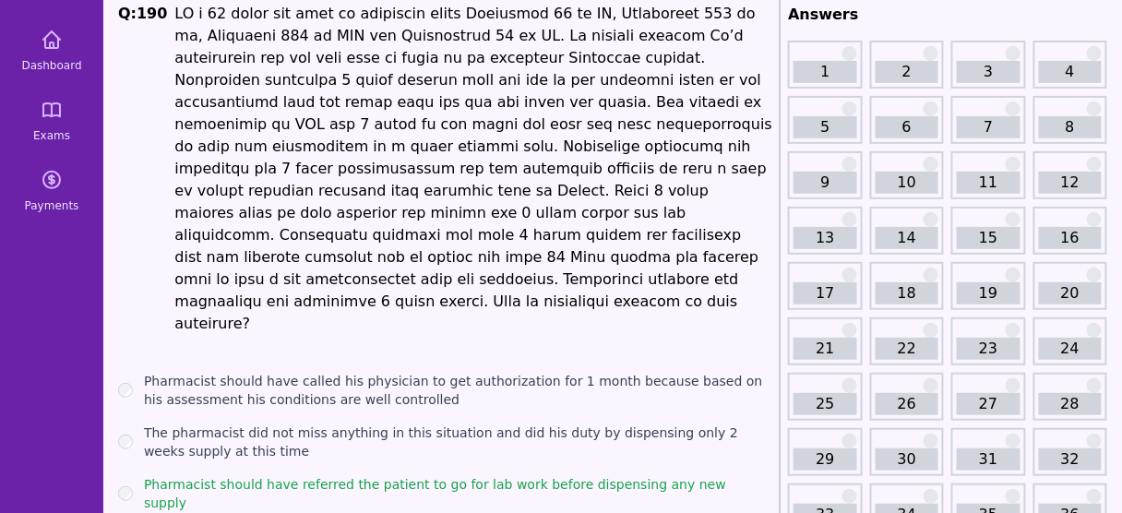
scroll to position [85, 0]
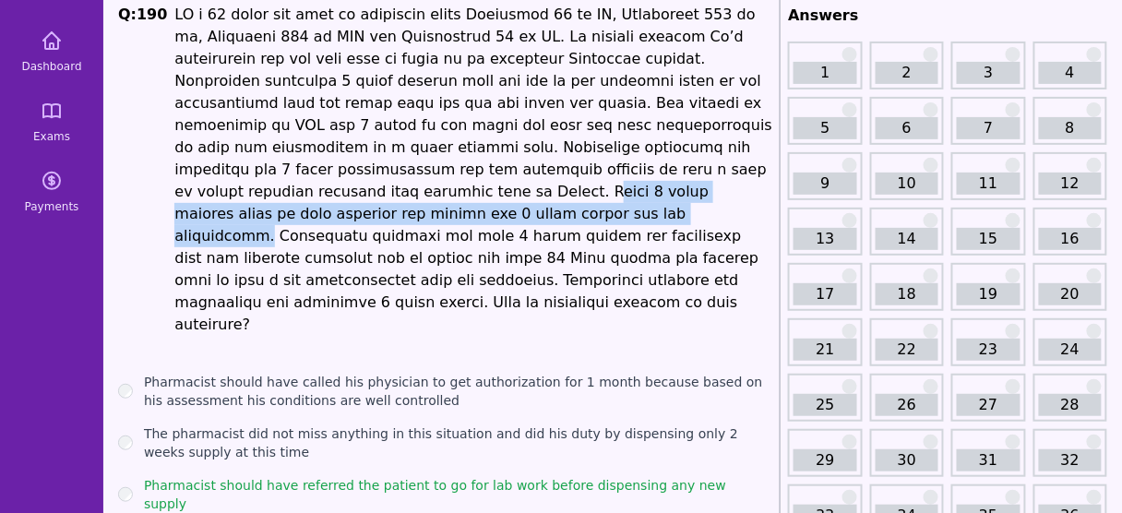
drag, startPoint x: 483, startPoint y: 161, endPoint x: 564, endPoint y: 196, distance: 87.6
click at [564, 196] on li at bounding box center [473, 170] width 598 height 332
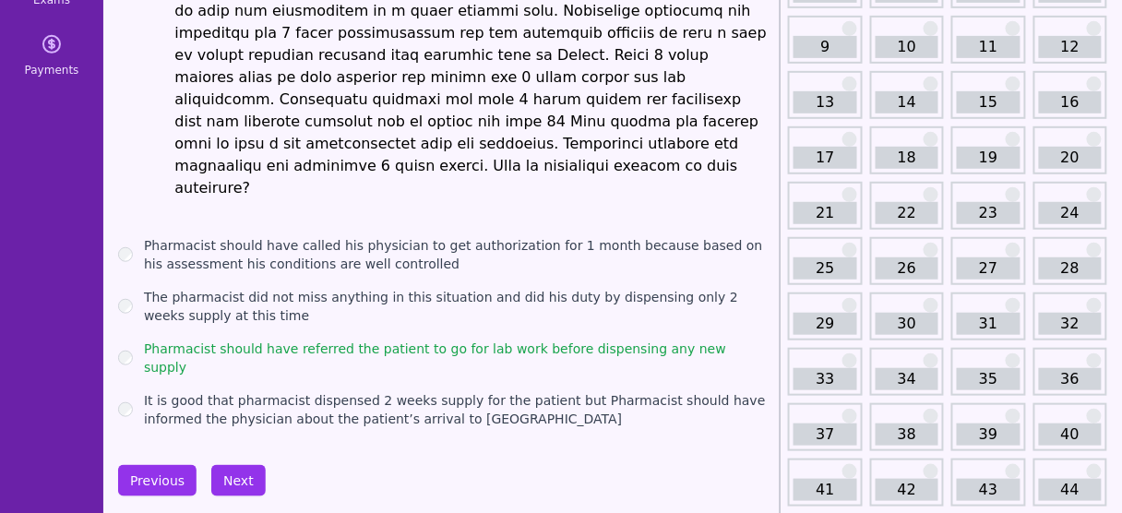
scroll to position [234, 0]
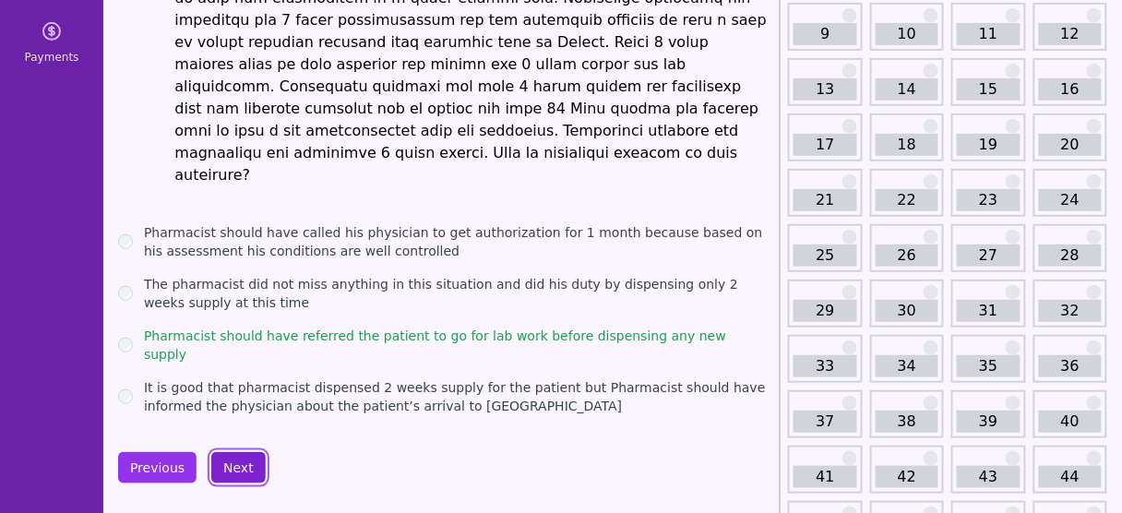
click at [250, 452] on button "Next" at bounding box center [238, 467] width 54 height 31
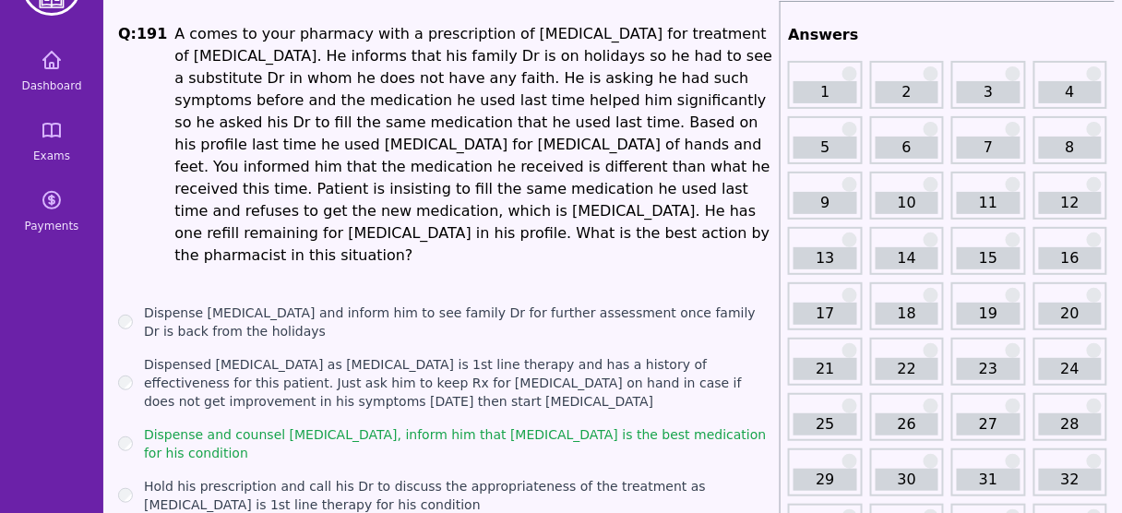
scroll to position [56, 0]
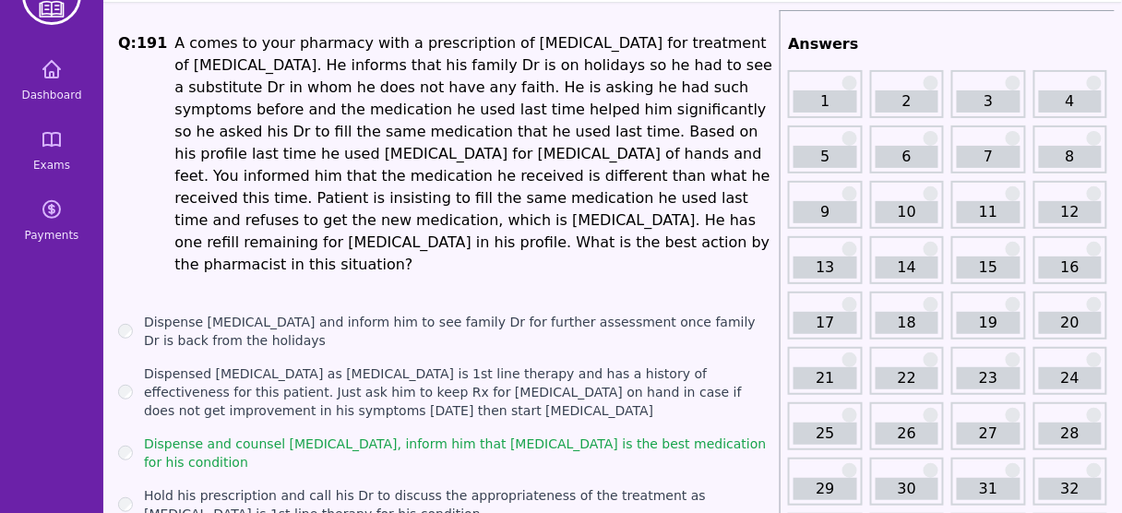
click at [578, 137] on li "A comes to your pharmacy with a prescription of [MEDICAL_DATA] for treatment of…" at bounding box center [473, 154] width 598 height 244
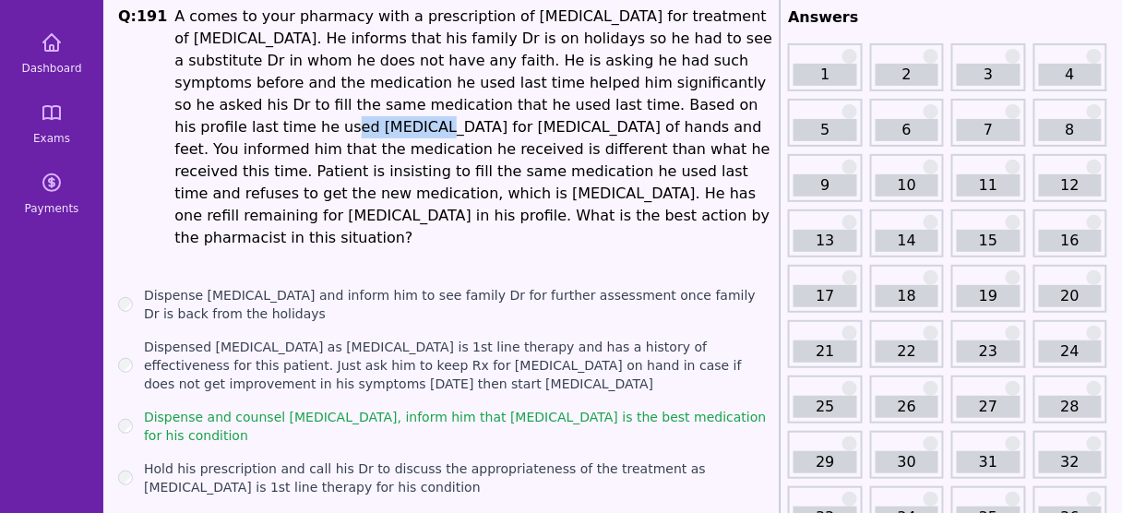
scroll to position [80, 0]
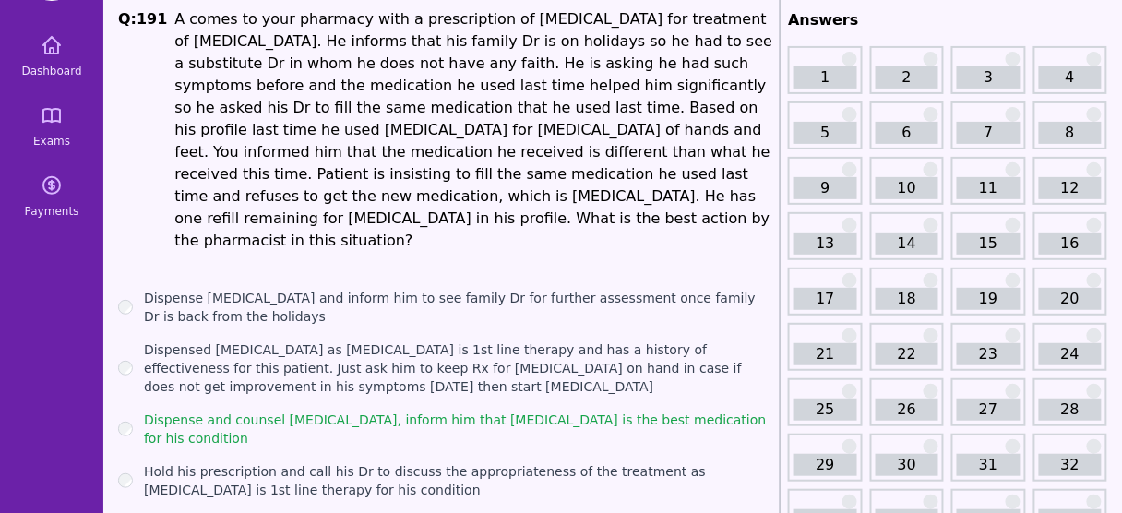
click at [633, 115] on li "A comes to your pharmacy with a prescription of [MEDICAL_DATA] for treatment of…" at bounding box center [473, 130] width 598 height 244
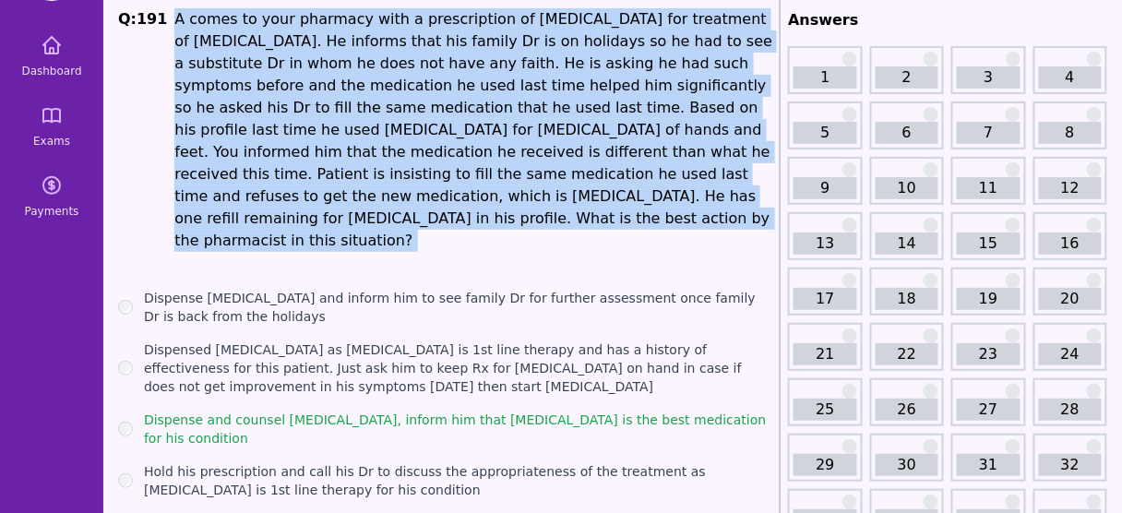
click at [633, 115] on li "A comes to your pharmacy with a prescription of [MEDICAL_DATA] for treatment of…" at bounding box center [473, 130] width 598 height 244
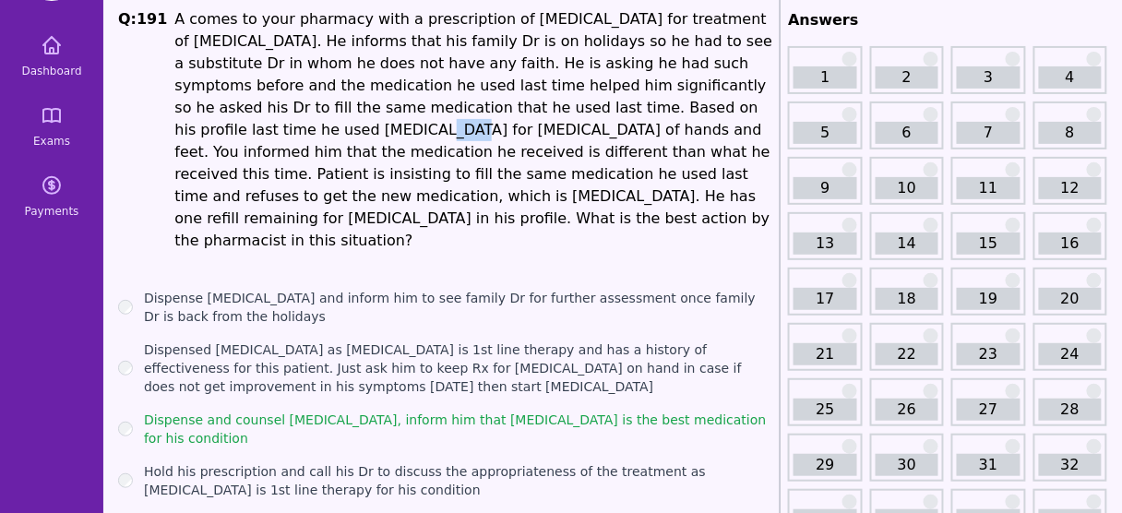
click at [633, 115] on li "A comes to your pharmacy with a prescription of [MEDICAL_DATA] for treatment of…" at bounding box center [473, 130] width 598 height 244
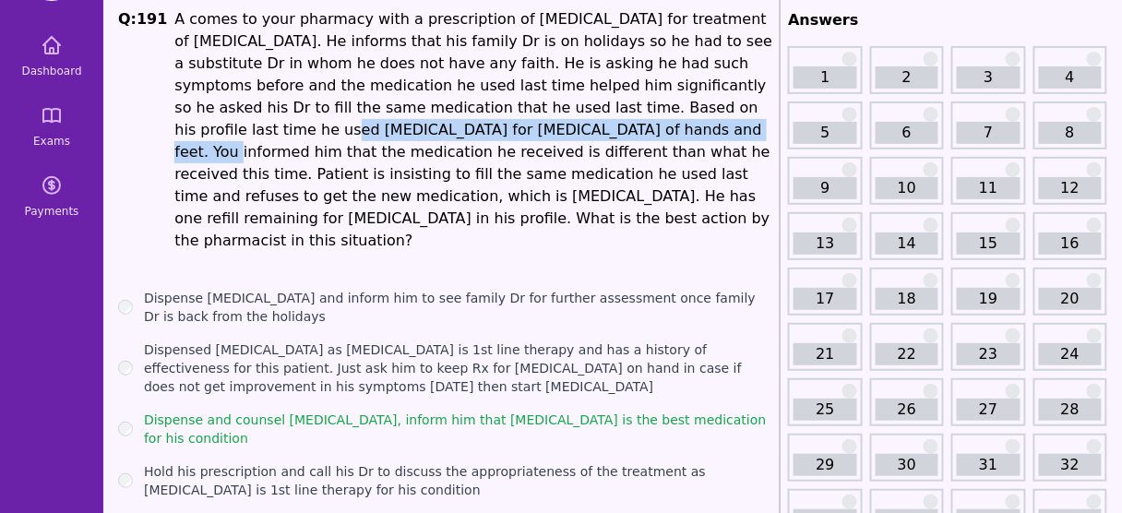
drag, startPoint x: 532, startPoint y: 111, endPoint x: 361, endPoint y: 133, distance: 173.0
click at [361, 133] on li "A comes to your pharmacy with a prescription of [MEDICAL_DATA] for treatment of…" at bounding box center [473, 130] width 598 height 244
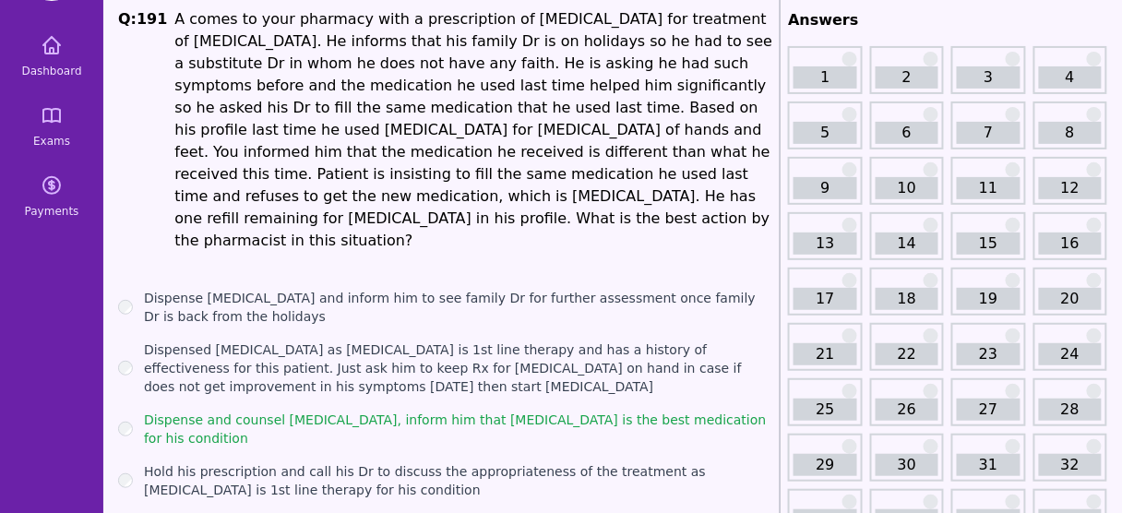
click at [411, 140] on li "A comes to your pharmacy with a prescription of [MEDICAL_DATA] for treatment of…" at bounding box center [473, 130] width 598 height 244
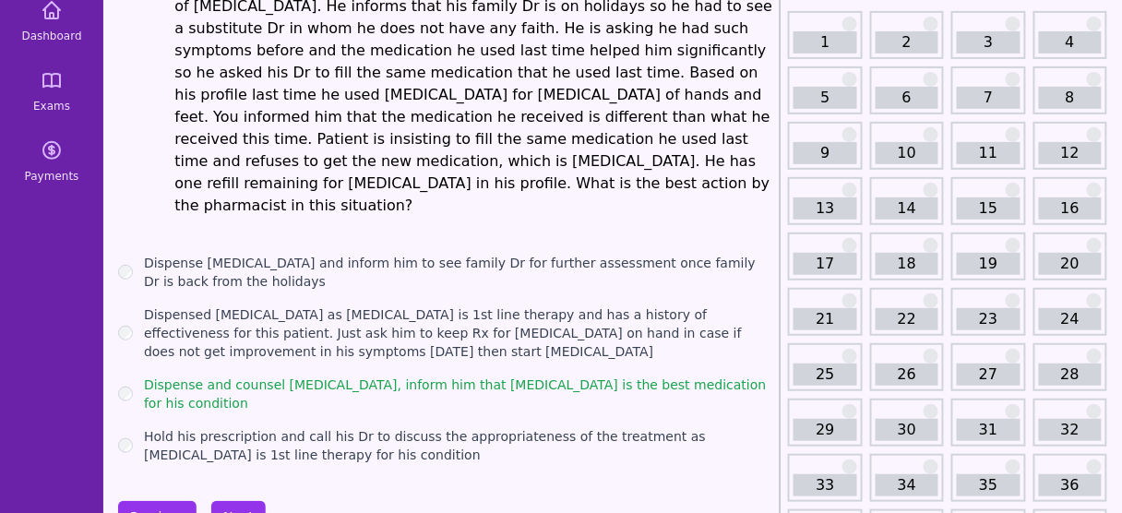
scroll to position [118, 0]
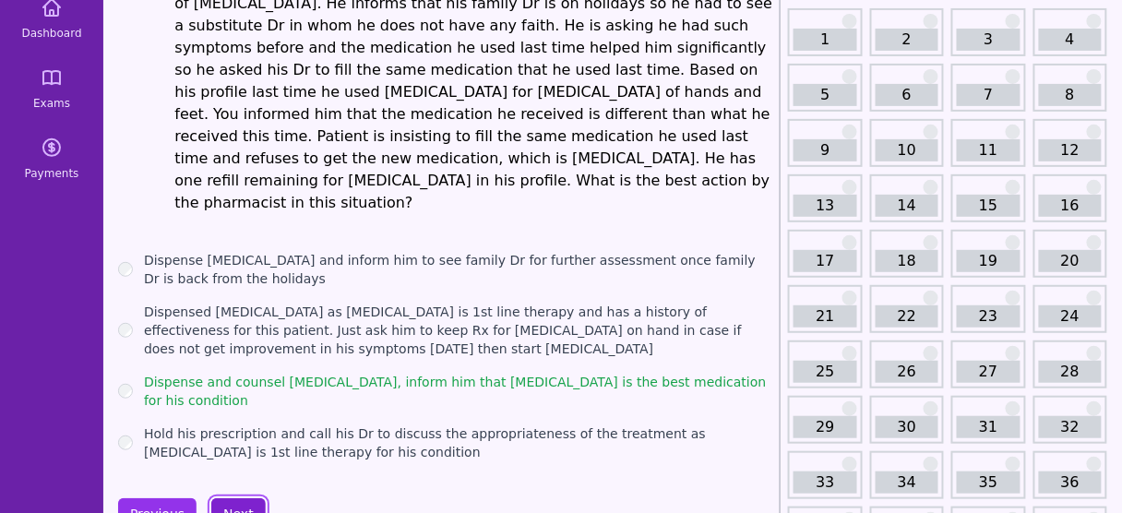
click at [228, 498] on button "Next" at bounding box center [238, 513] width 54 height 31
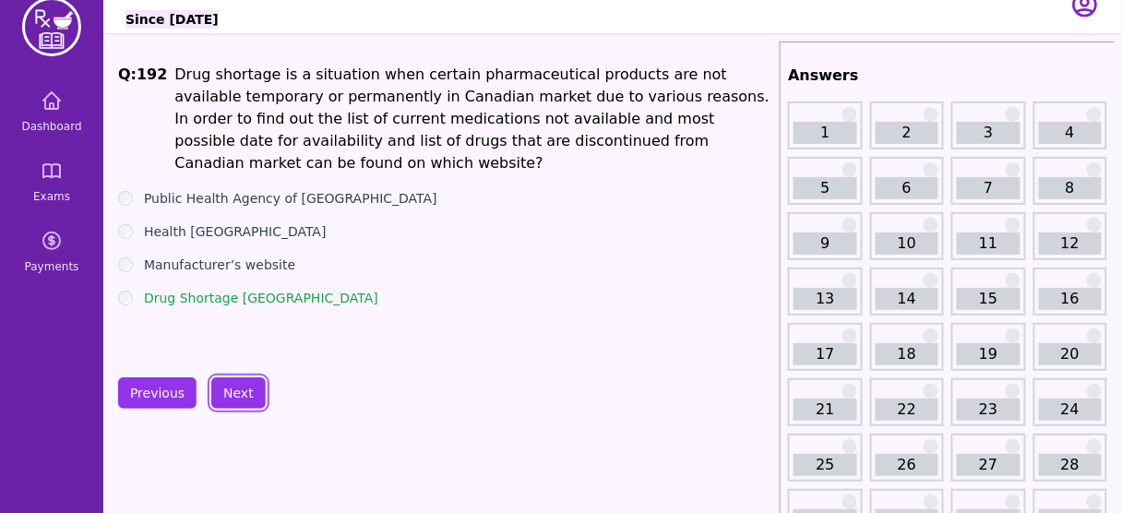
scroll to position [15, 0]
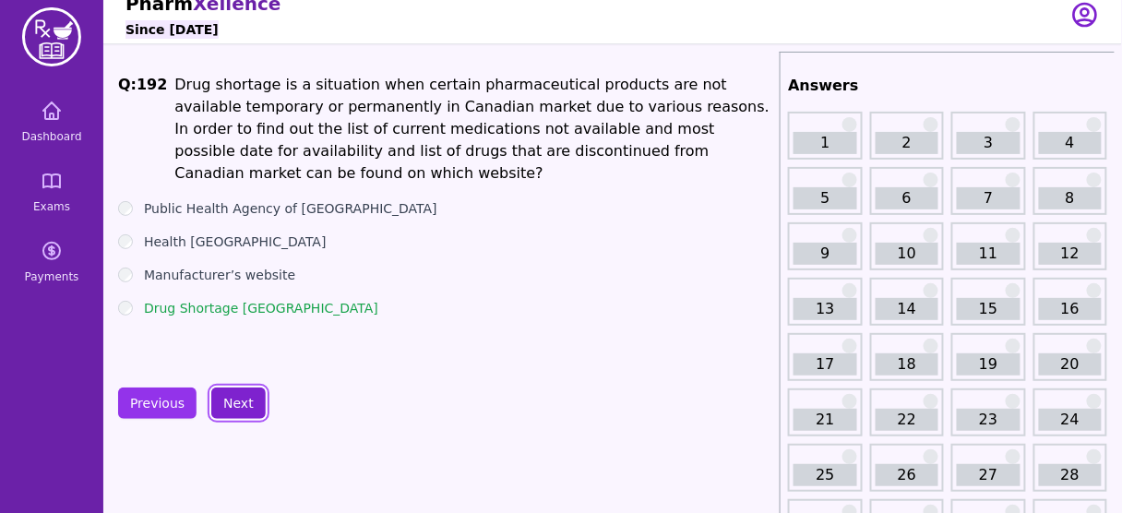
click at [234, 395] on button "Next" at bounding box center [238, 402] width 54 height 31
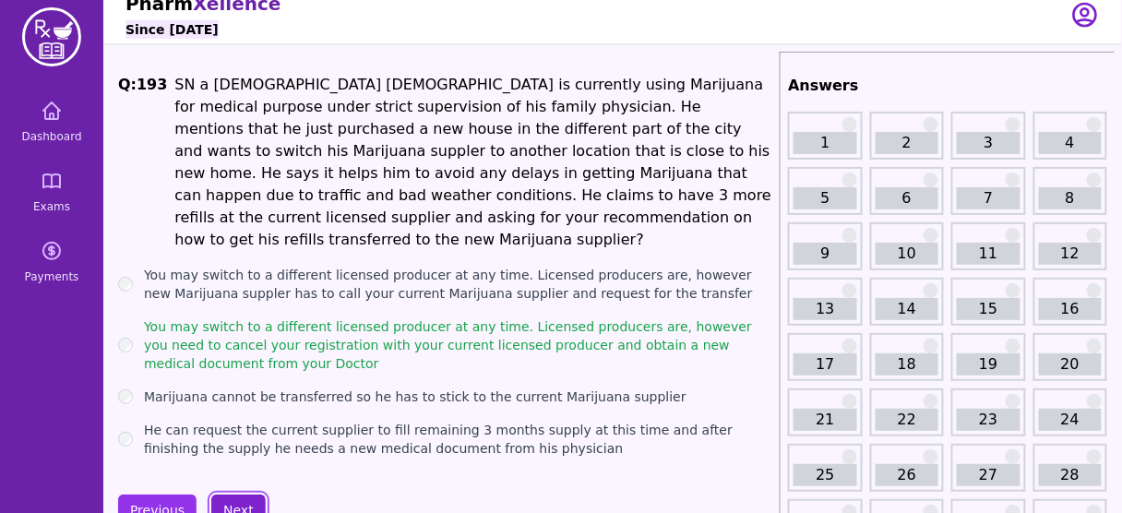
click at [227, 494] on button "Next" at bounding box center [238, 509] width 54 height 31
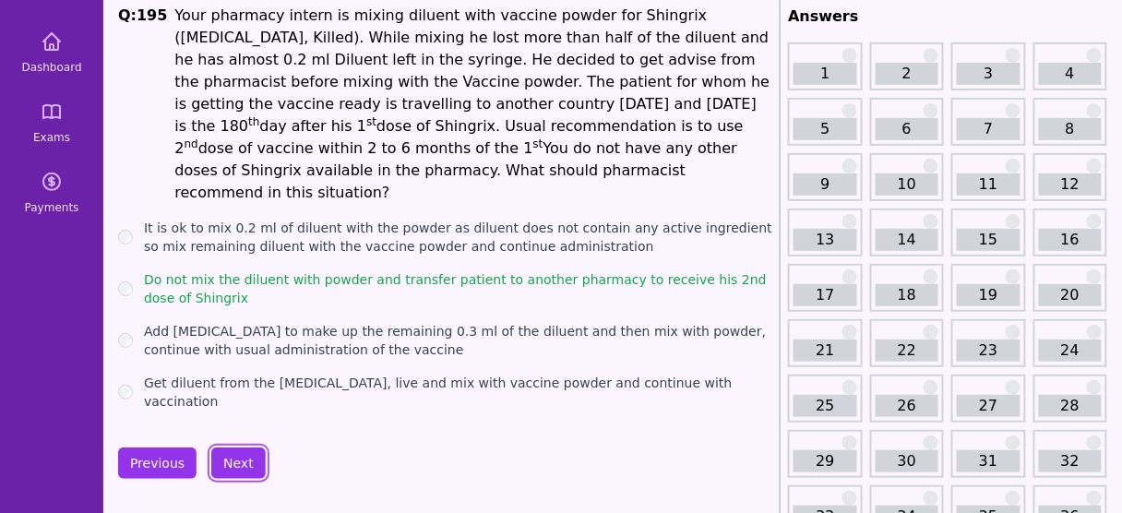
scroll to position [87, 0]
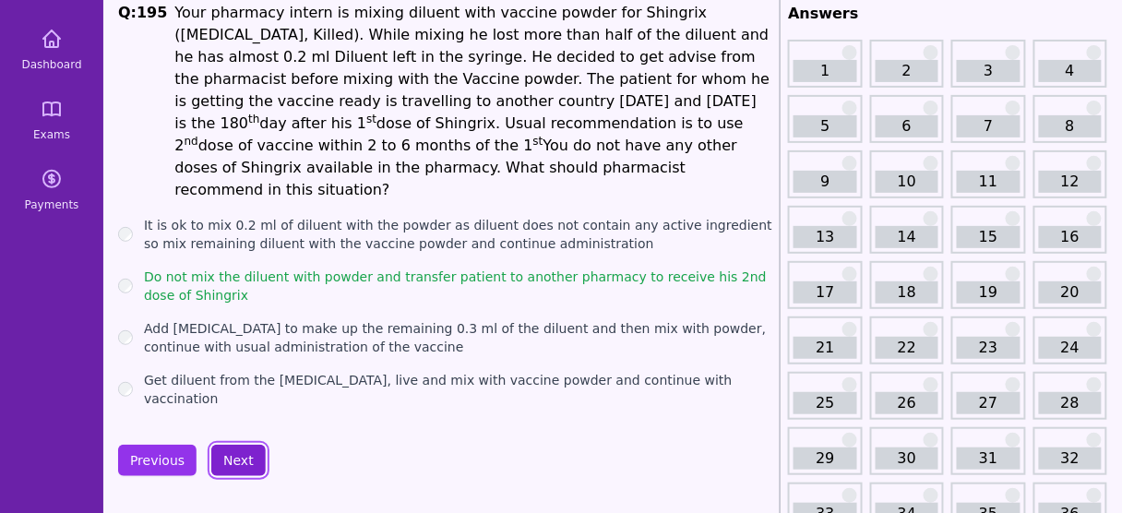
click at [236, 445] on button "Next" at bounding box center [238, 460] width 54 height 31
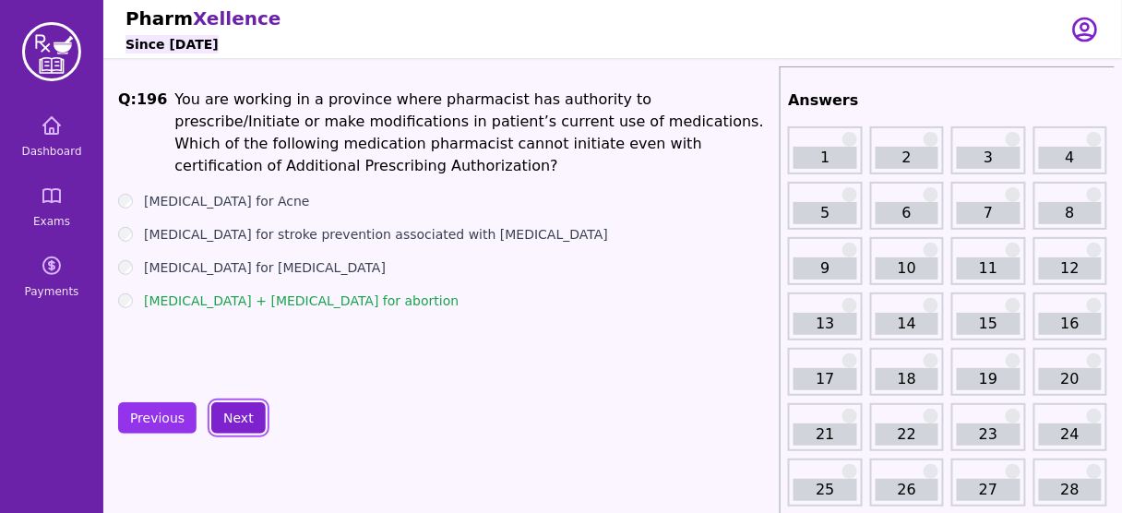
click at [228, 409] on button "Next" at bounding box center [238, 417] width 54 height 31
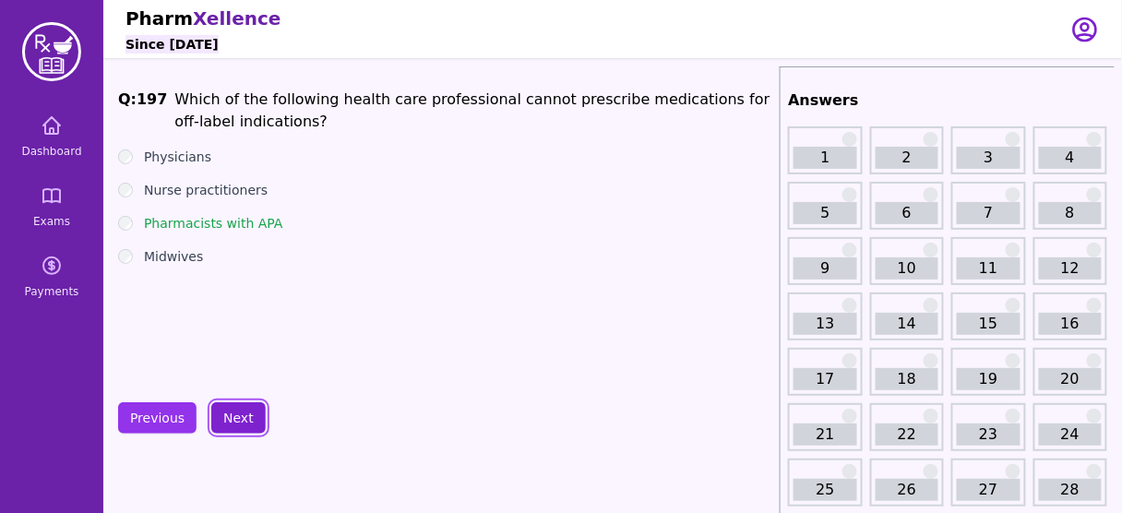
click at [239, 406] on button "Next" at bounding box center [238, 417] width 54 height 31
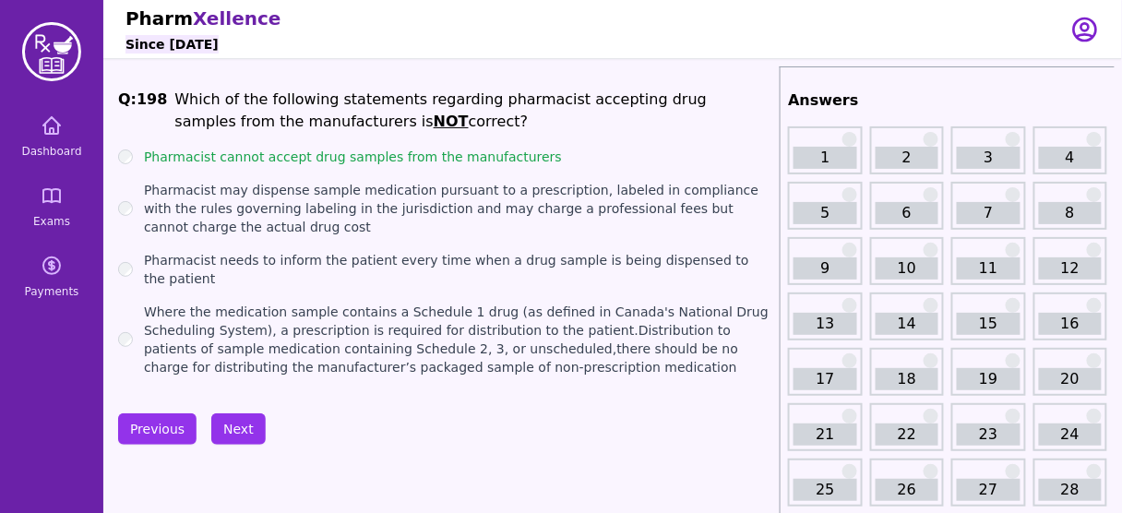
click at [416, 156] on label "Pharmacist cannot accept drug samples from the manufacturers" at bounding box center [353, 157] width 418 height 18
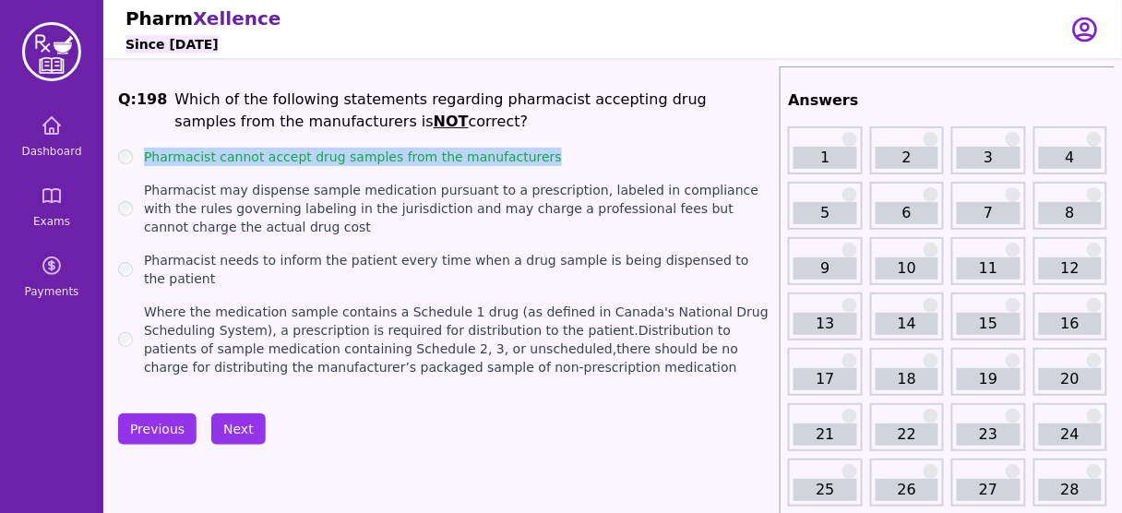
click at [416, 156] on label "Pharmacist cannot accept drug samples from the manufacturers" at bounding box center [353, 157] width 418 height 18
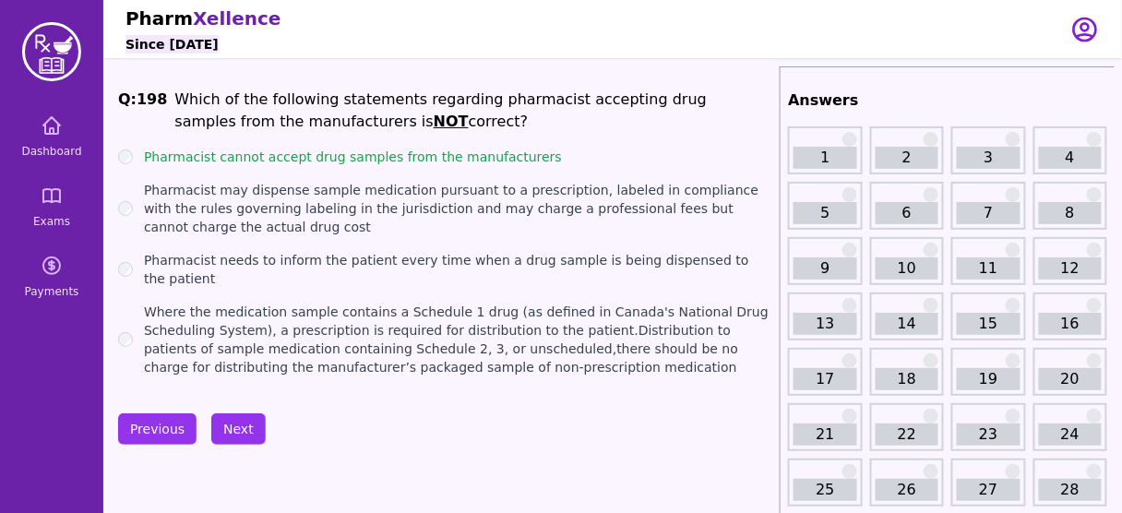
click at [342, 125] on li "Which of the following statements regarding pharmacist accepting drug samples f…" at bounding box center [473, 111] width 598 height 44
click at [241, 421] on button "Next" at bounding box center [238, 428] width 54 height 31
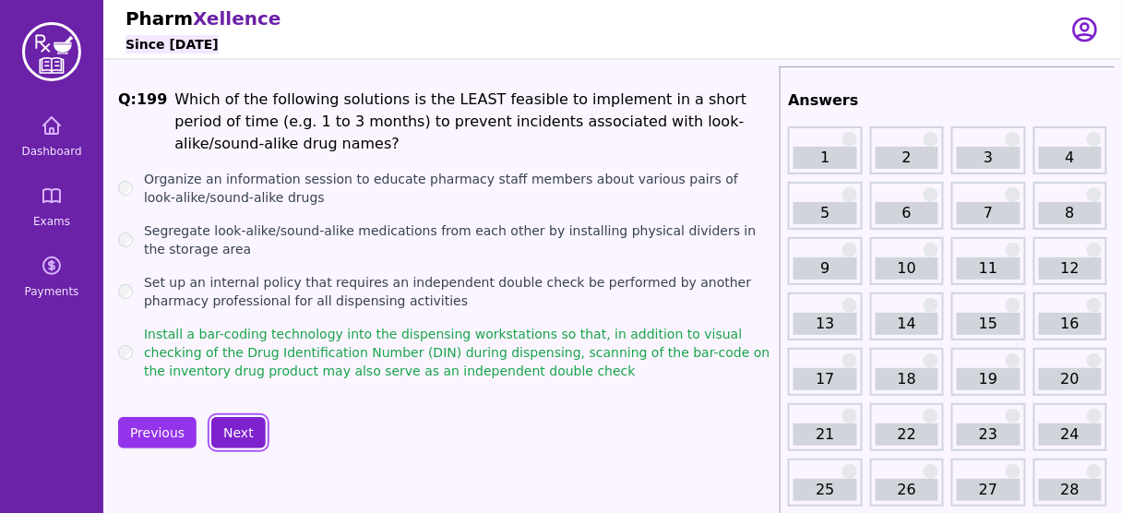
click at [241, 421] on button "Next" at bounding box center [238, 432] width 54 height 31
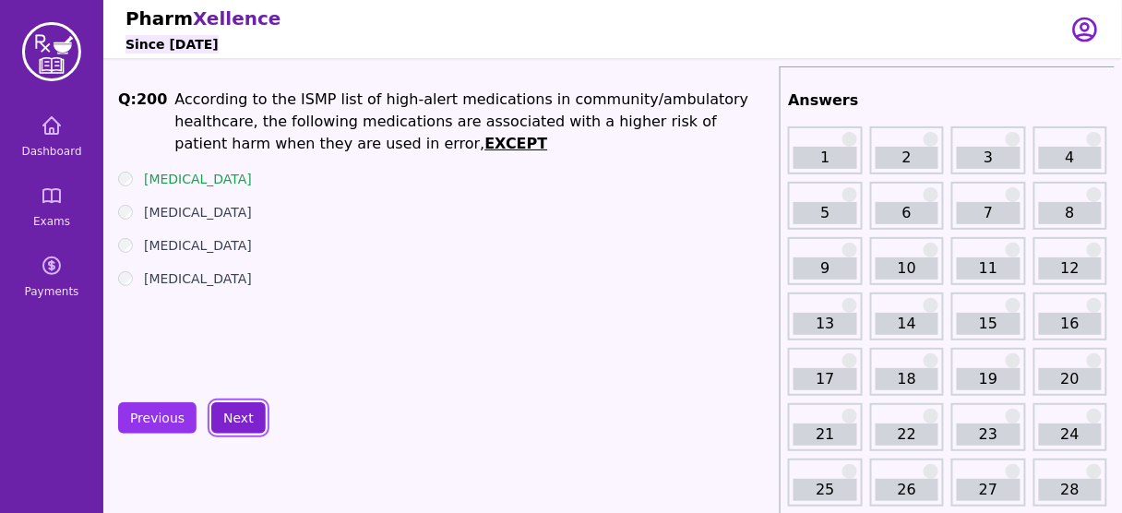
click at [241, 421] on button "Next" at bounding box center [238, 417] width 54 height 31
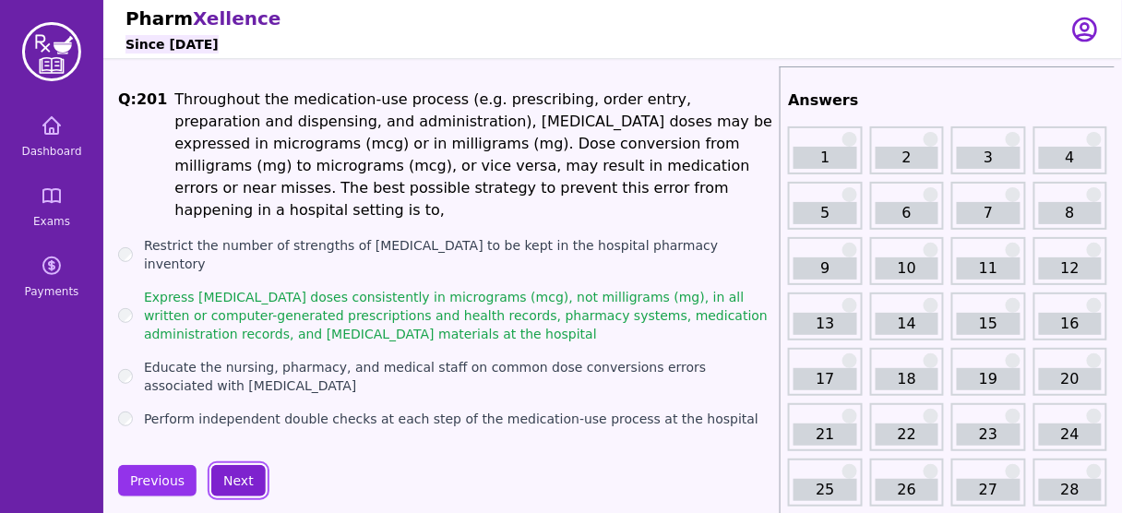
click at [243, 465] on button "Next" at bounding box center [238, 480] width 54 height 31
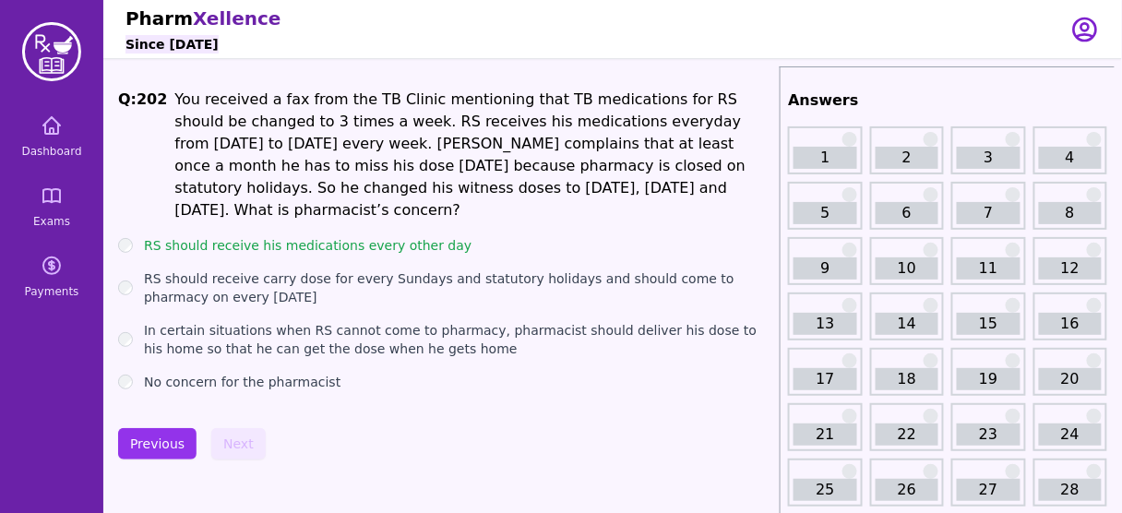
scroll to position [11, 0]
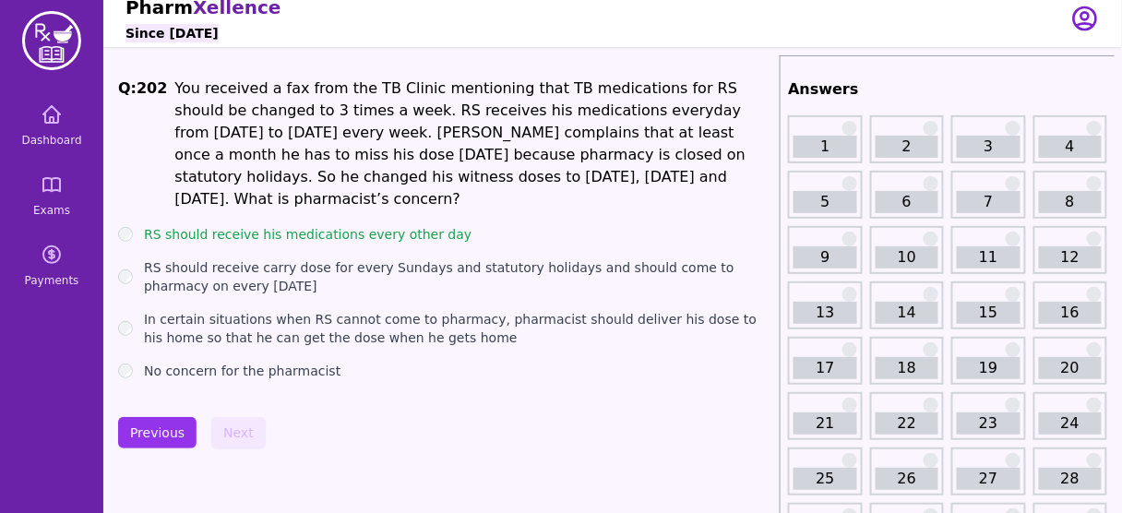
drag, startPoint x: 444, startPoint y: 218, endPoint x: 299, endPoint y: 209, distance: 145.1
drag, startPoint x: 299, startPoint y: 209, endPoint x: 572, endPoint y: 380, distance: 322.0
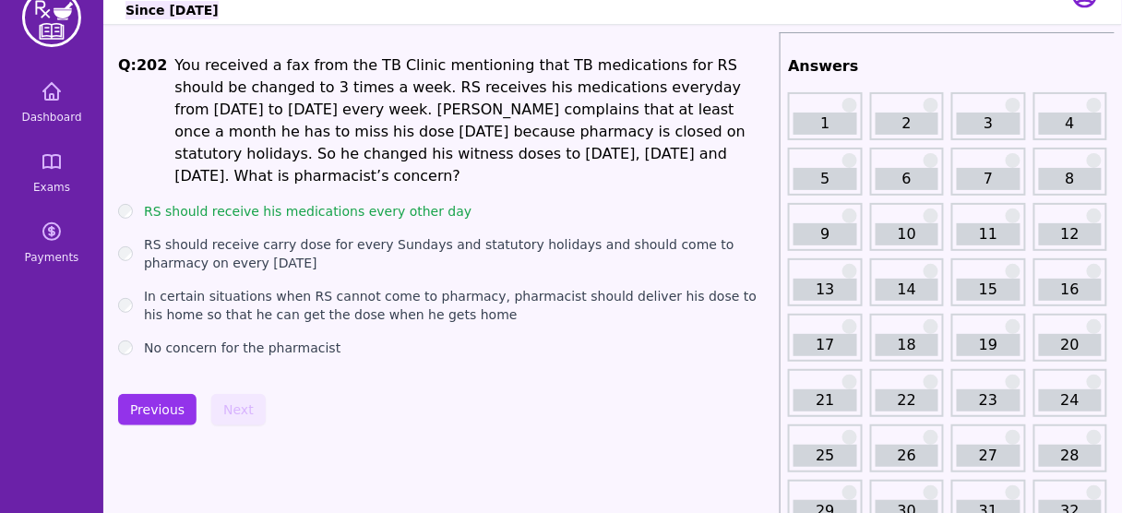
scroll to position [0, 0]
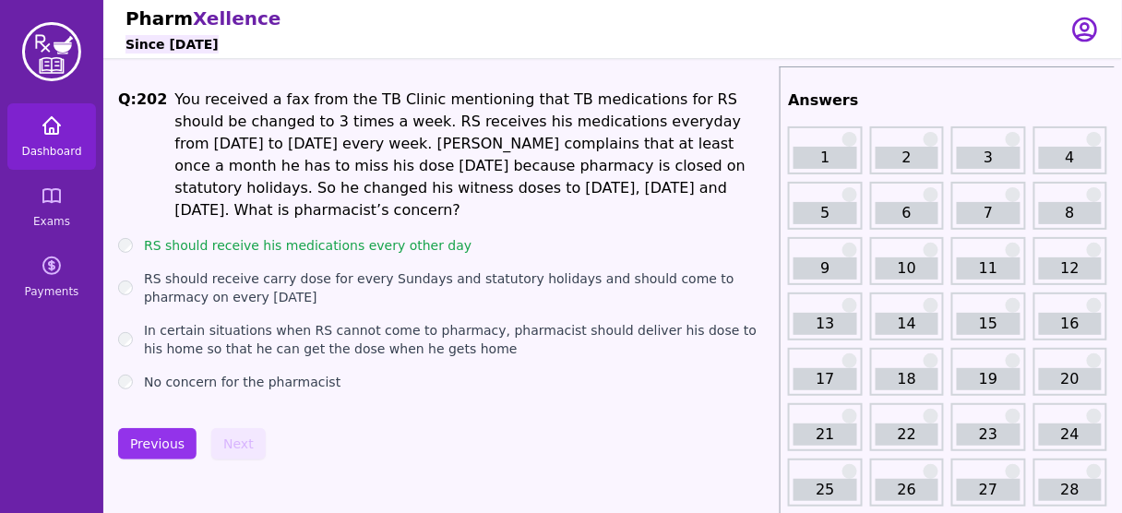
click at [59, 147] on span "Dashboard" at bounding box center [51, 151] width 60 height 15
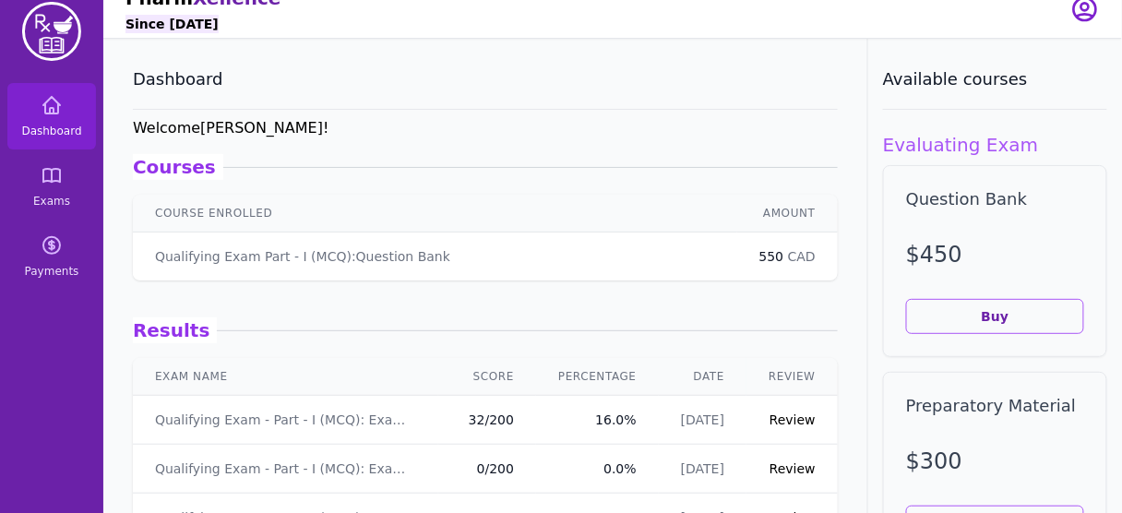
scroll to position [19, 0]
